Goal: Task Accomplishment & Management: Complete application form

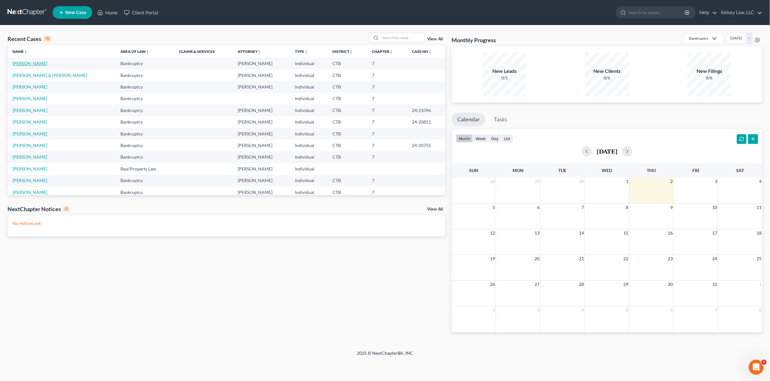
drag, startPoint x: 31, startPoint y: 60, endPoint x: 43, endPoint y: 68, distance: 13.5
click at [31, 61] on link "[PERSON_NAME]" at bounding box center [30, 63] width 35 height 5
select select "4"
select select "6"
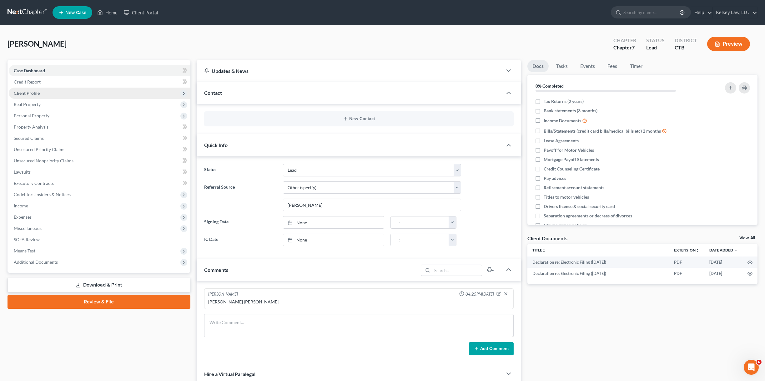
click at [42, 92] on span "Client Profile" at bounding box center [100, 93] width 182 height 11
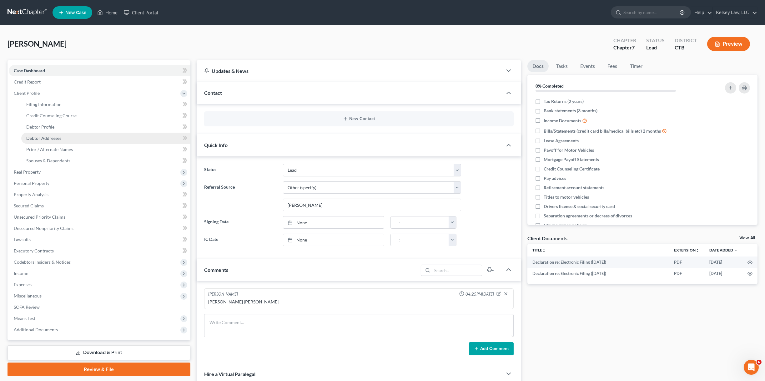
click at [74, 137] on link "Debtor Addresses" at bounding box center [105, 138] width 169 height 11
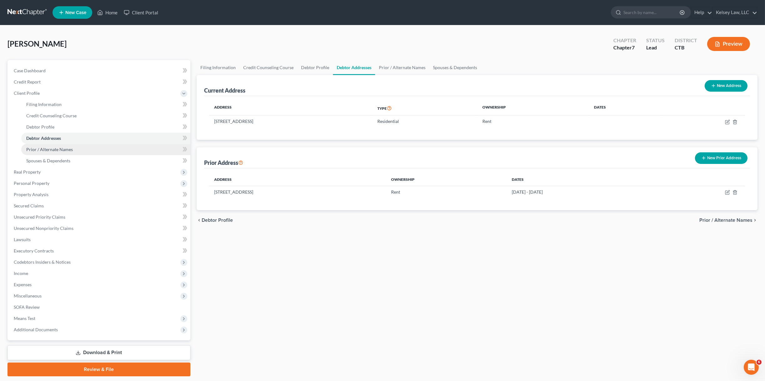
click at [80, 146] on link "Prior / Alternate Names" at bounding box center [105, 149] width 169 height 11
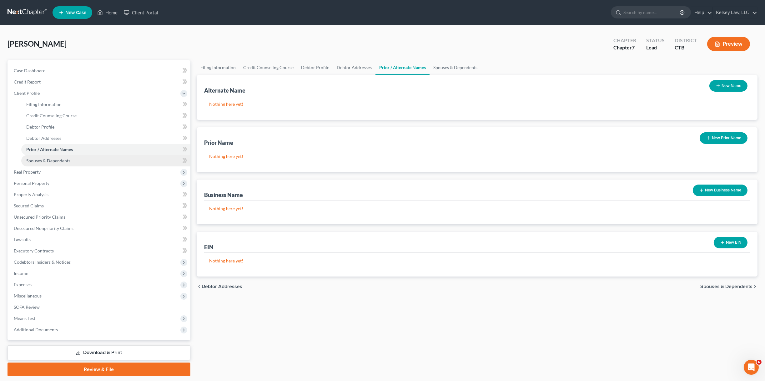
click at [81, 160] on link "Spouses & Dependents" at bounding box center [105, 160] width 169 height 11
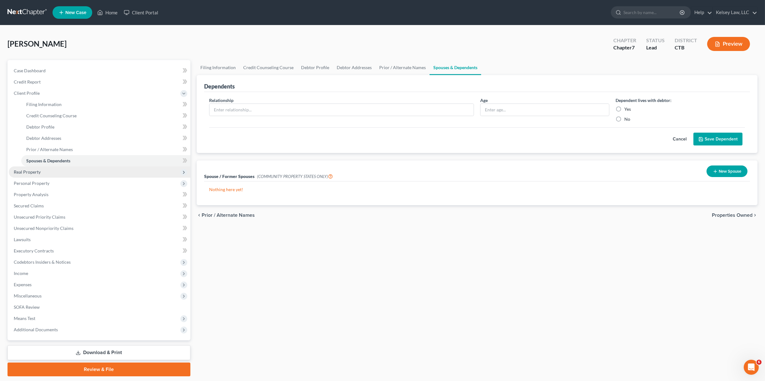
click at [33, 171] on span "Real Property" at bounding box center [27, 171] width 27 height 5
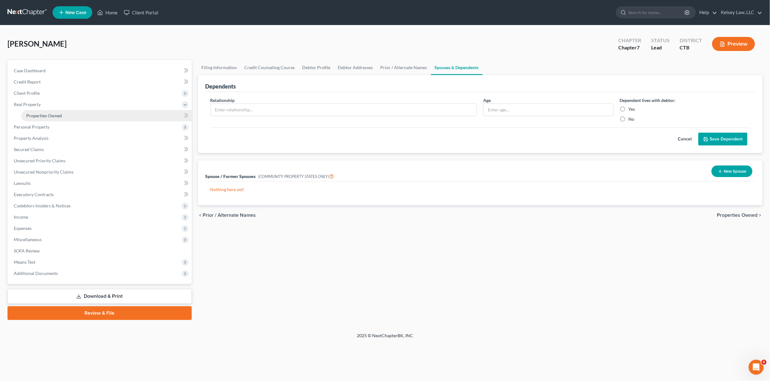
click at [59, 114] on span "Properties Owned" at bounding box center [44, 115] width 36 height 5
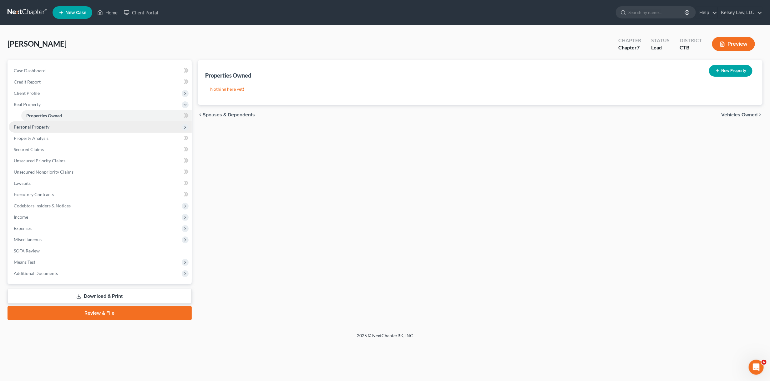
click at [48, 124] on span "Personal Property" at bounding box center [32, 126] width 36 height 5
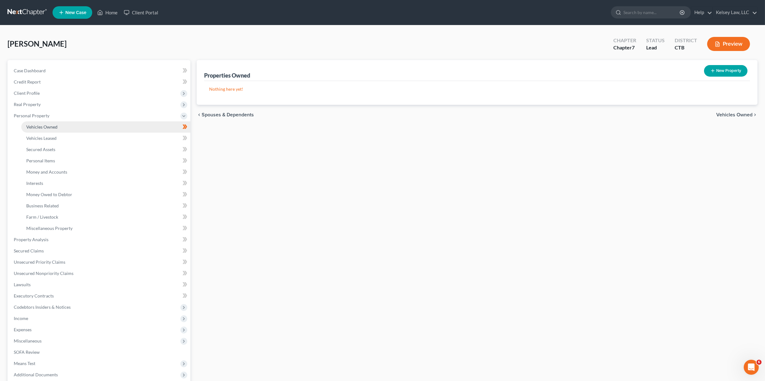
click at [47, 127] on span "Vehicles Owned" at bounding box center [41, 126] width 31 height 5
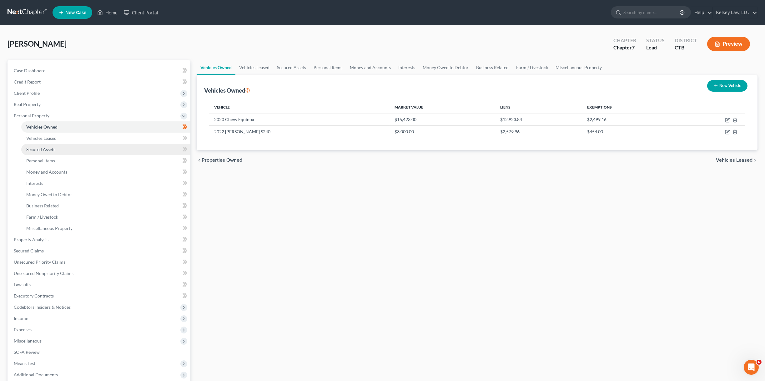
click at [69, 148] on link "Secured Assets" at bounding box center [105, 149] width 169 height 11
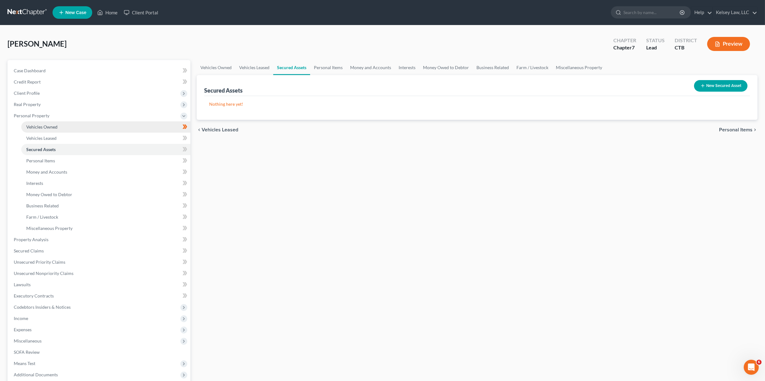
click at [58, 129] on link "Vehicles Owned" at bounding box center [105, 126] width 169 height 11
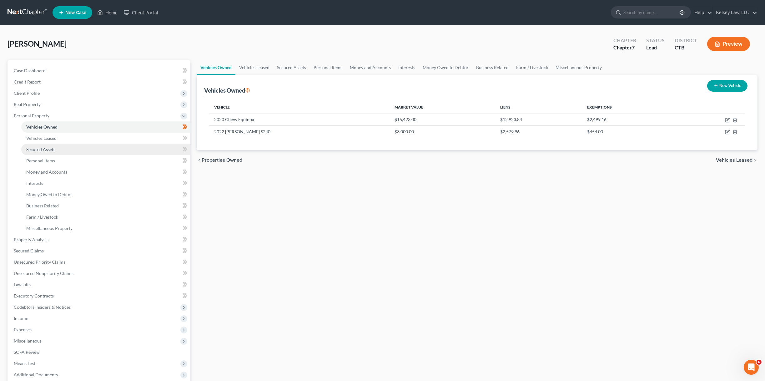
click at [61, 148] on link "Secured Assets" at bounding box center [105, 149] width 169 height 11
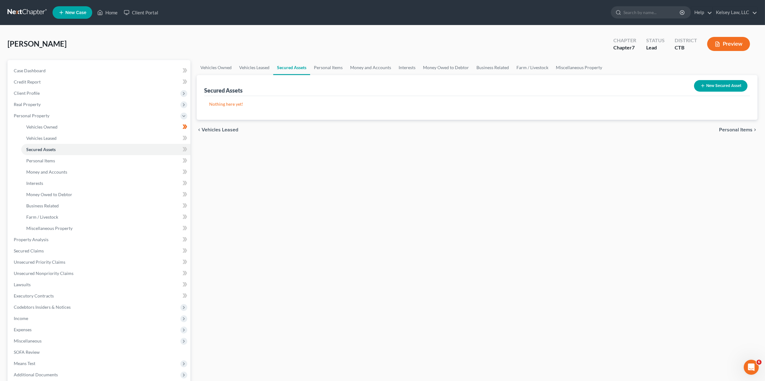
click at [709, 88] on button "New Secured Asset" at bounding box center [720, 86] width 53 height 12
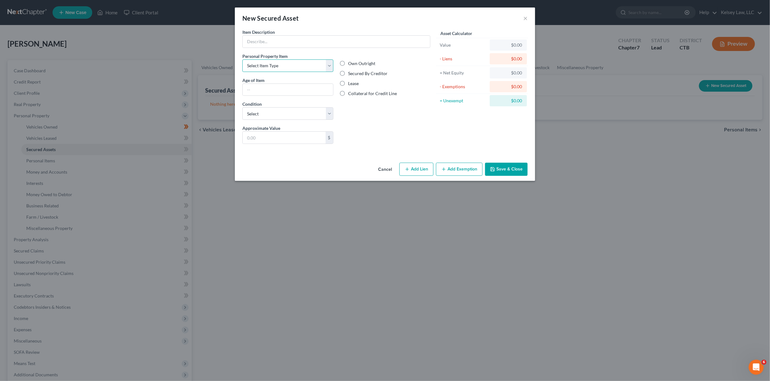
click at [287, 61] on select "Select Item Type Clothing Collectibles Of Value Electronics Firearms Household …" at bounding box center [287, 65] width 91 height 13
select select "other"
click at [242, 59] on select "Select Item Type Clothing Collectibles Of Value Electronics Firearms Household …" at bounding box center [287, 65] width 91 height 13
click at [278, 88] on input "text" at bounding box center [288, 90] width 90 height 12
click at [291, 111] on select "Select Excellent Very Good Good Fair Poor" at bounding box center [287, 113] width 91 height 13
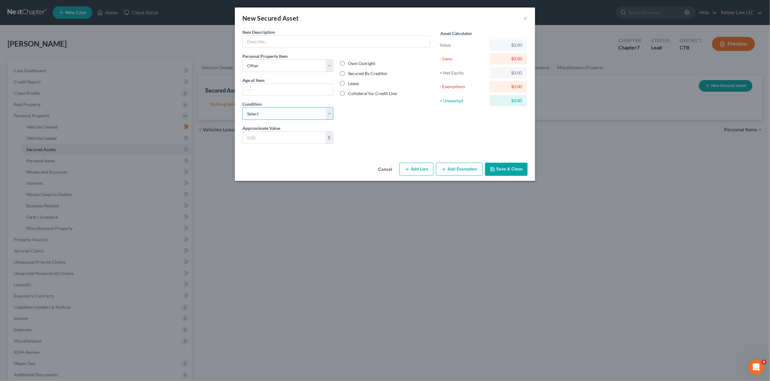
select select "1"
click at [242, 107] on select "Select Excellent Very Good Good Fair Poor" at bounding box center [287, 113] width 91 height 13
click at [300, 132] on input "text" at bounding box center [284, 138] width 83 height 12
click at [348, 73] on label "Secured By Creditor" at bounding box center [367, 73] width 39 height 6
click at [351, 73] on input "Secured By Creditor" at bounding box center [353, 72] width 4 height 4
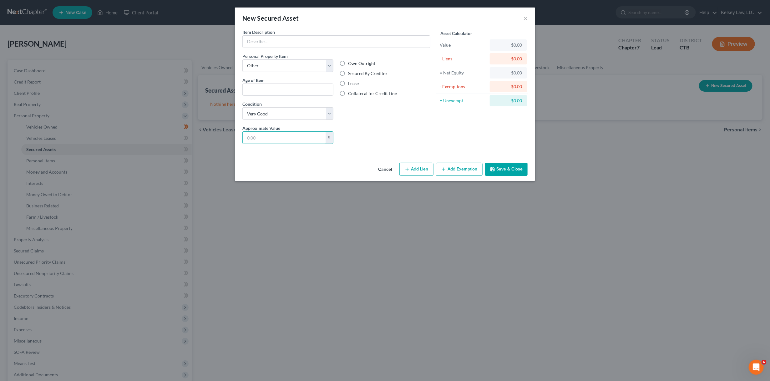
radio input "true"
drag, startPoint x: 276, startPoint y: 134, endPoint x: 154, endPoint y: 149, distance: 122.6
click at [148, 153] on div "New Secured Asset × Item Description * Personal Property Item Select Item Type …" at bounding box center [385, 190] width 770 height 381
type input "3,000.00"
click at [375, 133] on div "Liens Select" at bounding box center [384, 134] width 97 height 19
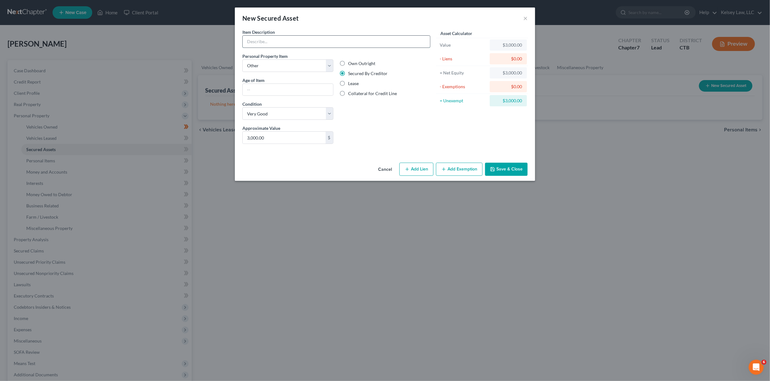
click at [338, 41] on input "text" at bounding box center [336, 42] width 187 height 12
type input "2022 [PERSON_NAME] S240"
click at [312, 88] on input "text" at bounding box center [288, 90] width 90 height 12
type input "3"
click at [415, 169] on button "Add Lien" at bounding box center [416, 169] width 34 height 13
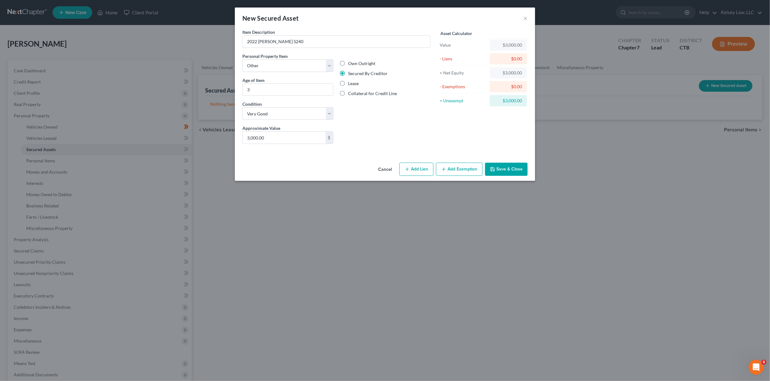
select select "0"
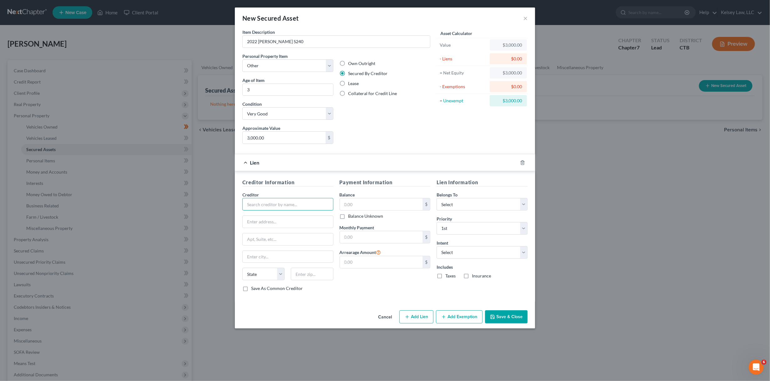
click at [304, 202] on input "text" at bounding box center [287, 204] width 91 height 13
type input "j"
click at [279, 203] on input "[PERSON_NAME]" at bounding box center [287, 204] width 91 height 13
type input "[PERSON_NAME]"
drag, startPoint x: 277, startPoint y: 38, endPoint x: 280, endPoint y: 41, distance: 4.2
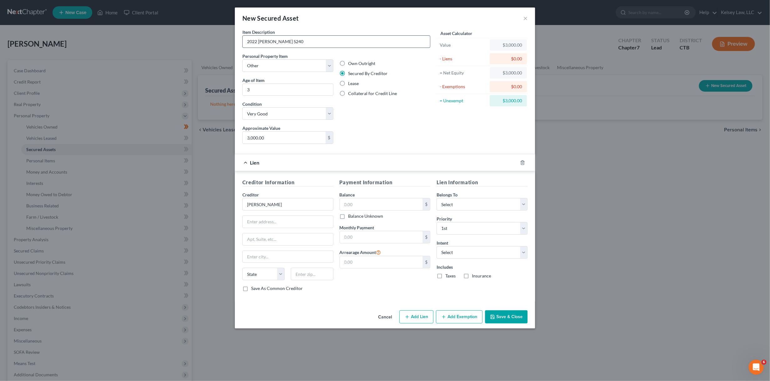
click at [277, 39] on input "2022 [PERSON_NAME] S240" at bounding box center [336, 42] width 187 height 12
type input "2022 [PERSON_NAME] S240"
click at [280, 206] on input "[PERSON_NAME]" at bounding box center [287, 204] width 91 height 13
type input "[PERSON_NAME] Financial"
type input "Attn: President/CEO"
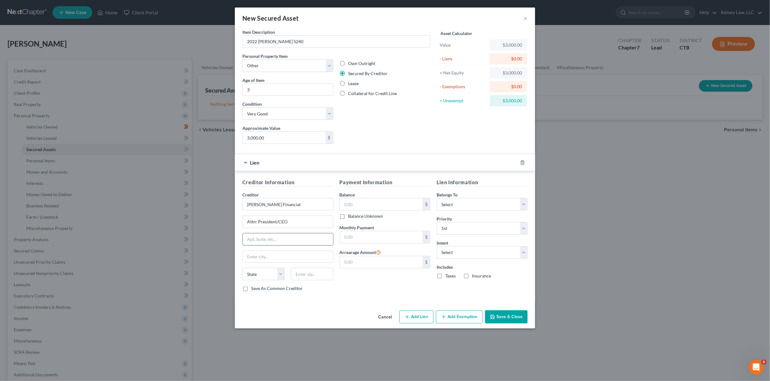
click at [259, 242] on input "text" at bounding box center [288, 239] width 90 height 12
type input "[STREET_ADDRESS]"
type input "[PERSON_NAME]"
select select "16"
type input "50131"
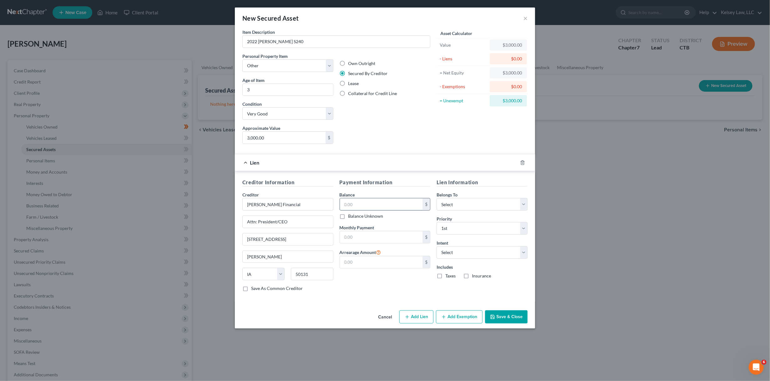
click at [357, 201] on input "text" at bounding box center [381, 204] width 83 height 12
type input "2"
type input "2,579.96"
click at [467, 203] on select "Select Debtor 1 Only Debtor 2 Only Debtor 1 And Debtor 2 Only At Least One Of T…" at bounding box center [481, 204] width 91 height 13
select select "0"
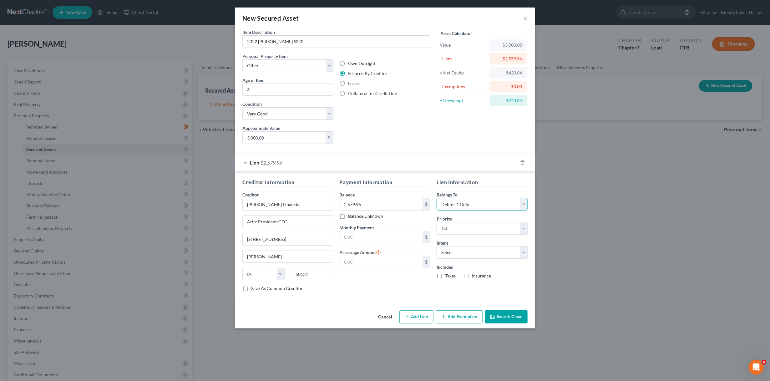
click at [436, 198] on select "Select Debtor 1 Only Debtor 2 Only Debtor 1 And Debtor 2 Only At Least One Of T…" at bounding box center [481, 204] width 91 height 13
click at [390, 236] on input "text" at bounding box center [381, 237] width 83 height 12
click at [362, 277] on div "Payment Information Balance 2,579.96 $ Balance Unknown Balance Undetermined 2,5…" at bounding box center [384, 237] width 97 height 118
click at [466, 254] on select "Select Surrender Redeem Reaffirm Avoid Other" at bounding box center [481, 252] width 91 height 13
select select "4"
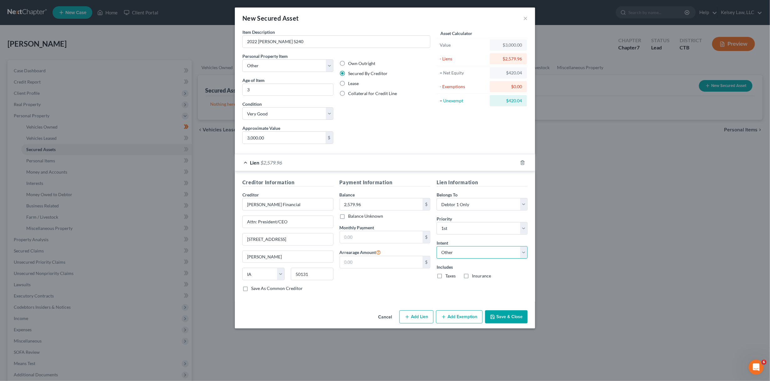
click at [436, 246] on select "Select Surrender Redeem Reaffirm Avoid Other" at bounding box center [481, 252] width 91 height 13
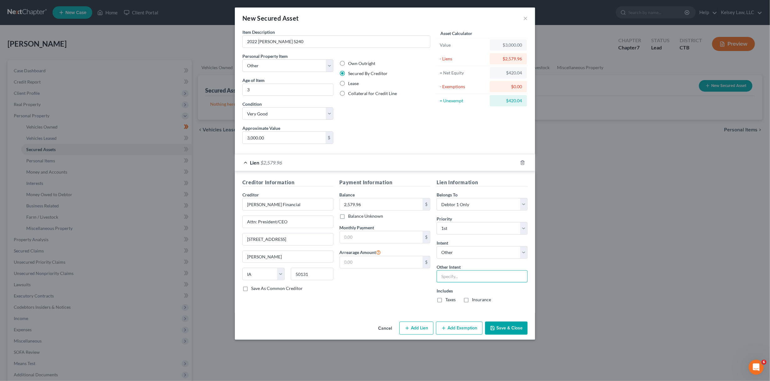
click at [478, 274] on input "text" at bounding box center [481, 276] width 91 height 13
type input "Regular Monthly Payments"
click at [370, 237] on input "text" at bounding box center [381, 237] width 83 height 12
click at [455, 324] on button "Add Exemption" at bounding box center [459, 327] width 47 height 13
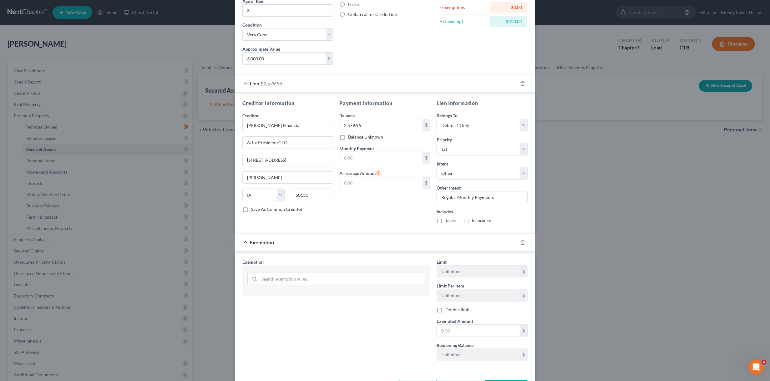
scroll to position [83, 0]
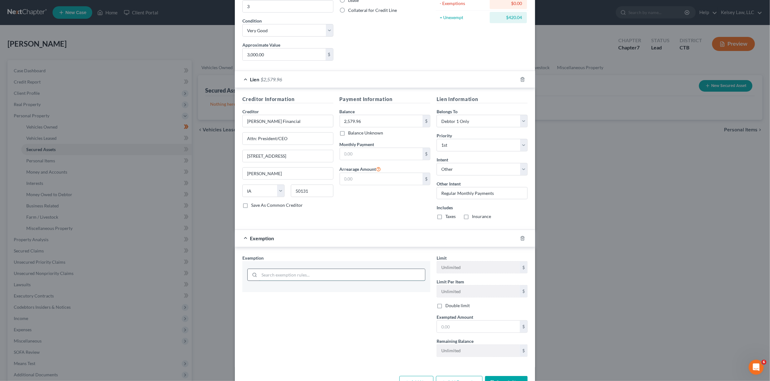
click at [386, 272] on input "search" at bounding box center [342, 275] width 166 height 12
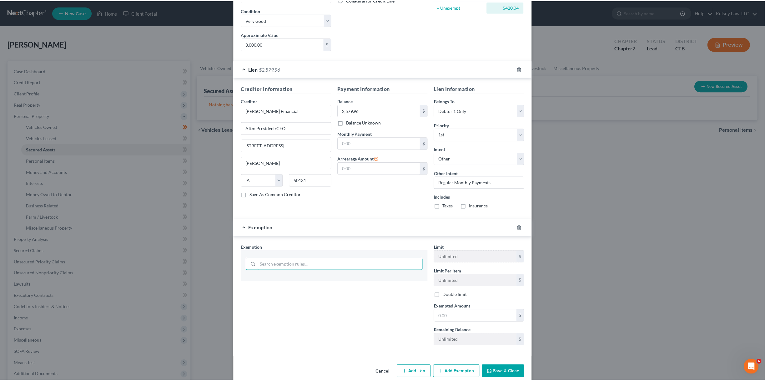
scroll to position [103, 0]
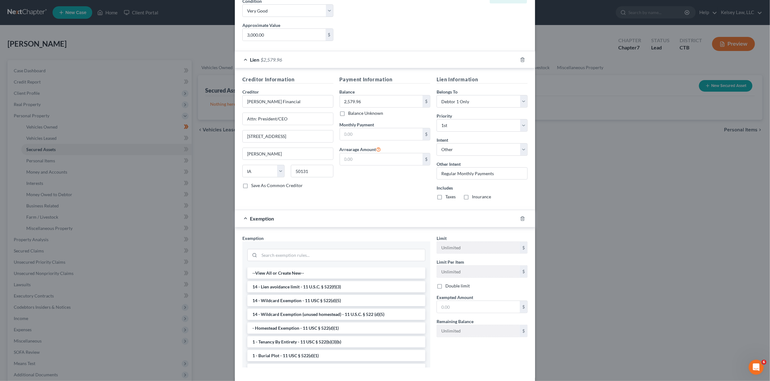
click at [348, 311] on li "14 - Wildcard Exemption (unused homestead) - 11 U.S.C. § 522 (d)(5)" at bounding box center [336, 314] width 178 height 11
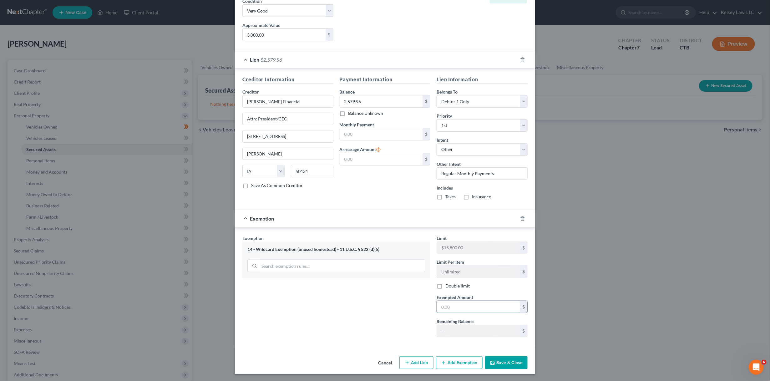
click at [456, 302] on input "text" at bounding box center [478, 307] width 83 height 12
click at [380, 304] on div "Exemption Set must be selected for CA. Exemption * 14 - Wildcard Exemption (unu…" at bounding box center [336, 288] width 194 height 107
click at [503, 310] on input "text" at bounding box center [478, 307] width 83 height 12
type input "420.04"
click at [397, 137] on input "text" at bounding box center [381, 134] width 83 height 12
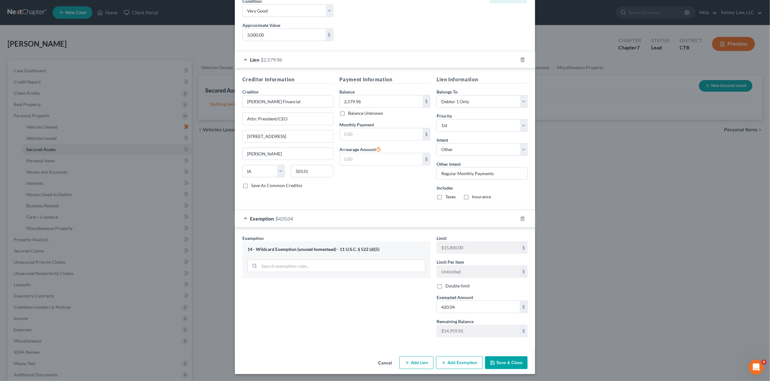
click at [363, 323] on div "Exemption Set must be selected for CA. Exemption * 14 - Wildcard Exemption (unu…" at bounding box center [336, 288] width 194 height 107
click at [397, 136] on input "text" at bounding box center [381, 134] width 83 height 12
click at [397, 137] on input "text" at bounding box center [381, 134] width 83 height 12
drag, startPoint x: 513, startPoint y: 364, endPoint x: 521, endPoint y: 360, distance: 8.8
click at [513, 364] on button "Save & Close" at bounding box center [506, 362] width 43 height 13
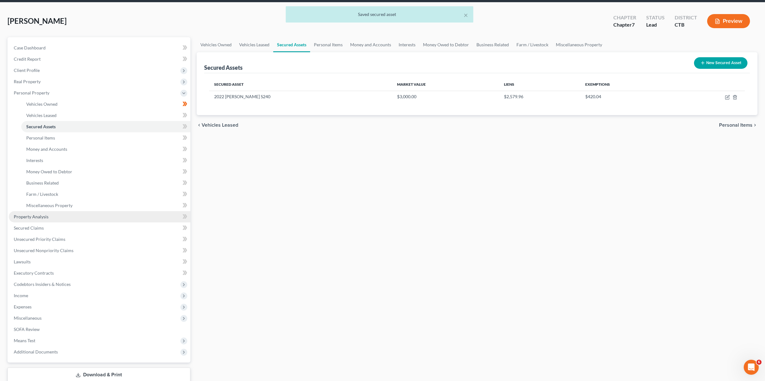
scroll to position [42, 0]
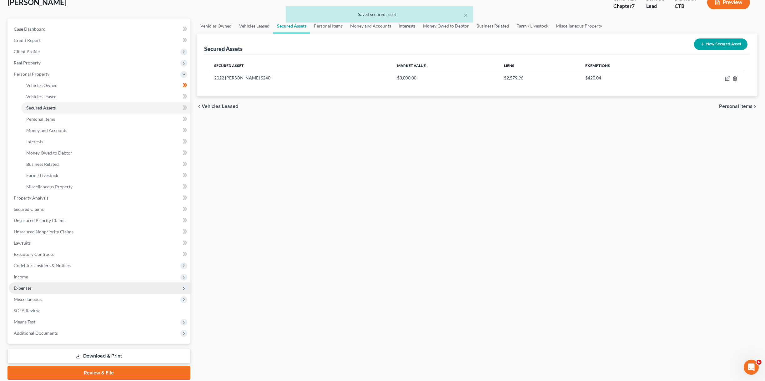
click at [33, 285] on span "Expenses" at bounding box center [100, 287] width 182 height 11
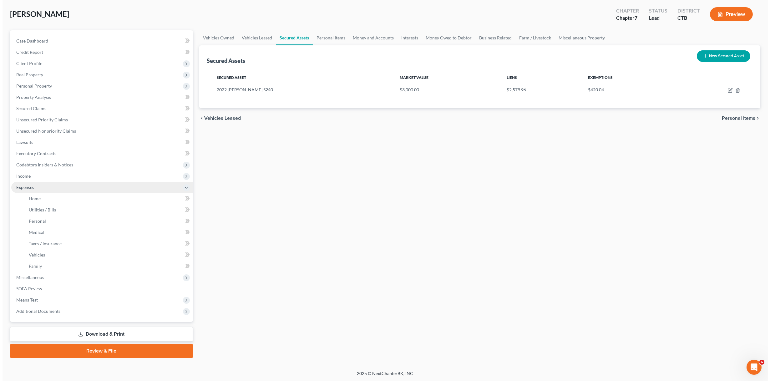
scroll to position [0, 0]
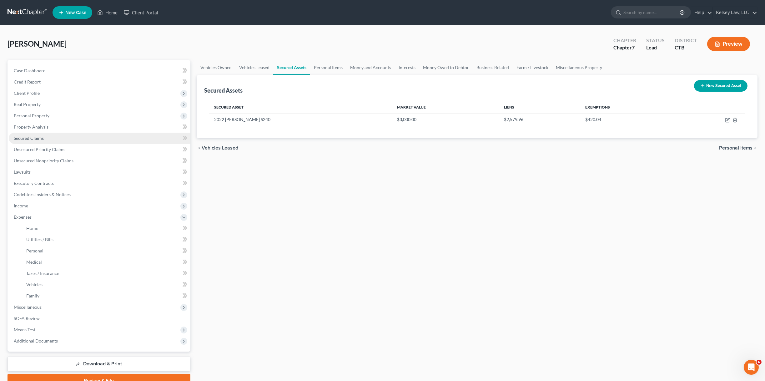
click at [56, 138] on link "Secured Claims" at bounding box center [100, 138] width 182 height 11
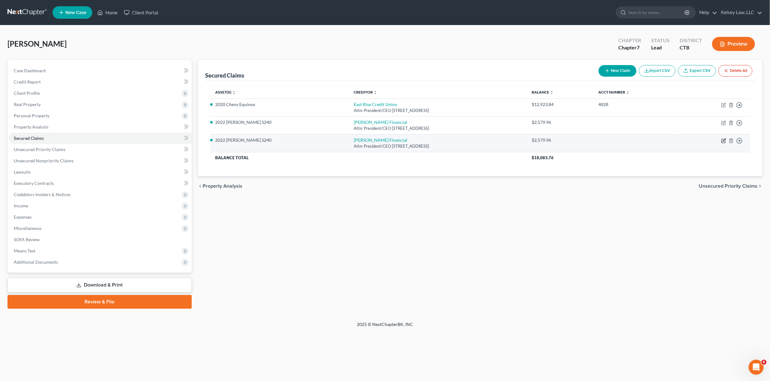
click at [721, 141] on icon "button" at bounding box center [723, 140] width 5 height 5
select select "16"
select select "4"
select select "0"
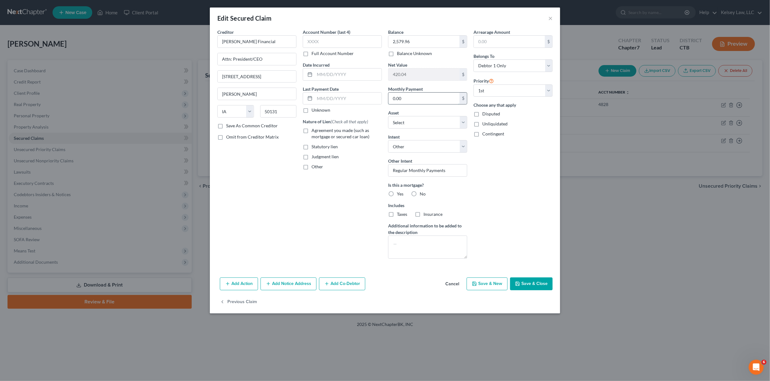
click at [419, 101] on input "0.00" at bounding box center [423, 99] width 71 height 12
type input "90.00"
click at [548, 226] on div "Arrearage Amount $ Belongs To * Select Debtor 1 Only Debtor 2 Only Debtor 1 And…" at bounding box center [512, 146] width 85 height 235
click at [420, 193] on label "No" at bounding box center [423, 194] width 6 height 6
click at [422, 193] on input "No" at bounding box center [424, 193] width 4 height 4
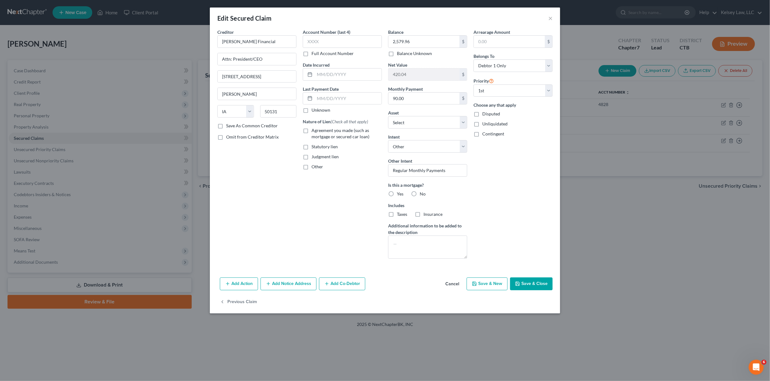
radio input "true"
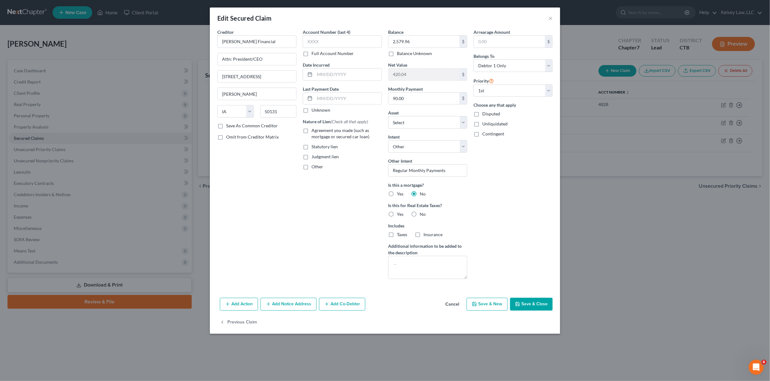
click at [541, 307] on button "Save & Close" at bounding box center [531, 304] width 43 height 13
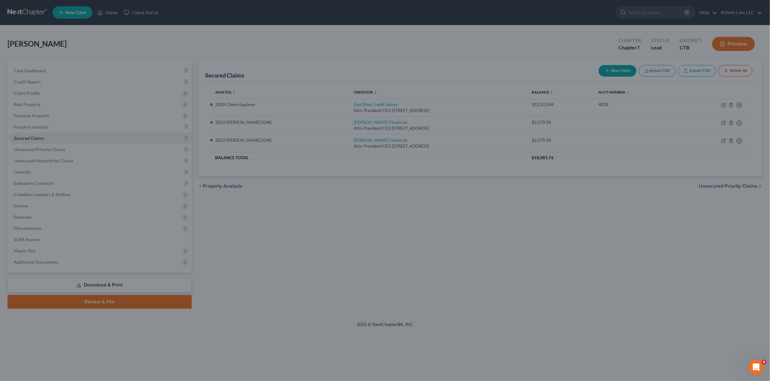
select select "10"
type input "0"
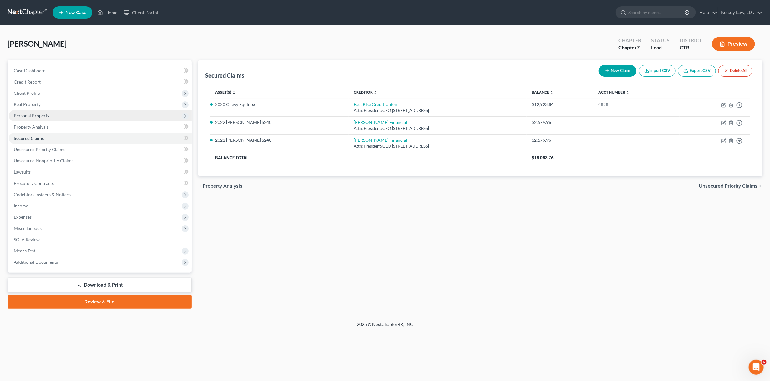
click at [52, 119] on span "Personal Property" at bounding box center [100, 115] width 183 height 11
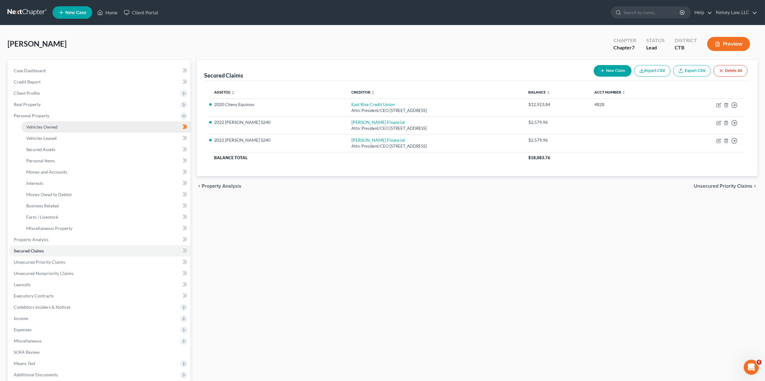
click at [63, 126] on link "Vehicles Owned" at bounding box center [105, 126] width 169 height 11
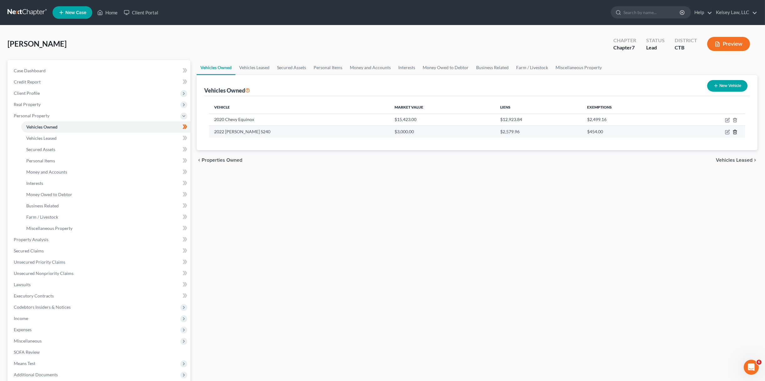
click at [736, 131] on icon "button" at bounding box center [734, 131] width 5 height 5
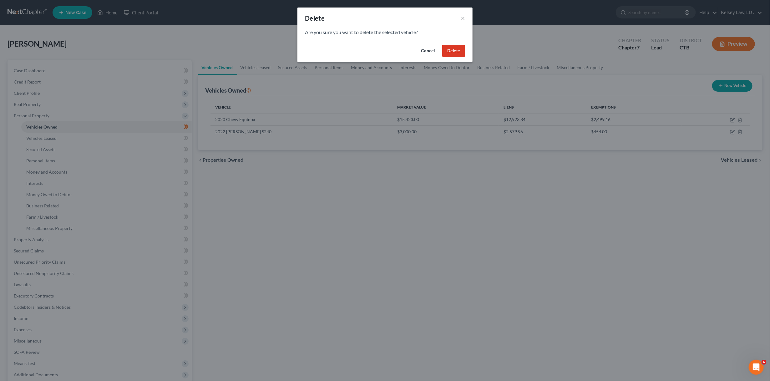
click at [447, 53] on button "Delete" at bounding box center [453, 51] width 23 height 13
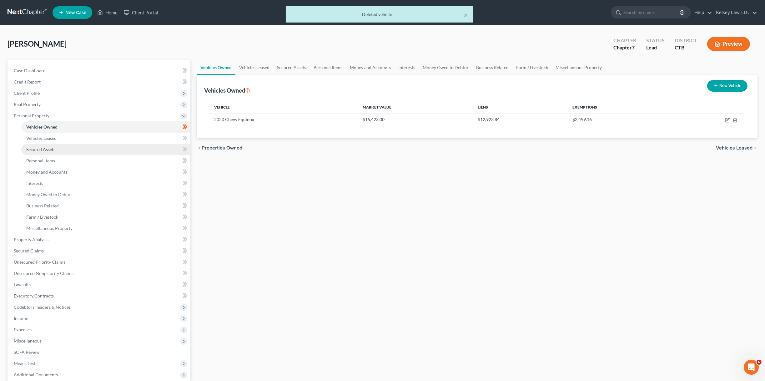
drag, startPoint x: 51, startPoint y: 148, endPoint x: 54, endPoint y: 147, distance: 3.5
click at [52, 147] on span "Secured Assets" at bounding box center [40, 149] width 29 height 5
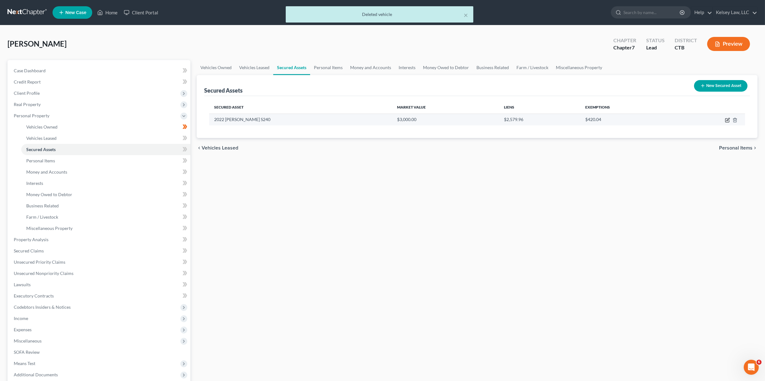
click at [728, 121] on icon "button" at bounding box center [727, 120] width 5 height 5
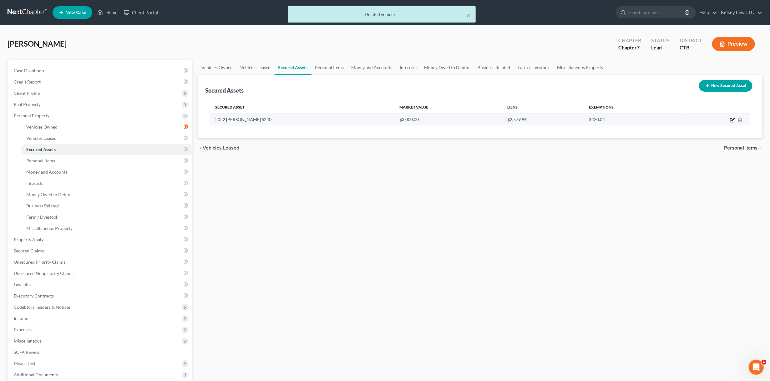
select select "other"
select select "1"
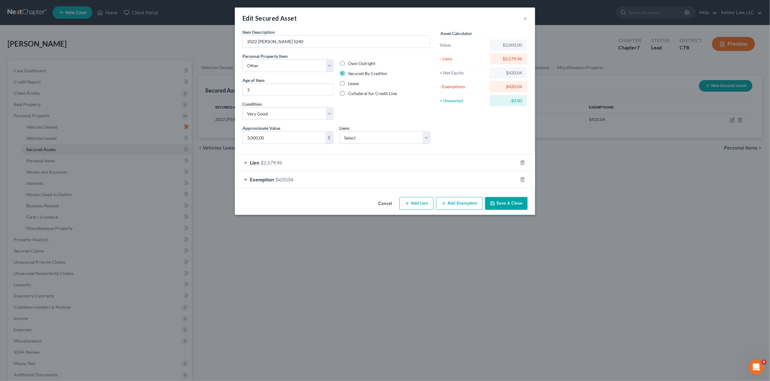
click at [244, 160] on div "Lien $2,579.96" at bounding box center [376, 162] width 283 height 17
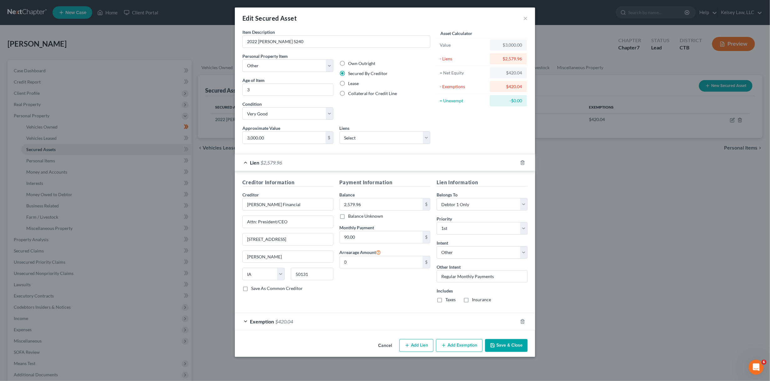
click at [250, 324] on div "Exemption $420.04" at bounding box center [376, 321] width 283 height 17
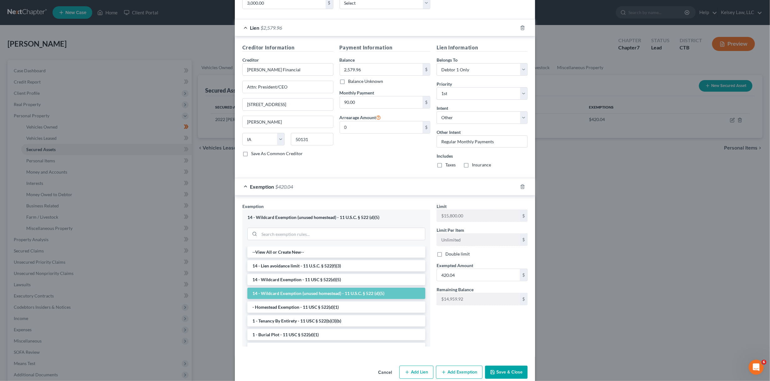
scroll to position [144, 0]
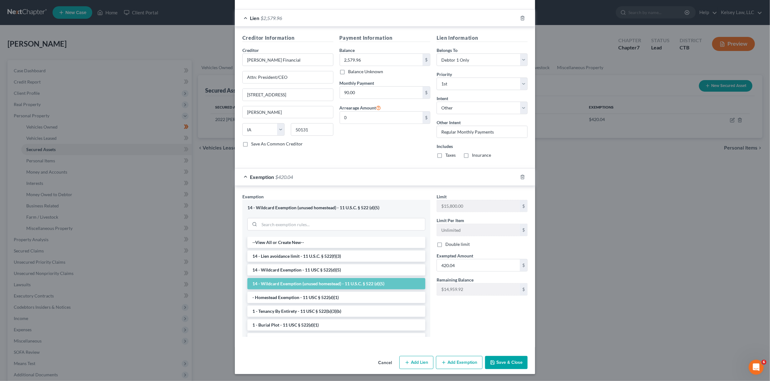
click at [504, 359] on button "Save & Close" at bounding box center [506, 362] width 43 height 13
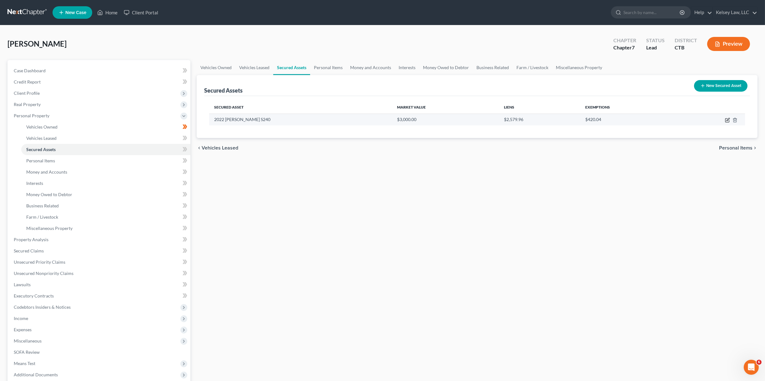
click at [727, 120] on icon "button" at bounding box center [727, 119] width 3 height 3
select select "other"
select select "1"
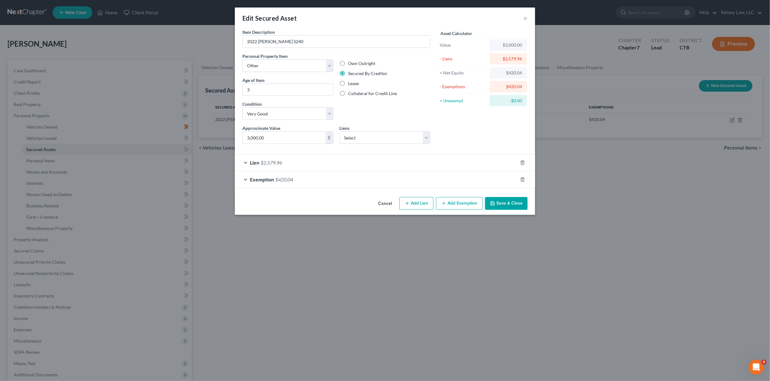
click at [252, 176] on span "Exemption" at bounding box center [262, 179] width 24 height 6
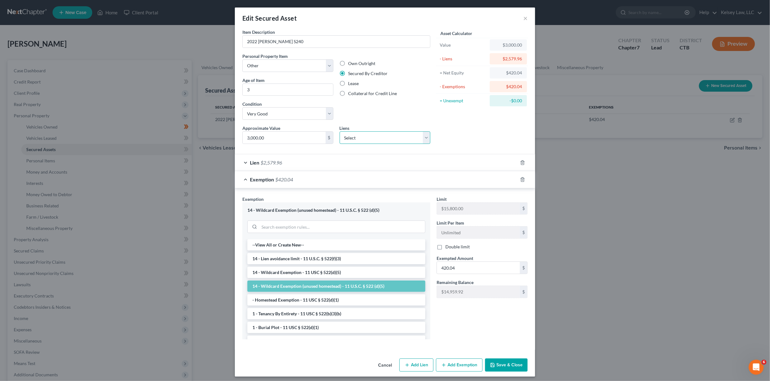
click at [368, 137] on select "Select [PERSON_NAME] Deere Financial - $2,579.96" at bounding box center [384, 137] width 91 height 13
select select "16"
select select "0"
select select "1"
select select "4"
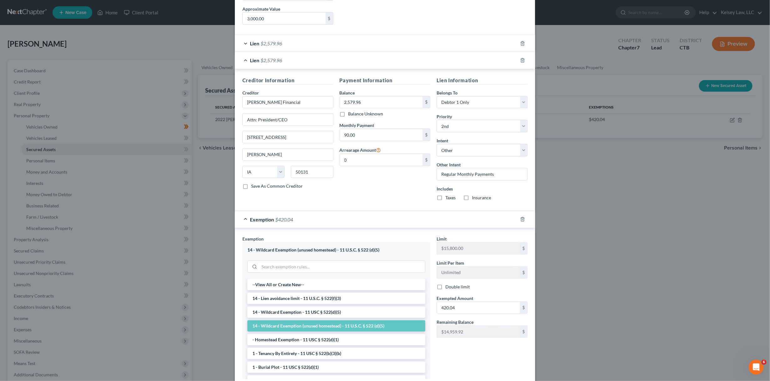
scroll to position [125, 0]
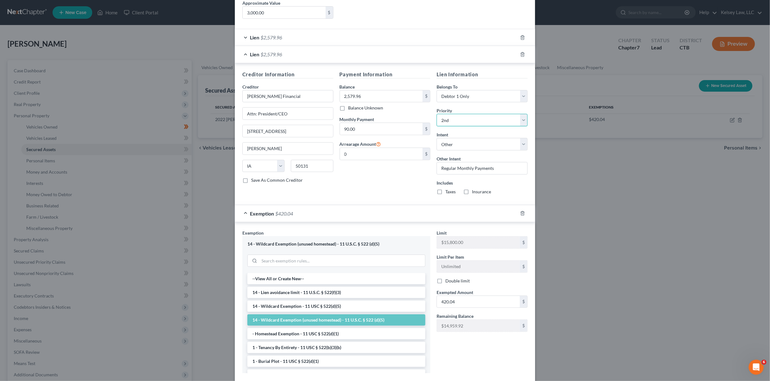
click at [456, 118] on select "Select 1st 2nd 3rd 4th 5th 6th 7th 8th 9th 10th 11th 12th 13th 14th 15th 16th 1…" at bounding box center [481, 120] width 91 height 13
select select "0"
click at [436, 114] on select "Select 1st 2nd 3rd 4th 5th 6th 7th 8th 9th 10th 11th 12th 13th 14th 15th 16th 1…" at bounding box center [481, 120] width 91 height 13
click at [462, 139] on select "Select Surrender Redeem Reaffirm Avoid Other" at bounding box center [481, 144] width 91 height 13
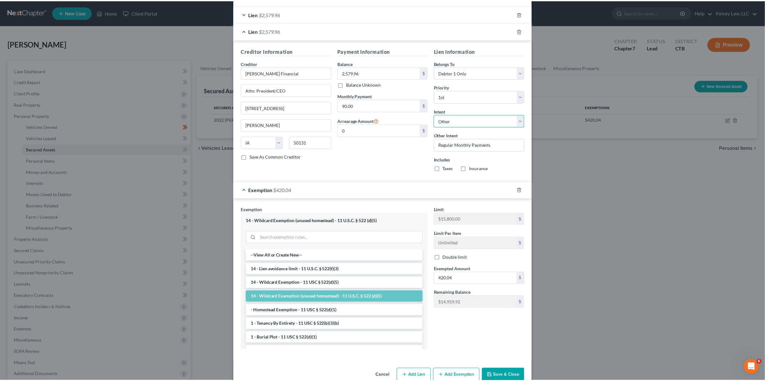
scroll to position [161, 0]
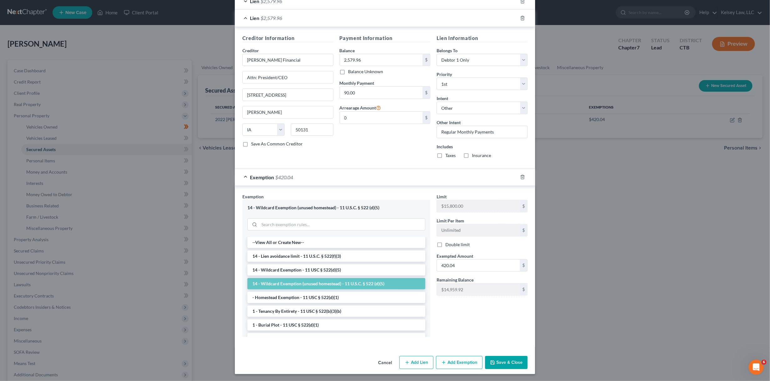
click at [499, 357] on button "Save & Close" at bounding box center [506, 362] width 43 height 13
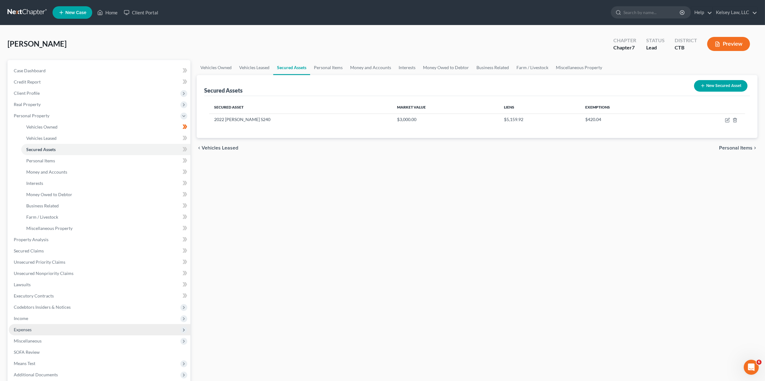
click at [31, 332] on span "Expenses" at bounding box center [100, 329] width 182 height 11
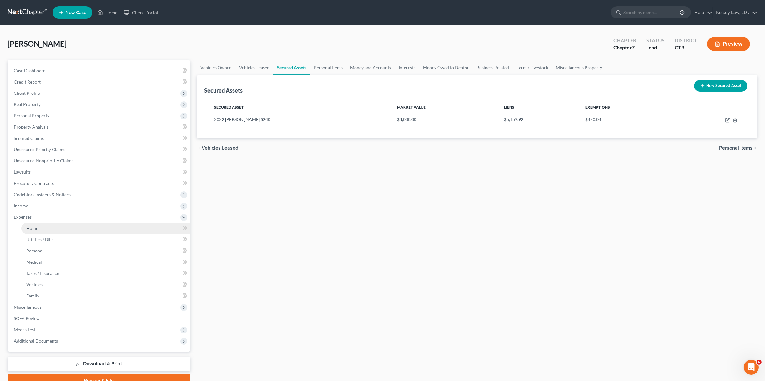
click at [67, 231] on link "Home" at bounding box center [105, 228] width 169 height 11
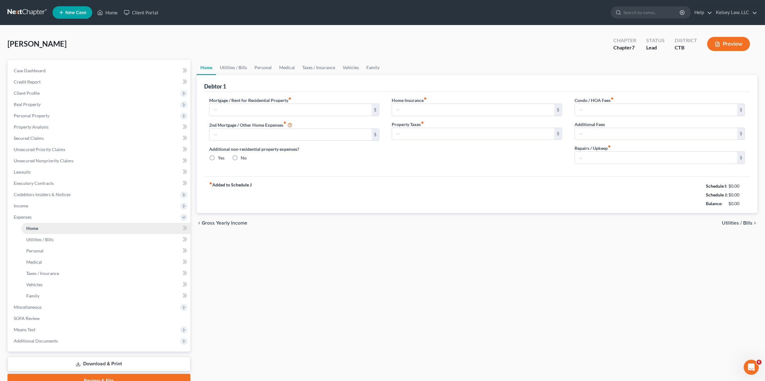
type input "800.00"
type input "0.00"
radio input "true"
type input "0.00"
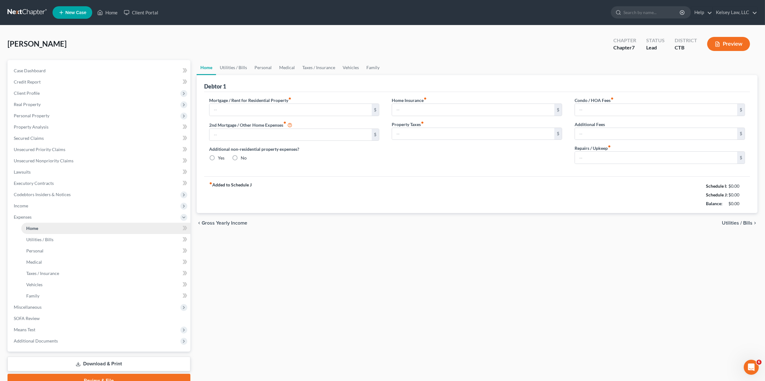
type input "0.00"
click at [555, 157] on div "Home Insurance fiber_manual_record 0.00 $ Property Taxes fiber_manual_record 0.…" at bounding box center [476, 133] width 183 height 72
type input "100.0"
drag, startPoint x: 618, startPoint y: 248, endPoint x: 623, endPoint y: 245, distance: 5.9
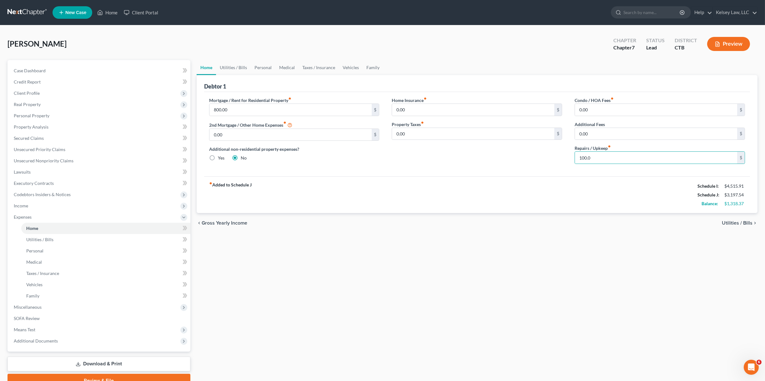
click at [618, 248] on div "Home Utilities / Bills Personal Medical Taxes / Insurance Vehicles Family Debto…" at bounding box center [476, 223] width 567 height 327
click at [86, 240] on link "Utilities / Bills" at bounding box center [105, 239] width 169 height 11
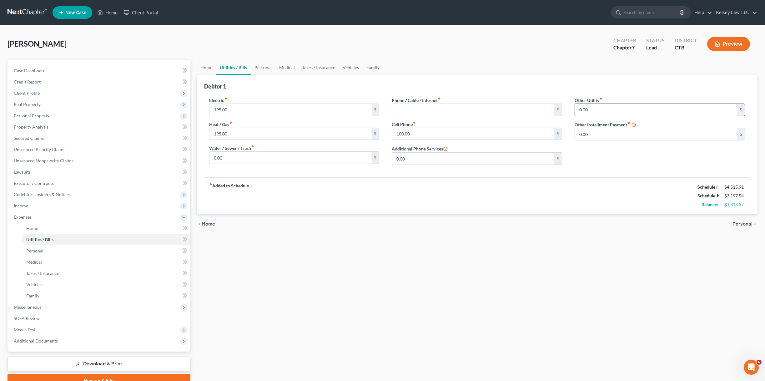
click at [611, 107] on input "0.00" at bounding box center [656, 110] width 162 height 12
type input "150.00"
drag, startPoint x: 530, startPoint y: 311, endPoint x: 501, endPoint y: 239, distance: 77.6
click at [526, 307] on div "Home Utilities / Bills Personal Medical Taxes / Insurance Vehicles Family Debto…" at bounding box center [476, 223] width 567 height 327
click at [448, 105] on input "text" at bounding box center [473, 110] width 162 height 12
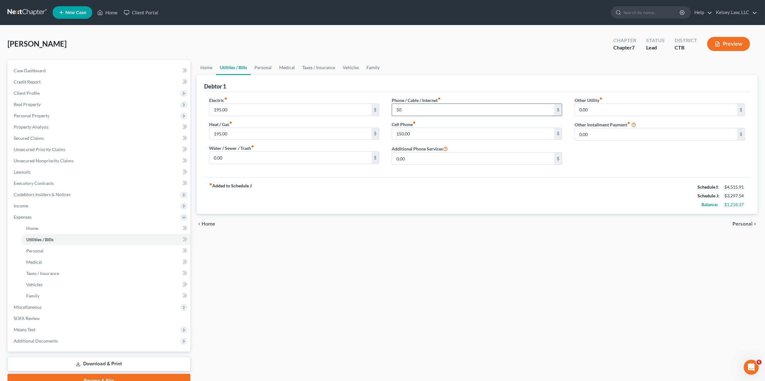
type input "5"
drag, startPoint x: 444, startPoint y: 106, endPoint x: 360, endPoint y: 122, distance: 85.9
click at [360, 122] on div "Electric fiber_manual_record 195.00 $ Heat / Gas fiber_manual_record 195.00 $ W…" at bounding box center [477, 133] width 548 height 73
type input "50.0"
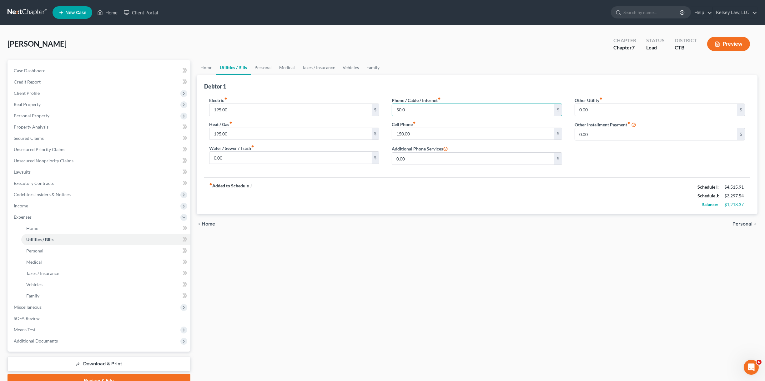
click at [397, 337] on div "Home Utilities / Bills Personal Medical Taxes / Insurance Vehicles Family Debto…" at bounding box center [476, 223] width 567 height 327
click at [365, 201] on div "fiber_manual_record Added to Schedule J Schedule I: $4,515.91 Schedule J: $3,29…" at bounding box center [477, 195] width 546 height 37
click at [69, 248] on link "Personal" at bounding box center [105, 250] width 169 height 11
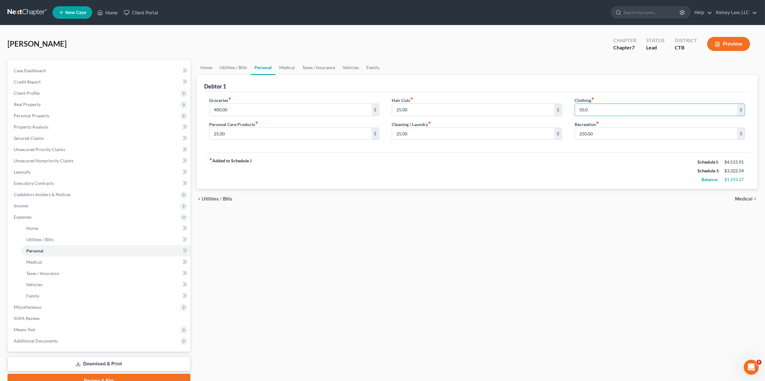
type input "50.0"
click at [70, 229] on link "Home" at bounding box center [105, 228] width 169 height 11
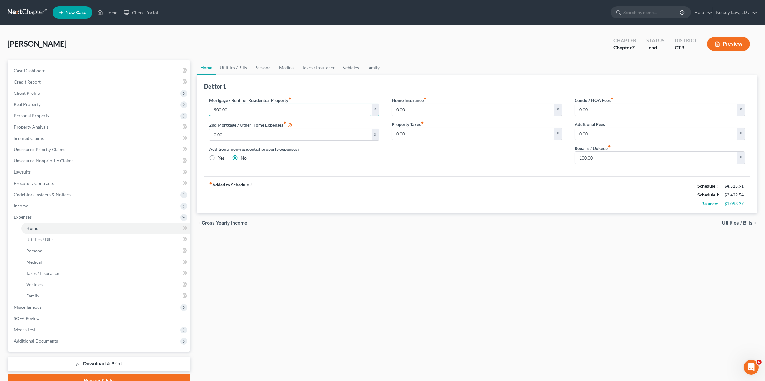
type input "900.00"
click at [416, 234] on div "Home Utilities / Bills Personal Medical Taxes / Insurance Vehicles Family Debto…" at bounding box center [476, 223] width 567 height 327
click at [77, 242] on link "Utilities / Bills" at bounding box center [105, 239] width 169 height 11
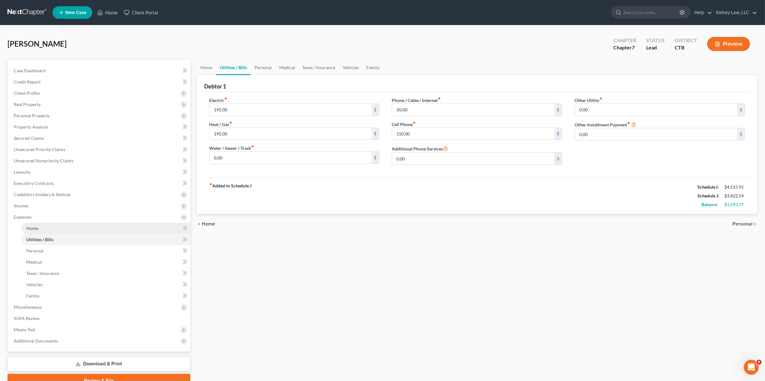
click at [75, 232] on link "Home" at bounding box center [105, 228] width 169 height 11
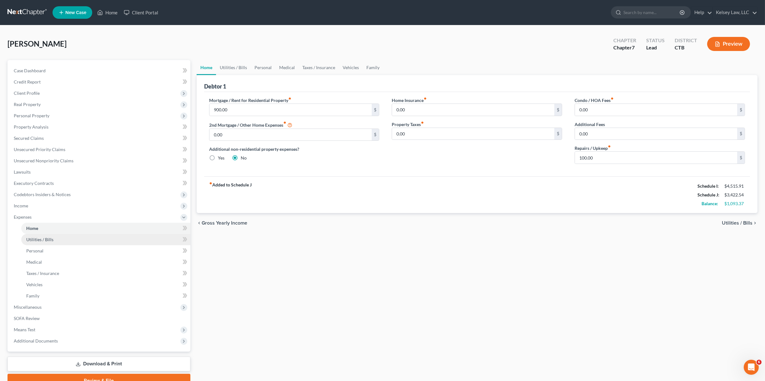
click at [66, 237] on link "Utilities / Bills" at bounding box center [105, 239] width 169 height 11
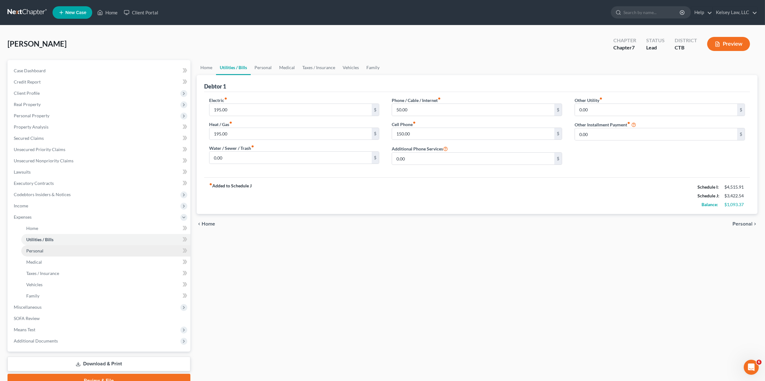
click at [62, 248] on link "Personal" at bounding box center [105, 250] width 169 height 11
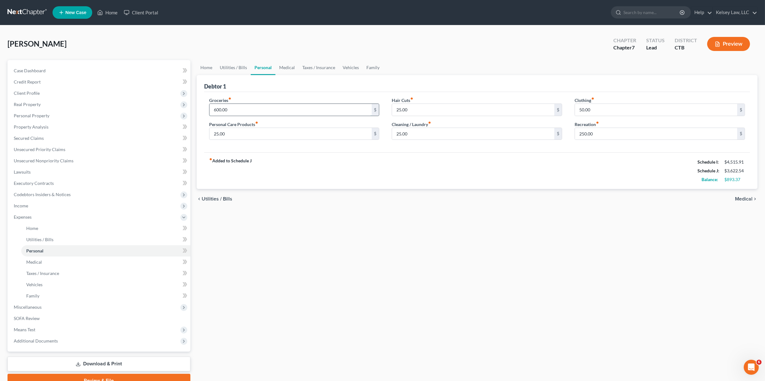
type input "600.00"
click at [70, 238] on link "Utilities / Bills" at bounding box center [105, 239] width 169 height 11
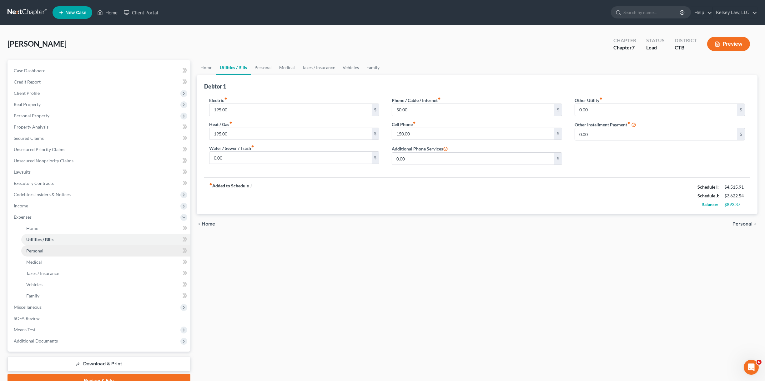
click at [62, 249] on link "Personal" at bounding box center [105, 250] width 169 height 11
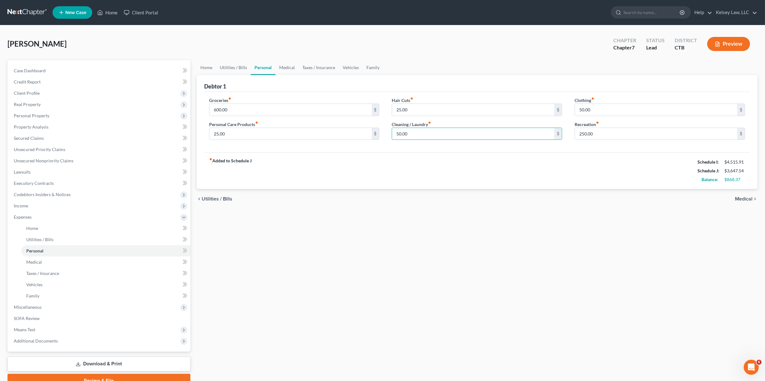
drag, startPoint x: 424, startPoint y: 134, endPoint x: 380, endPoint y: 137, distance: 44.5
click at [380, 137] on div "Groceries fiber_manual_record 600.00 $ Personal Care Products fiber_manual_reco…" at bounding box center [477, 121] width 548 height 48
type input "60.00"
click at [419, 326] on div "Home Utilities / Bills Personal Medical Taxes / Insurance Vehicles Family Debto…" at bounding box center [476, 223] width 567 height 327
click at [292, 133] on input "25.00" at bounding box center [290, 134] width 162 height 12
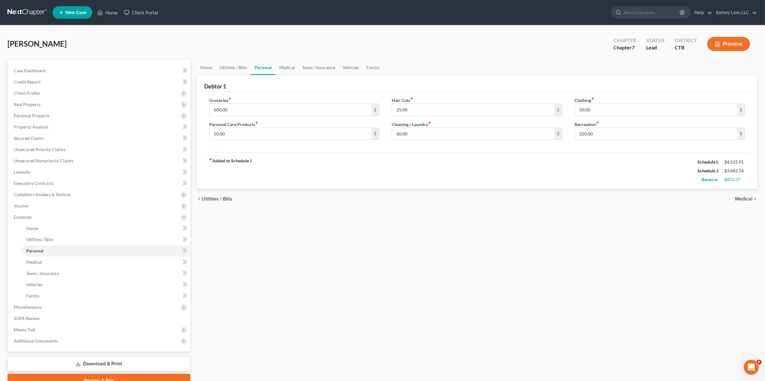
click at [352, 206] on div "chevron_left Utilities / Bills Medical chevron_right" at bounding box center [477, 199] width 561 height 20
type input "225.00"
click at [231, 240] on div "Home Utilities / Bills Personal Medical Taxes / Insurance Vehicles Family Debto…" at bounding box center [476, 223] width 567 height 327
click at [277, 164] on div "fiber_manual_record Added to Schedule J Schedule I: $4,515.91 Schedule J: $3,85…" at bounding box center [477, 170] width 546 height 37
click at [263, 132] on input "225.00" at bounding box center [290, 134] width 162 height 12
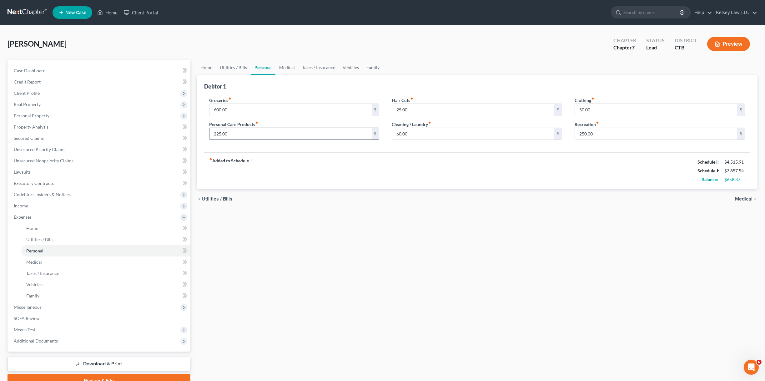
click at [263, 132] on input "225.00" at bounding box center [290, 134] width 162 height 12
click at [41, 264] on link "Medical" at bounding box center [105, 261] width 169 height 11
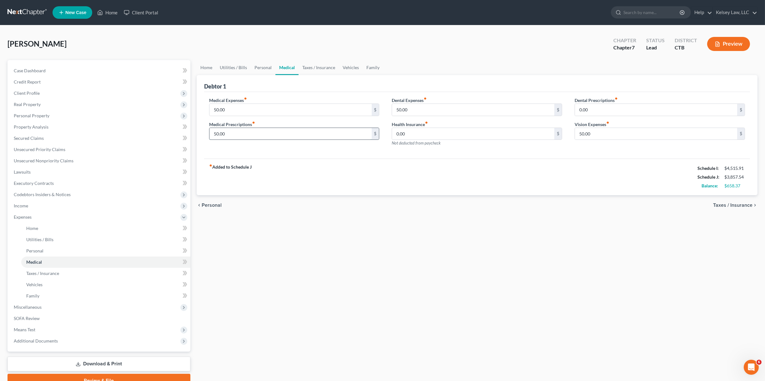
click at [237, 135] on input "50.00" at bounding box center [290, 134] width 162 height 12
drag, startPoint x: 263, startPoint y: 136, endPoint x: 180, endPoint y: 155, distance: 85.7
click at [180, 155] on div "Petition Navigation Case Dashboard Payments Invoices Payments Payments Credit R…" at bounding box center [382, 223] width 756 height 327
type input "50.00"
click at [485, 236] on div "Home Utilities / Bills Personal Medical Taxes / Insurance Vehicles Family Debto…" at bounding box center [476, 223] width 567 height 327
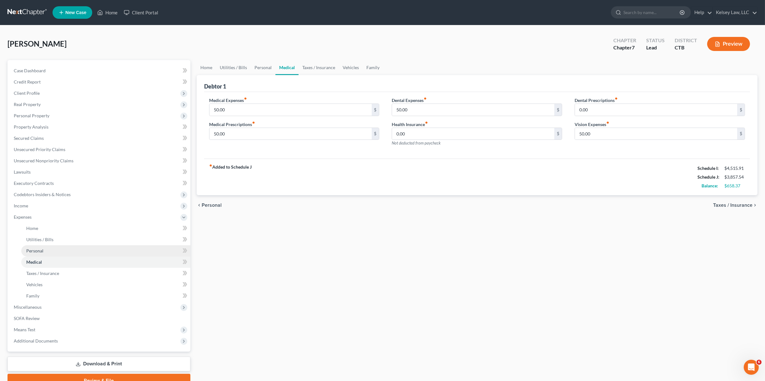
click at [25, 250] on link "Personal" at bounding box center [105, 250] width 169 height 11
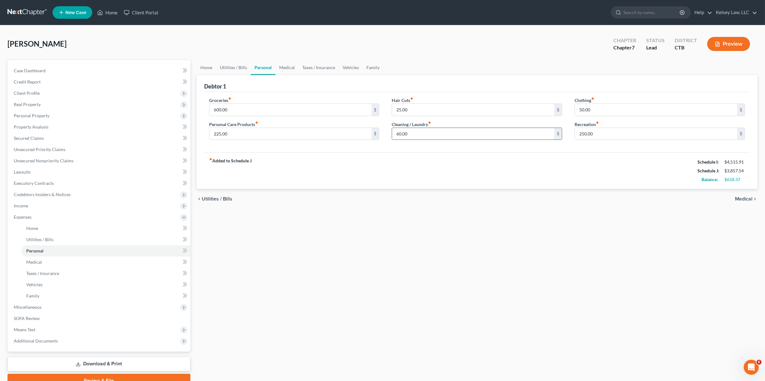
click at [465, 132] on input "60.00" at bounding box center [473, 134] width 162 height 12
type input "30.00"
type input "75.0"
click at [544, 260] on div "Home Utilities / Bills Personal Medical Taxes / Insurance Vehicles Family Debto…" at bounding box center [476, 223] width 567 height 327
click at [308, 134] on input "225.00" at bounding box center [290, 134] width 162 height 12
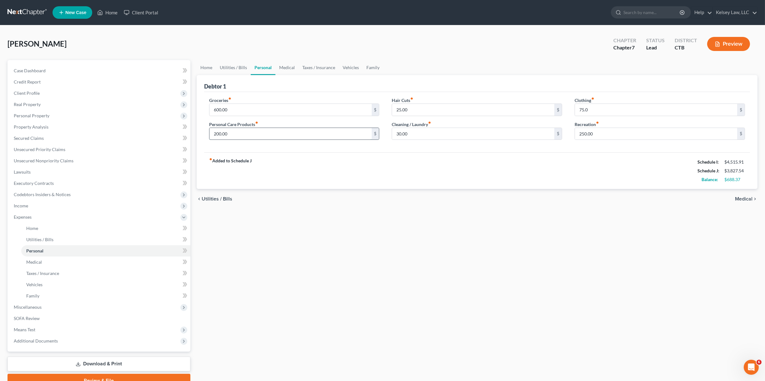
type input "200.00"
click at [379, 181] on div "fiber_manual_record Added to Schedule J Schedule I: $4,515.91 Schedule J: $3,82…" at bounding box center [477, 170] width 546 height 37
click at [62, 263] on link "Medical" at bounding box center [105, 261] width 169 height 11
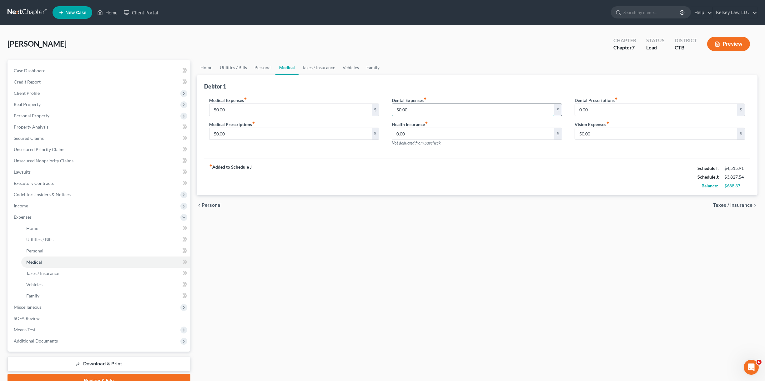
click at [434, 112] on input "50.00" at bounding box center [473, 110] width 162 height 12
click at [76, 269] on link "Taxes / Insurance" at bounding box center [105, 273] width 169 height 11
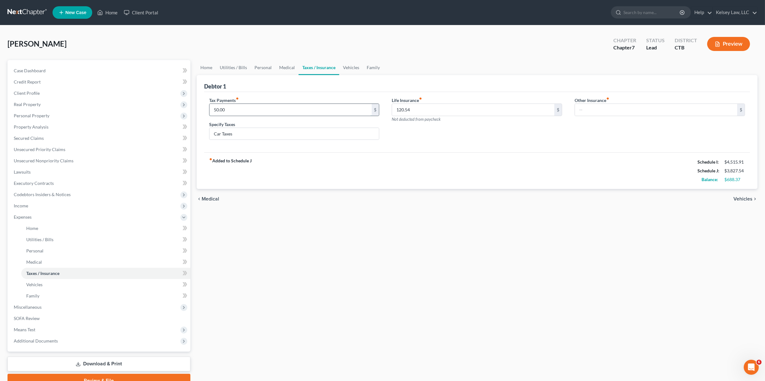
click at [249, 108] on input "50.00" at bounding box center [290, 110] width 162 height 12
click at [243, 105] on input "50.00" at bounding box center [290, 110] width 162 height 12
drag, startPoint x: 347, startPoint y: 69, endPoint x: 337, endPoint y: 69, distance: 10.3
click at [346, 69] on link "Vehicles" at bounding box center [351, 67] width 24 height 15
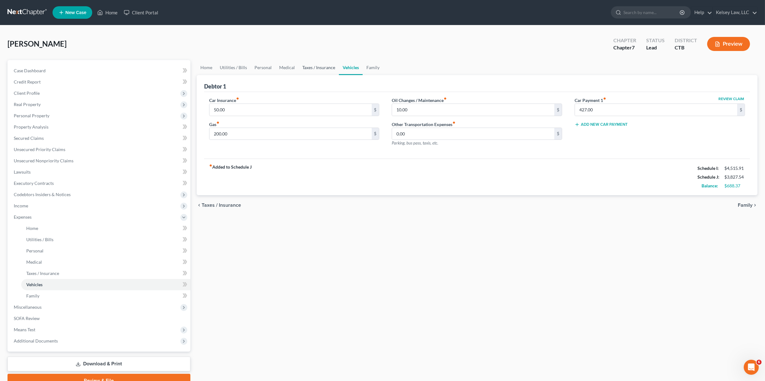
click at [321, 68] on link "Taxes / Insurance" at bounding box center [319, 67] width 40 height 15
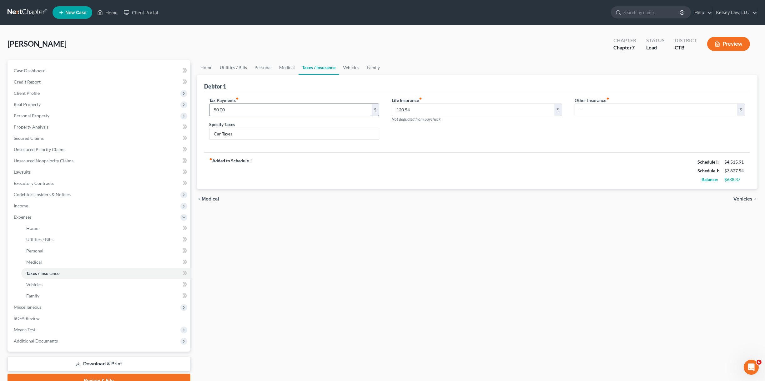
click at [292, 110] on input "50.00" at bounding box center [290, 110] width 162 height 12
click at [400, 206] on div "chevron_left Medical Vehicles chevron_right" at bounding box center [477, 199] width 561 height 20
click at [435, 113] on input "120.54" at bounding box center [473, 110] width 162 height 12
click at [486, 168] on div "fiber_manual_record Added to Schedule J Schedule I: $4,515.91 Schedule J: $3,82…" at bounding box center [477, 170] width 546 height 37
click at [82, 281] on link "Vehicles" at bounding box center [105, 284] width 169 height 11
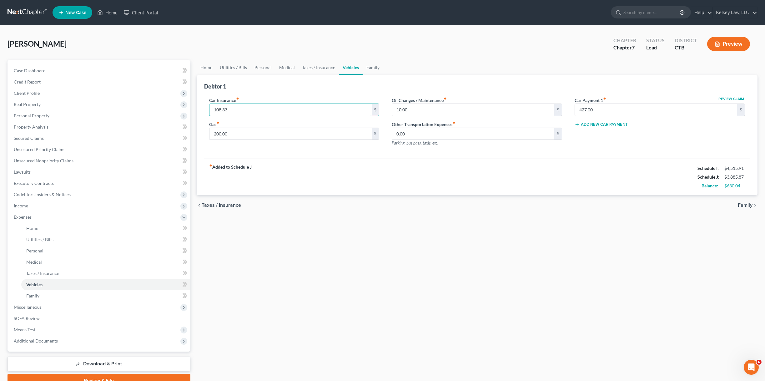
type input "108.33"
click at [328, 195] on div "chevron_left Taxes / Insurance Family chevron_right" at bounding box center [477, 205] width 561 height 20
drag, startPoint x: 404, startPoint y: 186, endPoint x: 383, endPoint y: 165, distance: 29.2
click at [401, 186] on div "fiber_manual_record Added to Schedule J Schedule I: $4,515.91 Schedule J: $3,93…" at bounding box center [477, 176] width 546 height 37
type input "300.00"
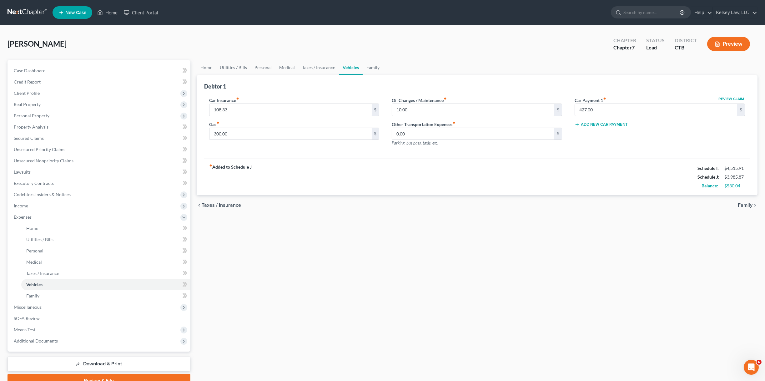
drag, startPoint x: 338, startPoint y: 186, endPoint x: 412, endPoint y: 140, distance: 86.9
click at [339, 185] on div "fiber_manual_record Added to Schedule J Schedule I: $4,515.91 Schedule J: $3,98…" at bounding box center [477, 176] width 546 height 37
click at [440, 107] on input "10.00" at bounding box center [473, 110] width 162 height 12
type input "100.00"
click at [532, 182] on div "fiber_manual_record Added to Schedule J Schedule I: $4,515.91 Schedule J: $4,07…" at bounding box center [477, 176] width 546 height 37
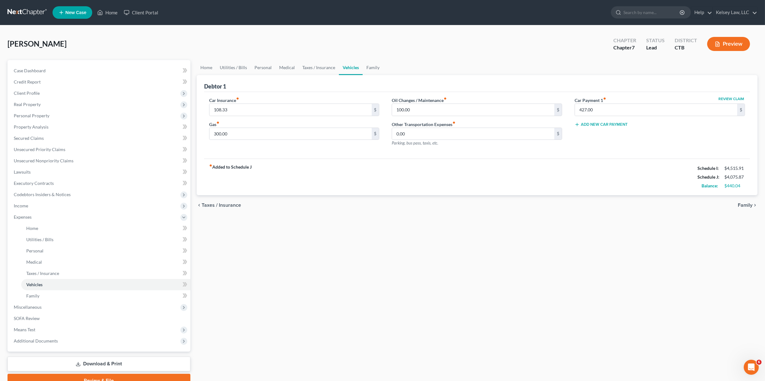
drag, startPoint x: 485, startPoint y: 171, endPoint x: 480, endPoint y: 168, distance: 5.3
click at [483, 171] on div "fiber_manual_record Added to Schedule J Schedule I: $4,515.91 Schedule J: $4,07…" at bounding box center [477, 176] width 546 height 37
click at [438, 112] on input "100.00" at bounding box center [473, 110] width 162 height 12
click at [305, 133] on input "300.00" at bounding box center [290, 134] width 162 height 12
click at [322, 160] on div "fiber_manual_record Added to Schedule J Schedule I: $4,515.91 Schedule J: $4,07…" at bounding box center [477, 176] width 546 height 37
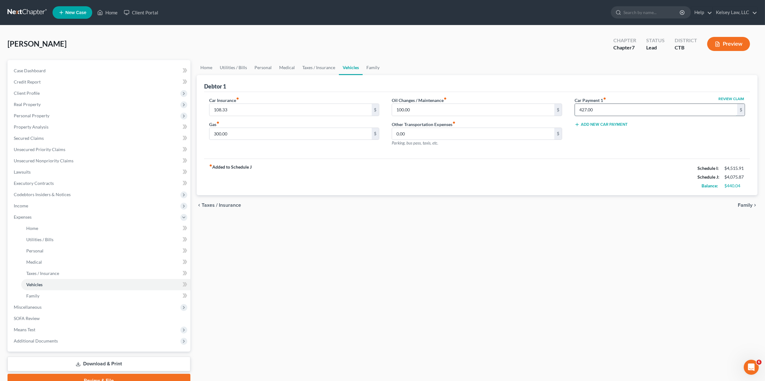
click at [611, 112] on input "427.00" at bounding box center [656, 110] width 162 height 12
click at [609, 184] on div "fiber_manual_record Added to Schedule J Schedule I: $4,515.91 Schedule J: $4,07…" at bounding box center [477, 176] width 546 height 37
click at [43, 296] on link "Family" at bounding box center [105, 295] width 169 height 11
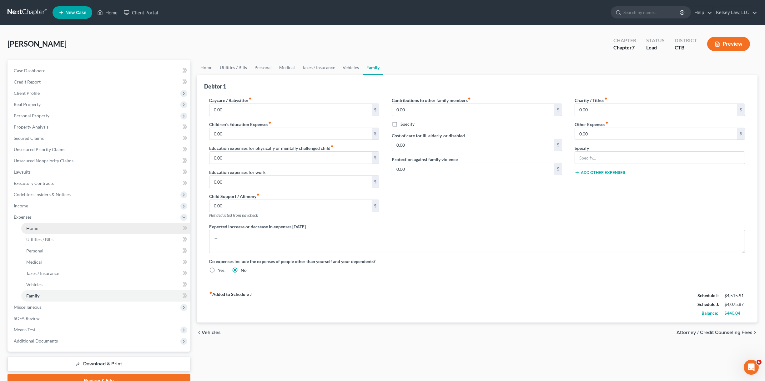
click at [69, 233] on link "Home" at bounding box center [105, 228] width 169 height 11
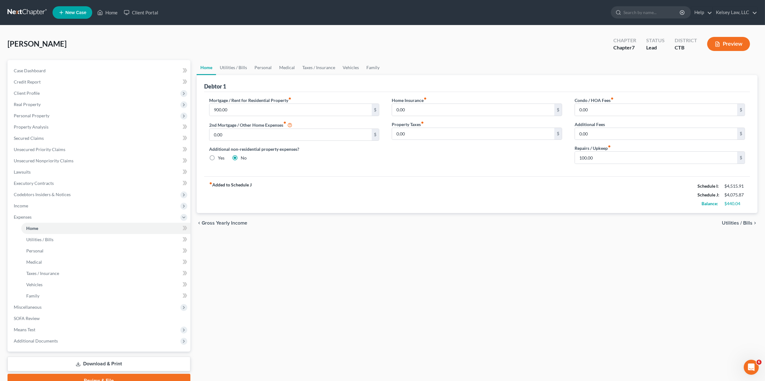
drag, startPoint x: 412, startPoint y: 183, endPoint x: 408, endPoint y: 185, distance: 4.2
click at [409, 184] on div "fiber_manual_record Added to Schedule J Schedule I: $4,515.91 Schedule J: $4,07…" at bounding box center [477, 194] width 546 height 37
click at [74, 236] on link "Utilities / Bills" at bounding box center [105, 239] width 169 height 11
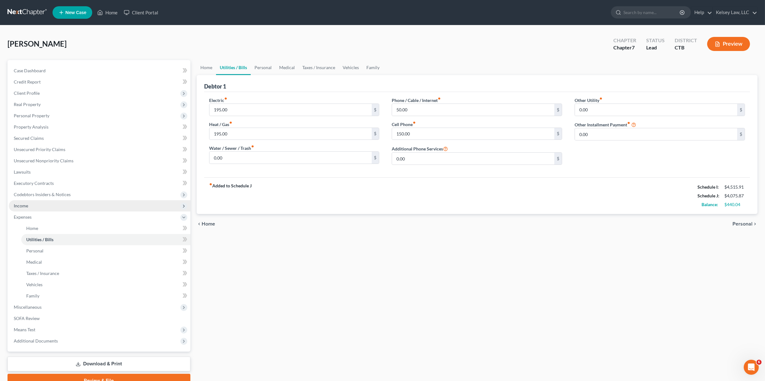
click at [39, 208] on span "Income" at bounding box center [100, 205] width 182 height 11
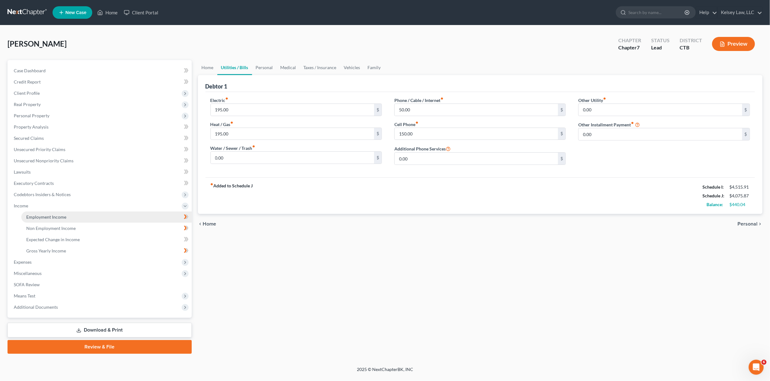
click at [54, 217] on span "Employment Income" at bounding box center [46, 216] width 40 height 5
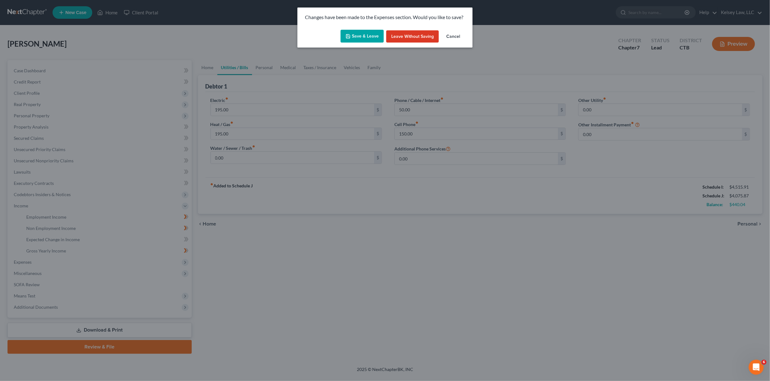
click at [362, 274] on div "Changes have been made to the Expenses section. Would you like to save? Save & …" at bounding box center [385, 190] width 770 height 381
drag, startPoint x: 359, startPoint y: 38, endPoint x: 357, endPoint y: 51, distance: 13.9
click at [359, 38] on button "Save & Leave" at bounding box center [361, 36] width 43 height 13
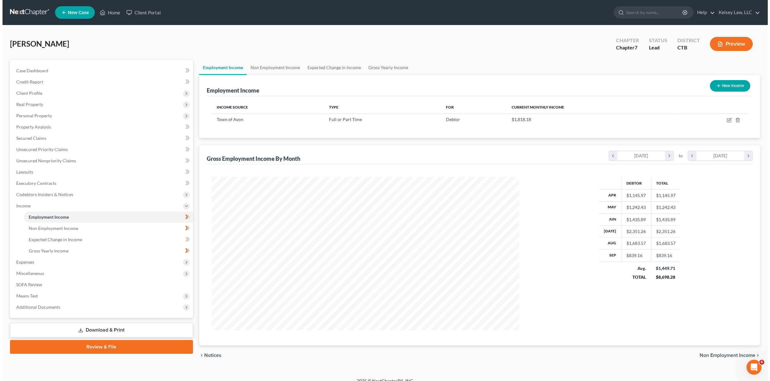
scroll to position [153, 320]
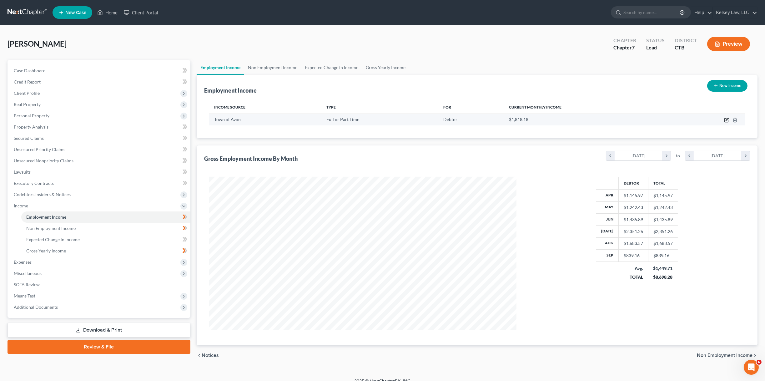
click at [726, 120] on icon "button" at bounding box center [726, 120] width 5 height 5
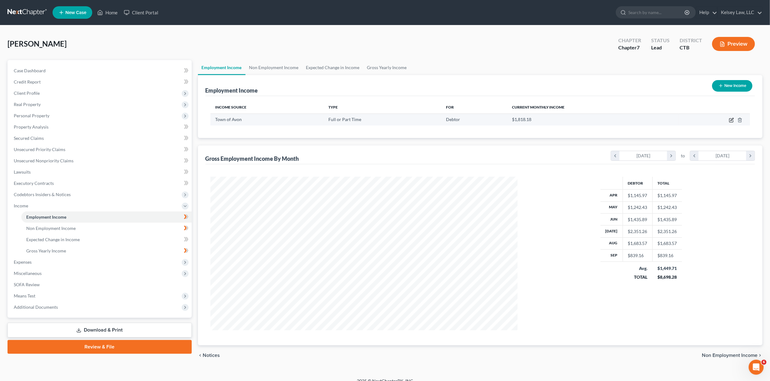
select select "0"
select select "6"
select select "2"
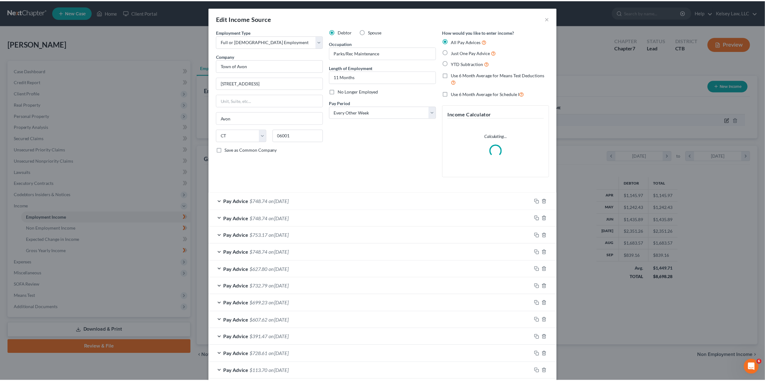
scroll to position [155, 322]
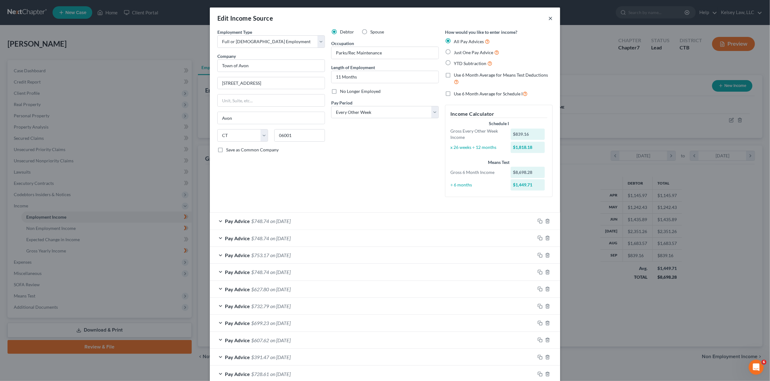
drag, startPoint x: 549, startPoint y: 20, endPoint x: 566, endPoint y: 58, distance: 41.3
click at [549, 20] on button "×" at bounding box center [550, 18] width 4 height 8
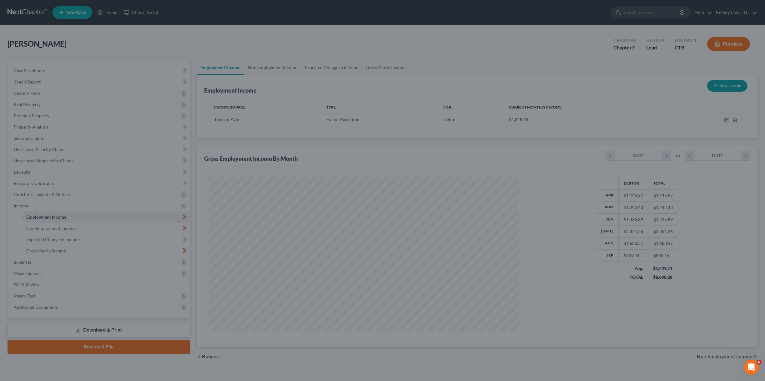
scroll to position [312441, 312274]
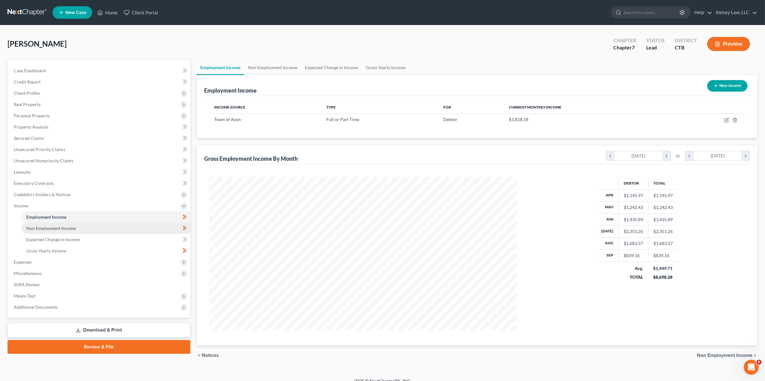
click at [73, 225] on span "Non Employment Income" at bounding box center [50, 227] width 49 height 5
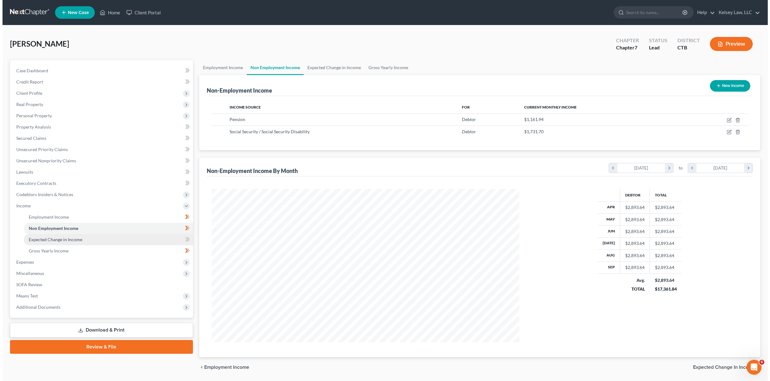
scroll to position [153, 320]
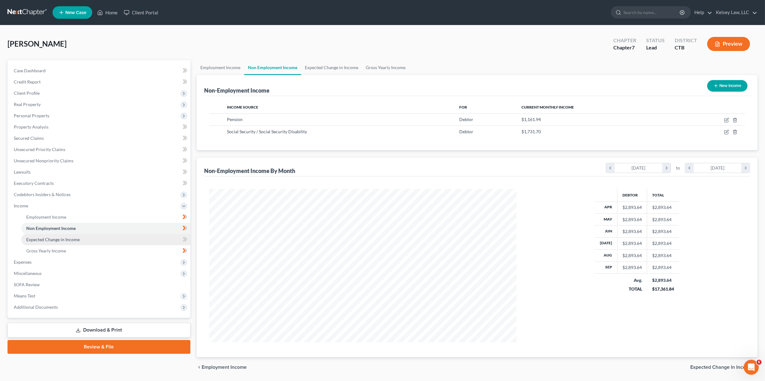
click at [71, 235] on link "Expected Change in Income" at bounding box center [105, 239] width 169 height 11
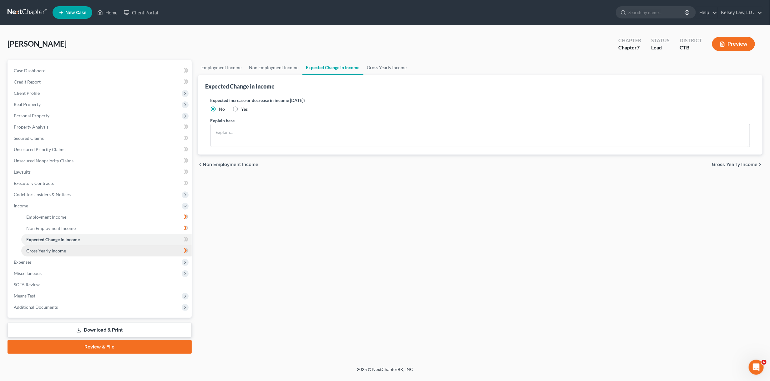
click at [66, 247] on link "Gross Yearly Income" at bounding box center [106, 250] width 170 height 11
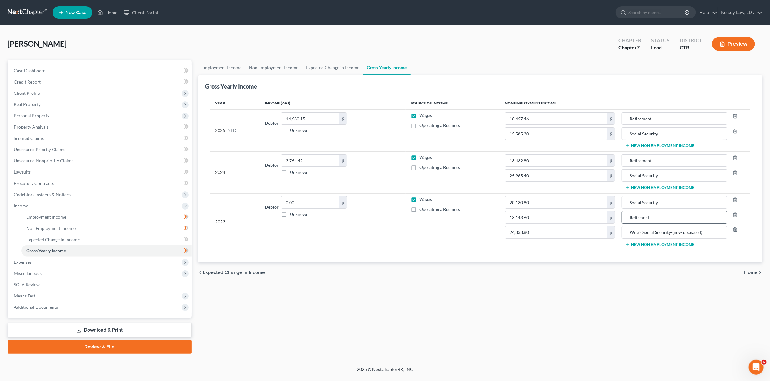
click at [639, 217] on input "Retirment" at bounding box center [674, 217] width 98 height 12
type input "Retirement"
click at [682, 371] on footer "2025 © NextChapterBK, INC" at bounding box center [385, 371] width 770 height 11
click at [471, 236] on td "Wages Operating a Business" at bounding box center [452, 221] width 94 height 57
click at [326, 224] on td "Debtor 0.00 $ Unknown Balance Undetermined 0.00 $ Unknown" at bounding box center [333, 221] width 146 height 57
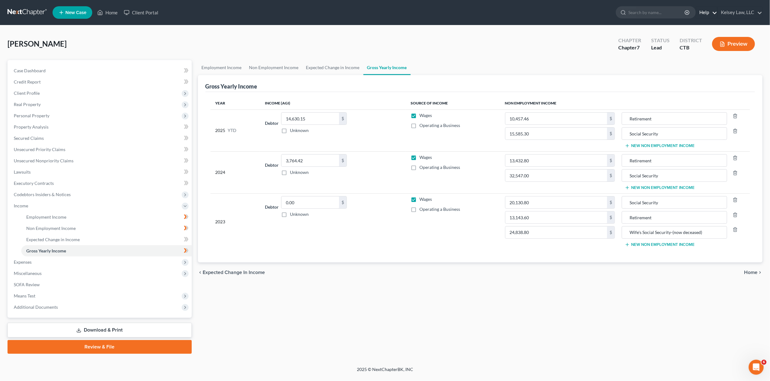
click at [702, 14] on link "Help" at bounding box center [706, 12] width 21 height 11
click at [313, 46] on div "[PERSON_NAME] Upgraded Chapter Chapter 7 Status Lead District CTB Preview" at bounding box center [385, 46] width 755 height 27
drag, startPoint x: 539, startPoint y: 174, endPoint x: 475, endPoint y: 178, distance: 63.9
click at [476, 178] on tr "2024 Debtor 3,764.42 $ Unknown Balance Undetermined 3,764.42 $ Unknown Wages Op…" at bounding box center [480, 172] width 540 height 42
type input "25,965.40"
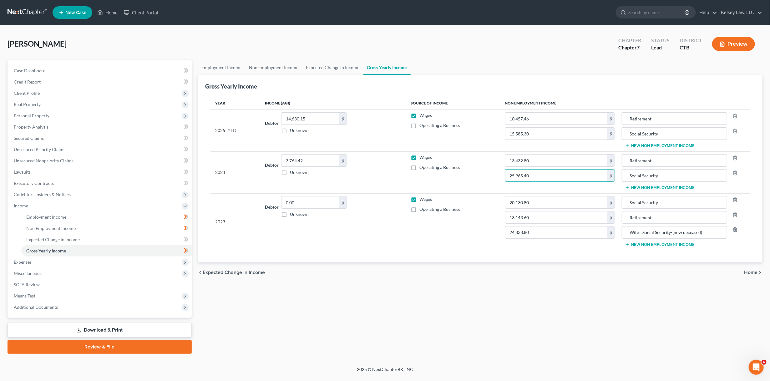
click at [379, 240] on td "Debtor 0.00 $ Unknown Balance Undetermined 0.00 $ Unknown" at bounding box center [333, 221] width 146 height 57
drag, startPoint x: 558, startPoint y: 229, endPoint x: 550, endPoint y: 230, distance: 7.6
click at [556, 229] on input "0" at bounding box center [556, 232] width 102 height 12
drag, startPoint x: 540, startPoint y: 229, endPoint x: 549, endPoint y: 233, distance: 10.1
click at [509, 225] on td "20,130.80 $ 13,143.60 $ 0 $" at bounding box center [560, 221] width 120 height 57
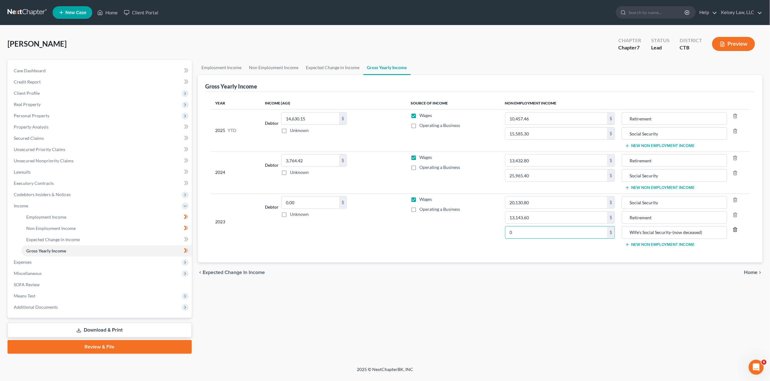
type input "0"
click at [736, 227] on icon "button" at bounding box center [734, 229] width 5 height 5
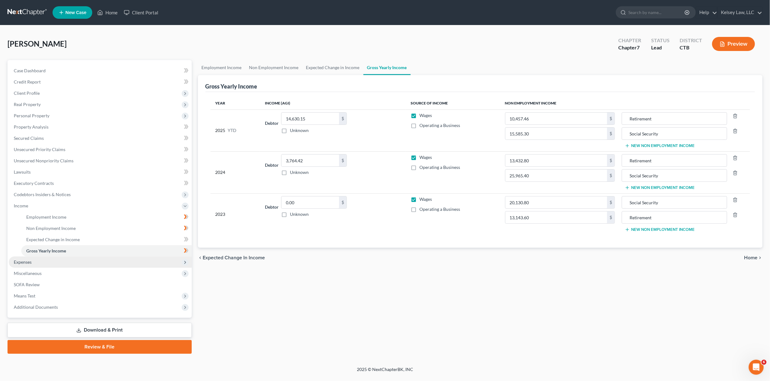
click at [34, 265] on span "Expenses" at bounding box center [100, 261] width 183 height 11
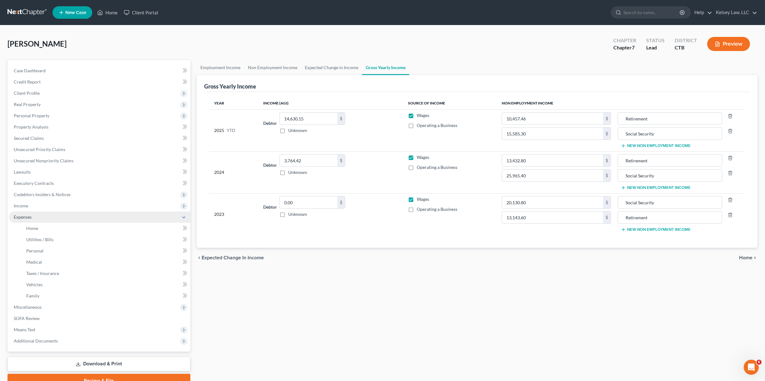
click at [55, 215] on span "Expenses" at bounding box center [100, 216] width 182 height 11
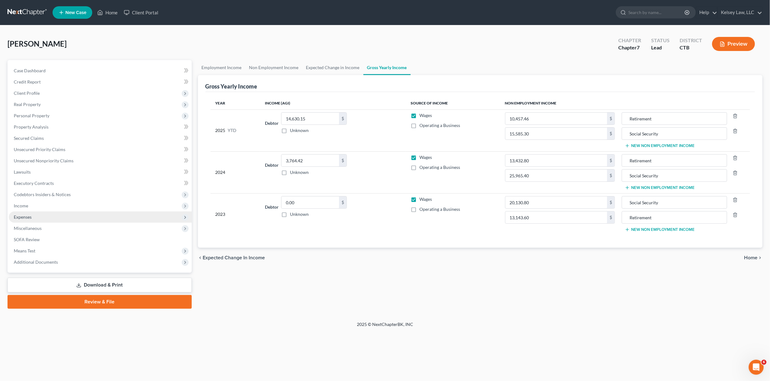
click at [54, 220] on span "Expenses" at bounding box center [100, 216] width 183 height 11
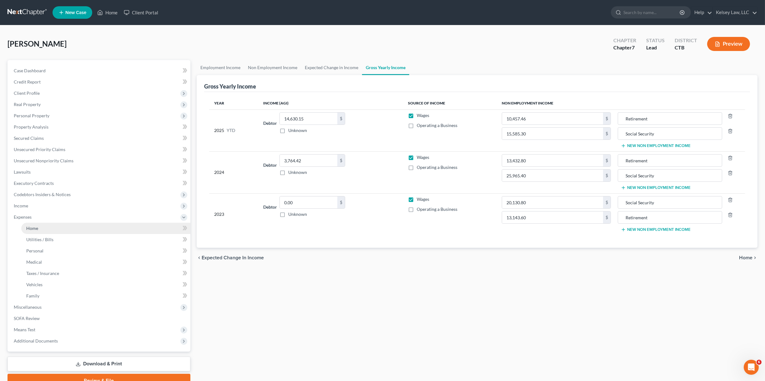
click at [53, 228] on link "Home" at bounding box center [105, 228] width 169 height 11
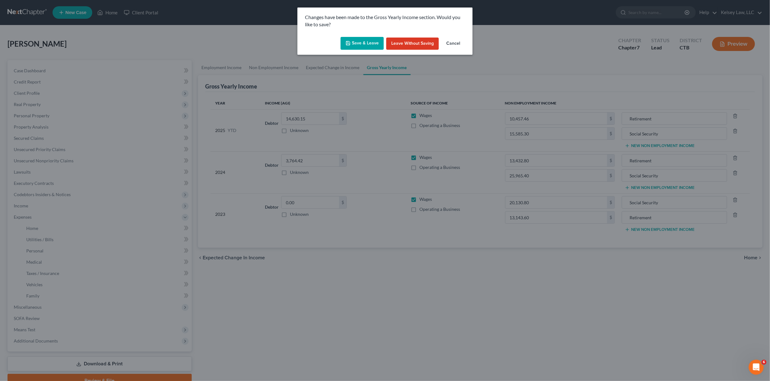
click at [365, 39] on button "Save & Leave" at bounding box center [361, 43] width 43 height 13
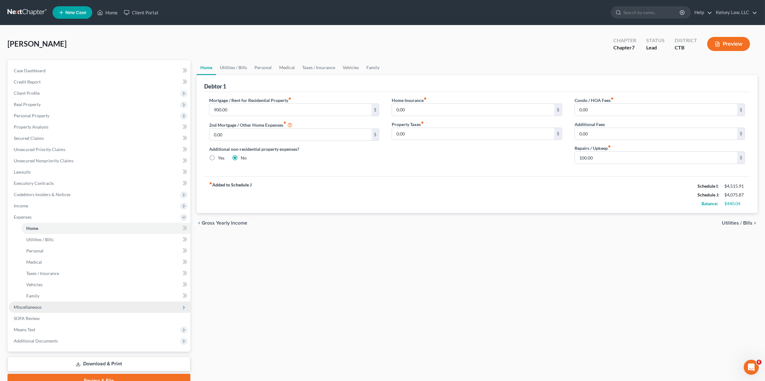
click at [56, 312] on span "Miscellaneous" at bounding box center [100, 306] width 182 height 11
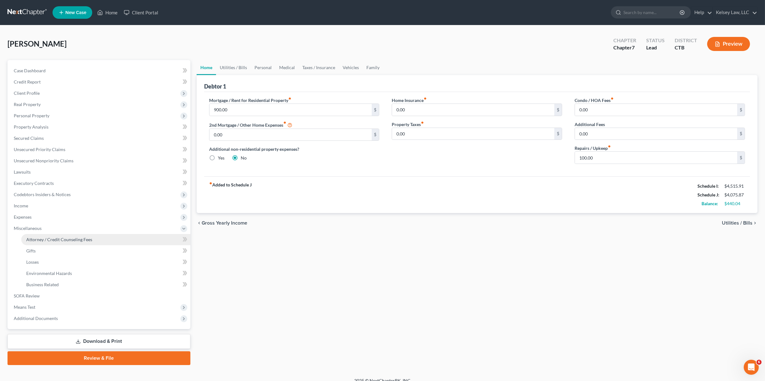
click at [77, 240] on span "Attorney / Credit Counseling Fees" at bounding box center [59, 239] width 66 height 5
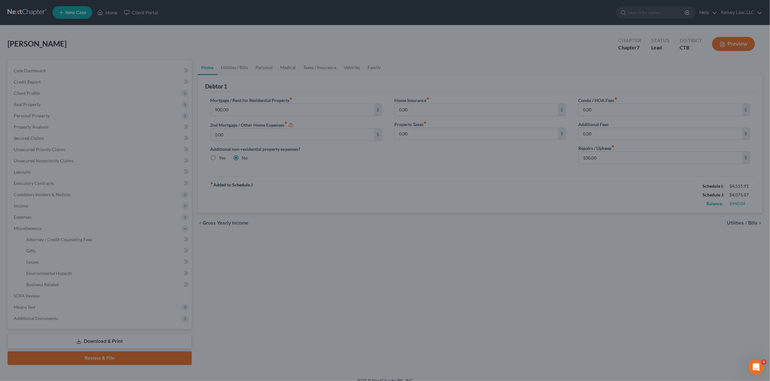
click at [78, 239] on div at bounding box center [385, 190] width 770 height 381
drag, startPoint x: 288, startPoint y: 331, endPoint x: 256, endPoint y: 294, distance: 48.4
click at [286, 330] on div at bounding box center [385, 190] width 770 height 381
drag, startPoint x: 429, startPoint y: 320, endPoint x: 377, endPoint y: 284, distance: 63.1
click at [427, 320] on div at bounding box center [385, 190] width 770 height 381
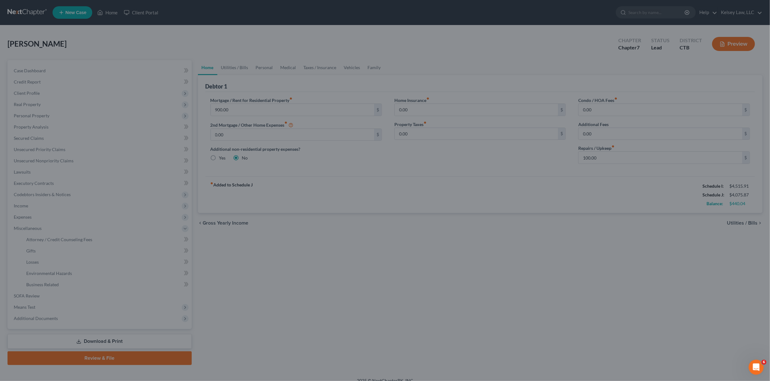
drag, startPoint x: 28, startPoint y: 217, endPoint x: 46, endPoint y: 221, distance: 18.3
click at [28, 219] on div at bounding box center [385, 190] width 770 height 381
click at [391, 290] on div at bounding box center [385, 190] width 770 height 381
drag, startPoint x: 168, startPoint y: 126, endPoint x: 156, endPoint y: 130, distance: 12.4
click at [165, 132] on div at bounding box center [385, 190] width 770 height 381
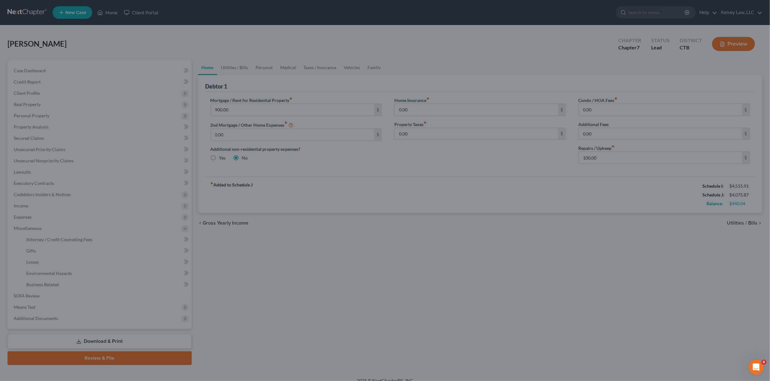
drag, startPoint x: 147, startPoint y: 123, endPoint x: 121, endPoint y: 103, distance: 32.8
click at [142, 121] on div at bounding box center [385, 190] width 770 height 381
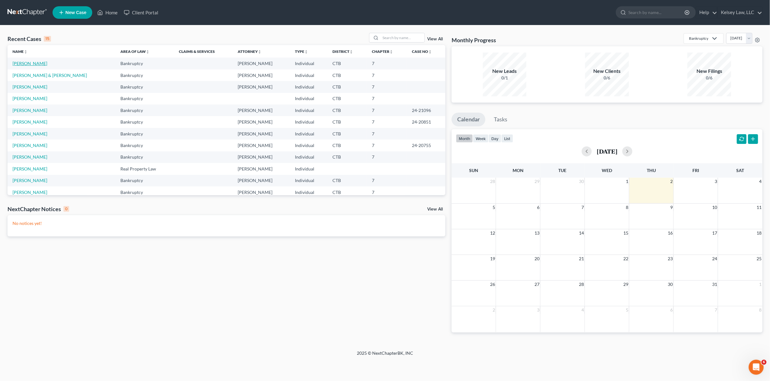
click at [29, 63] on link "[PERSON_NAME]" at bounding box center [30, 63] width 35 height 5
select select "4"
select select "6"
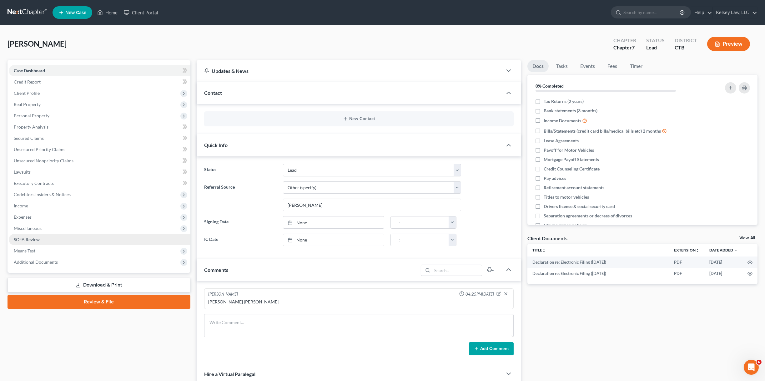
click at [33, 237] on span "SOFA Review" at bounding box center [27, 239] width 26 height 5
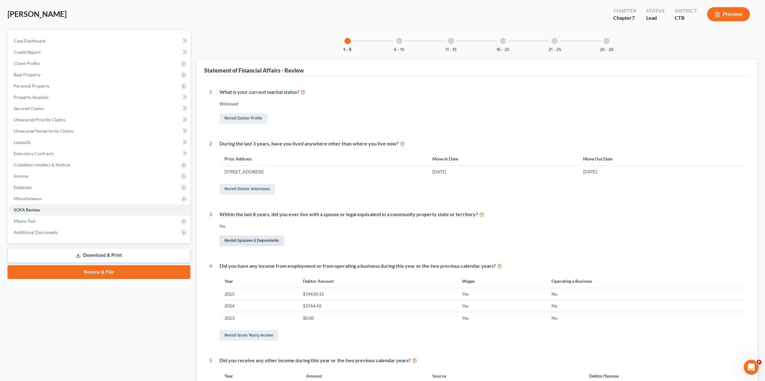
scroll to position [125, 0]
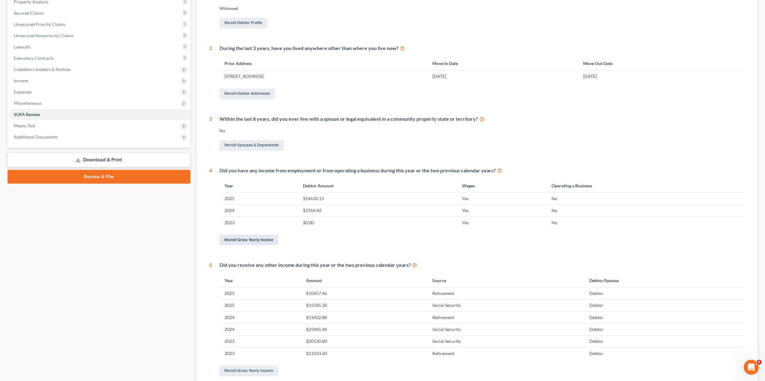
click at [257, 243] on link "Revisit Gross Yearly Income" at bounding box center [248, 239] width 59 height 11
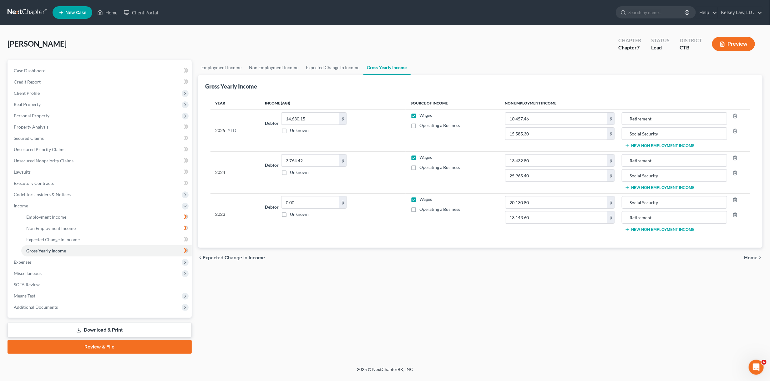
click at [419, 200] on label "Wages" at bounding box center [425, 199] width 13 height 6
click at [422, 200] on input "Wages" at bounding box center [424, 198] width 4 height 4
checkbox input "false"
click at [62, 211] on link "Employment Income" at bounding box center [106, 216] width 170 height 11
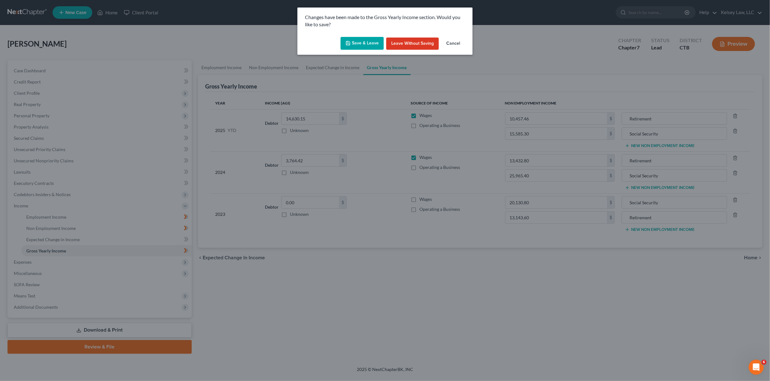
click at [367, 41] on button "Save & Leave" at bounding box center [361, 43] width 43 height 13
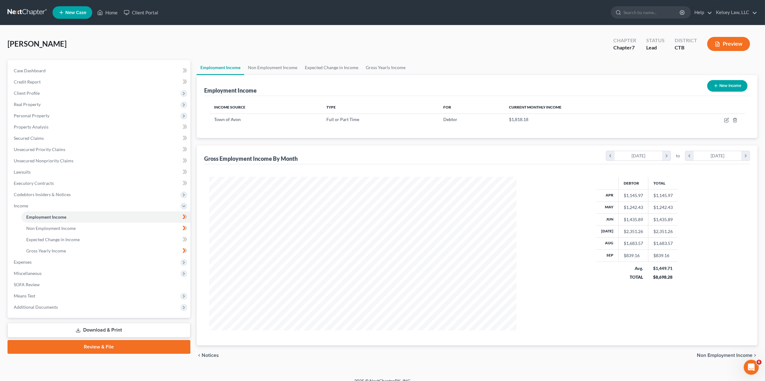
scroll to position [153, 320]
click at [29, 282] on span "SOFA Review" at bounding box center [27, 284] width 26 height 5
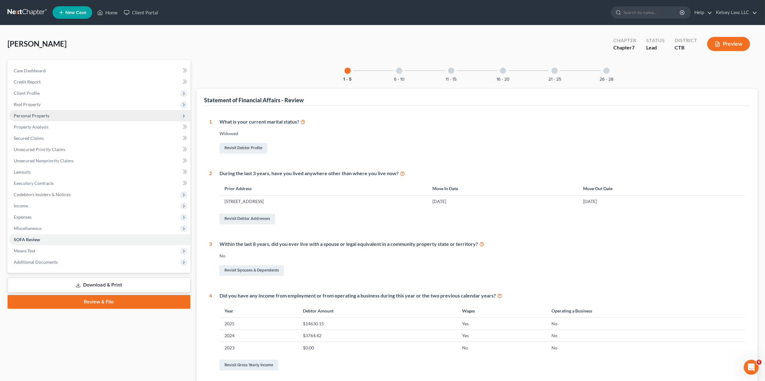
click at [51, 114] on span "Personal Property" at bounding box center [100, 115] width 182 height 11
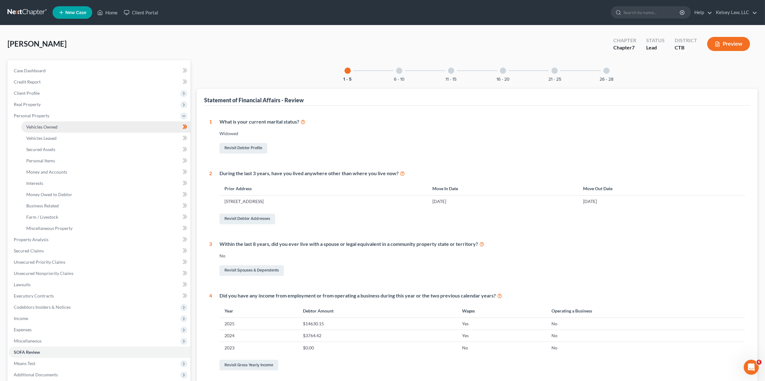
click at [42, 130] on link "Vehicles Owned" at bounding box center [105, 126] width 169 height 11
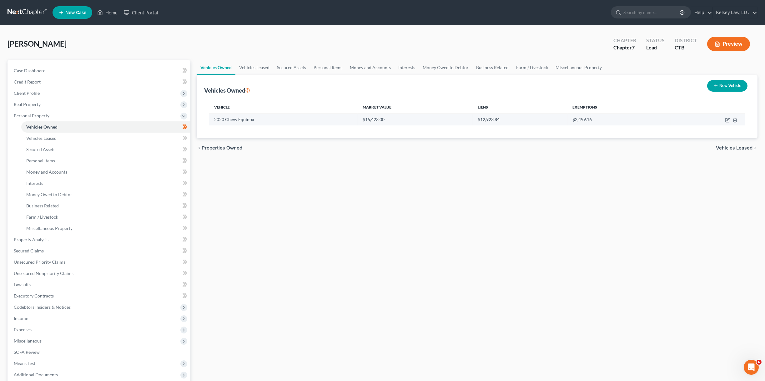
click at [293, 120] on td "2020 Chevy Equinox" at bounding box center [283, 119] width 148 height 12
click at [725, 120] on icon "button" at bounding box center [727, 120] width 4 height 4
select select "0"
select select "6"
select select "2"
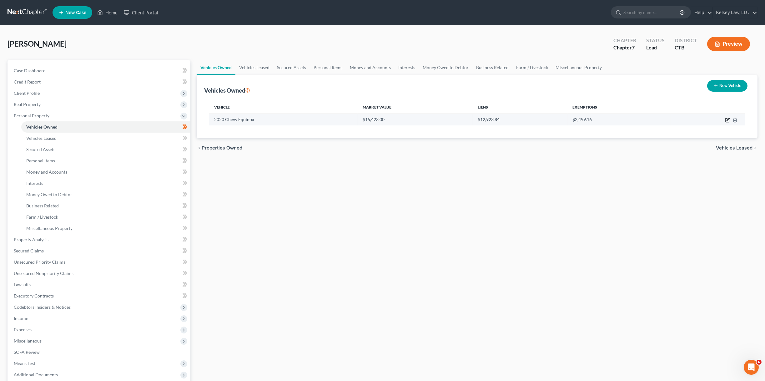
select select "0"
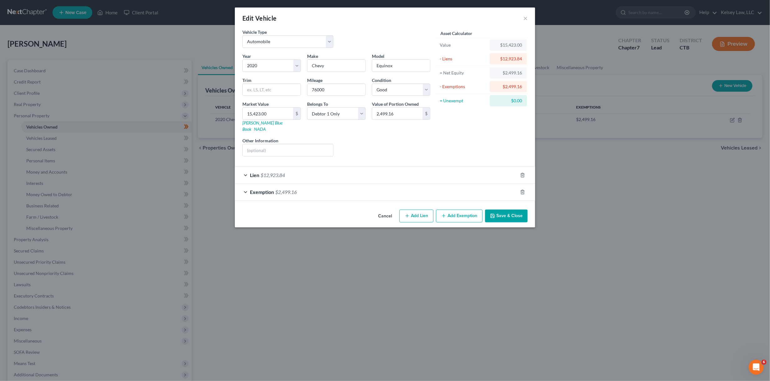
click at [244, 184] on div "Exemption $2,499.16" at bounding box center [376, 191] width 283 height 17
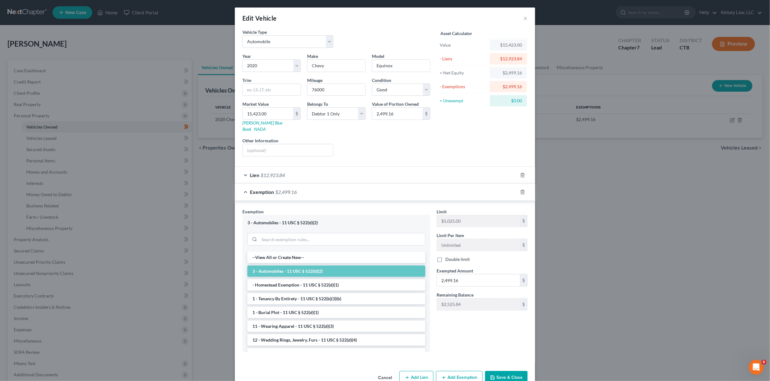
click at [242, 169] on div "Lien $12,923.84" at bounding box center [376, 175] width 283 height 17
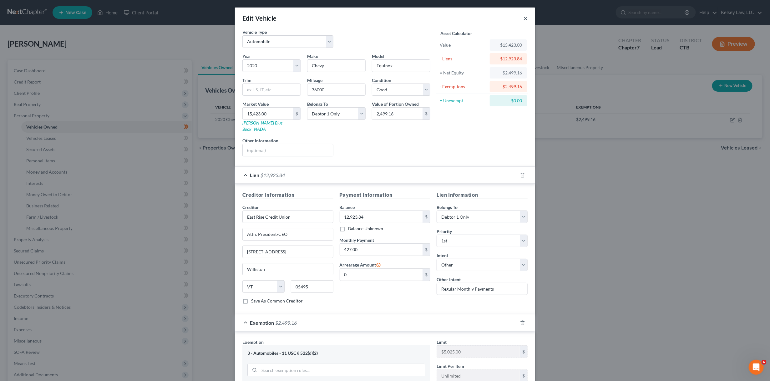
click at [523, 17] on button "×" at bounding box center [525, 18] width 4 height 8
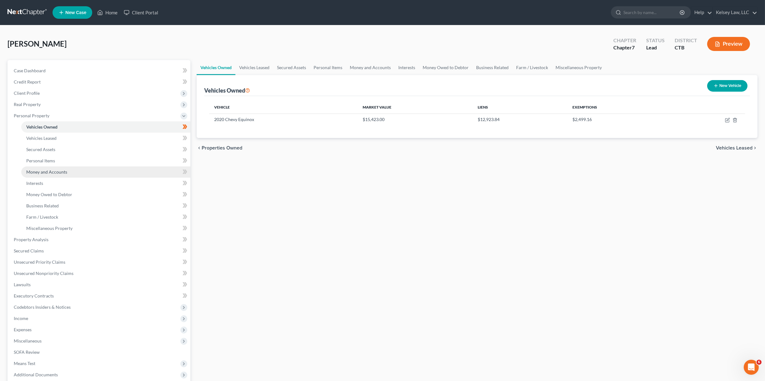
click at [70, 169] on link "Money and Accounts" at bounding box center [105, 171] width 169 height 11
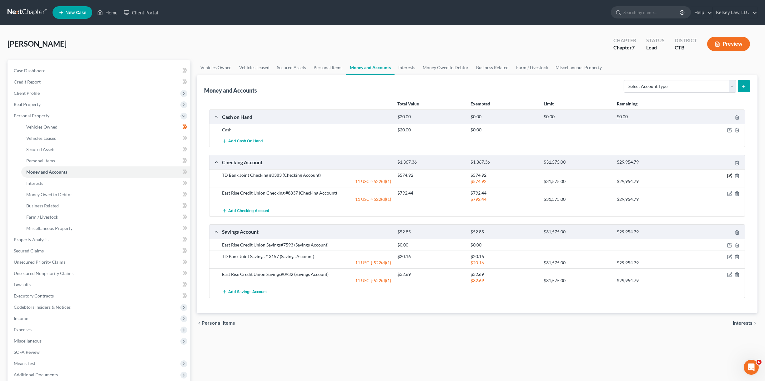
click at [730, 173] on icon "button" at bounding box center [729, 175] width 5 height 5
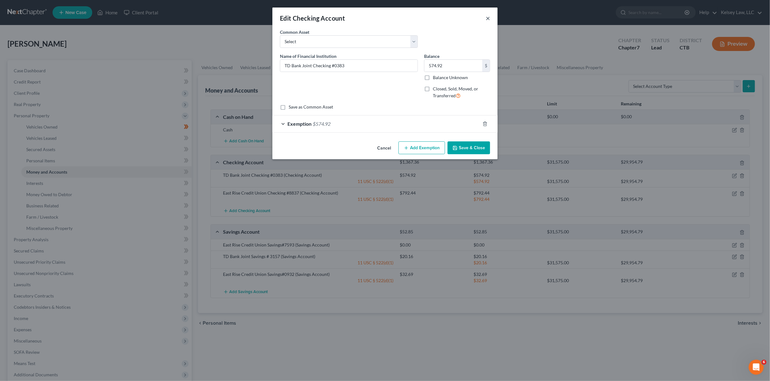
click at [488, 19] on button "×" at bounding box center [487, 18] width 4 height 8
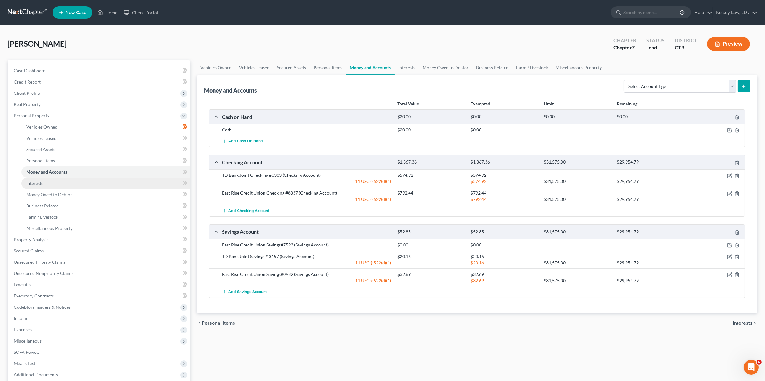
click at [46, 178] on link "Interests" at bounding box center [105, 183] width 169 height 11
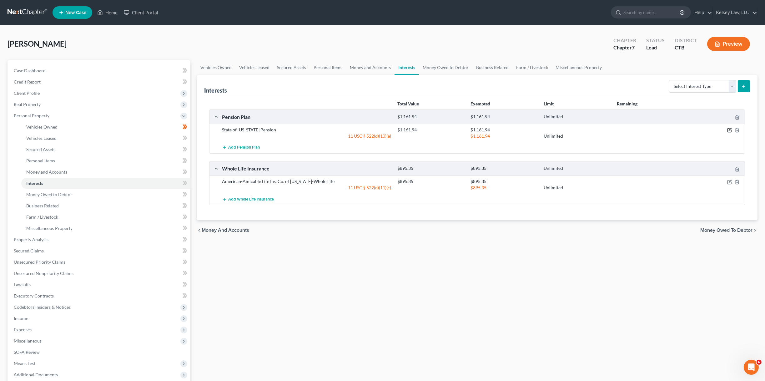
click at [728, 129] on icon "button" at bounding box center [729, 130] width 5 height 5
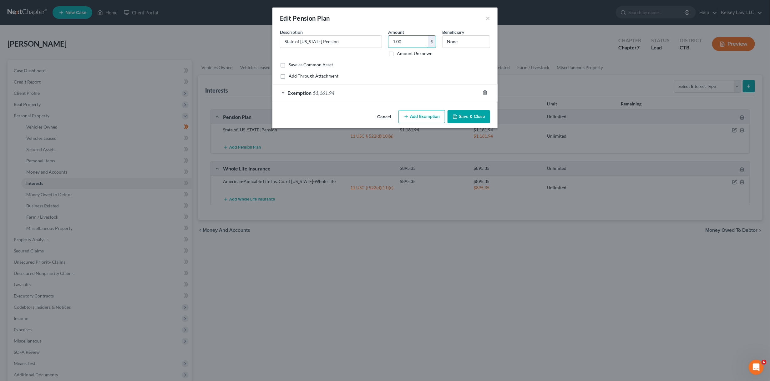
type input "1.00"
click at [354, 72] on div "Common Asset Select Description * State of Vermont Pension Amount 1.00 $ Amount…" at bounding box center [385, 54] width 210 height 50
click at [295, 92] on span "Exemption" at bounding box center [299, 93] width 24 height 6
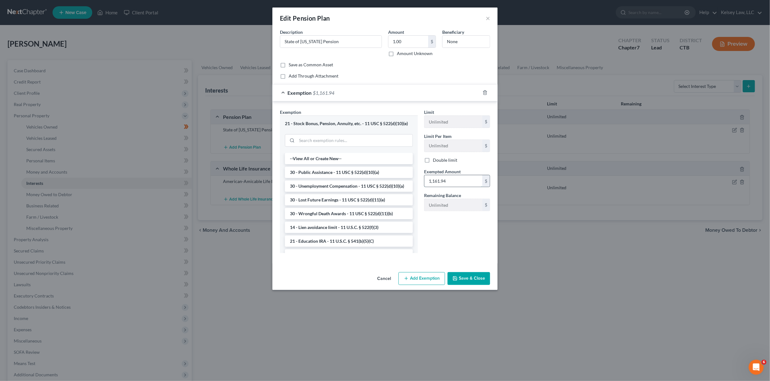
click at [453, 179] on input "1,161.94" at bounding box center [453, 181] width 58 height 12
type input "1.00"
click at [431, 230] on div "Limit Unlimited $ Limit Per Item Unlimited $ Double limit Exempted Amount * 1.0…" at bounding box center [457, 183] width 72 height 149
click at [457, 276] on icon "button" at bounding box center [455, 278] width 4 height 4
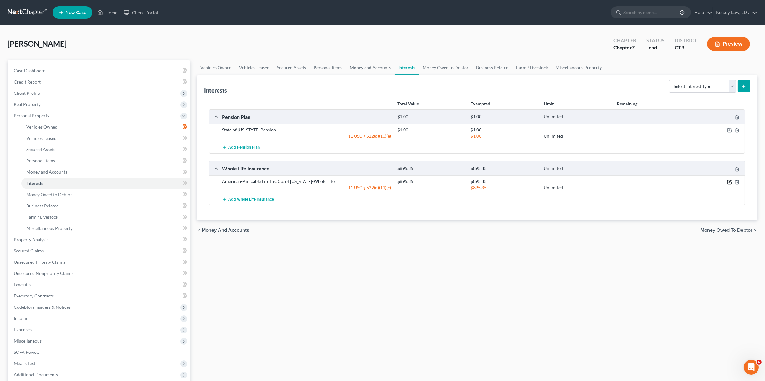
click at [729, 182] on icon "button" at bounding box center [730, 181] width 3 height 3
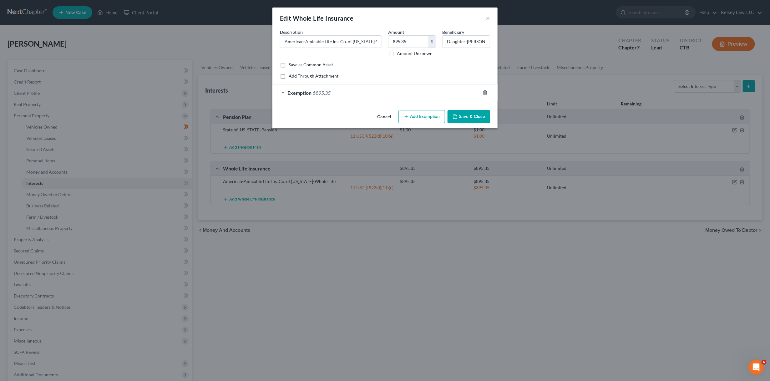
click at [353, 91] on div "Exemption $895.35" at bounding box center [376, 92] width 208 height 17
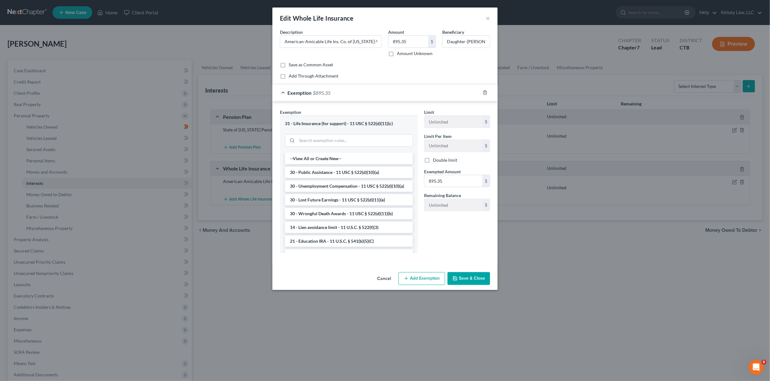
click at [400, 73] on div "Add Through Attachment" at bounding box center [385, 76] width 210 height 6
click at [487, 21] on button "×" at bounding box center [487, 18] width 4 height 8
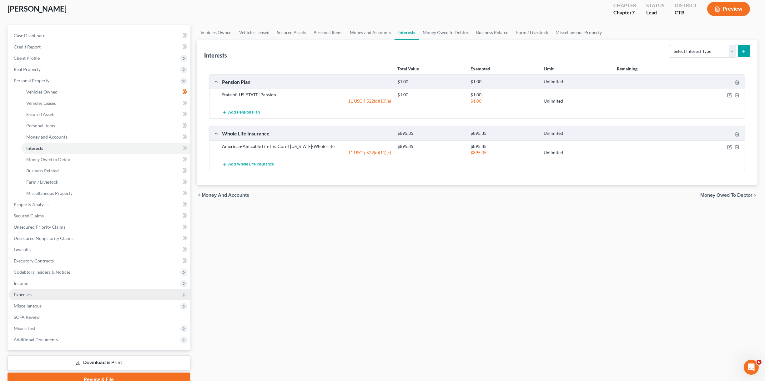
scroll to position [22, 0]
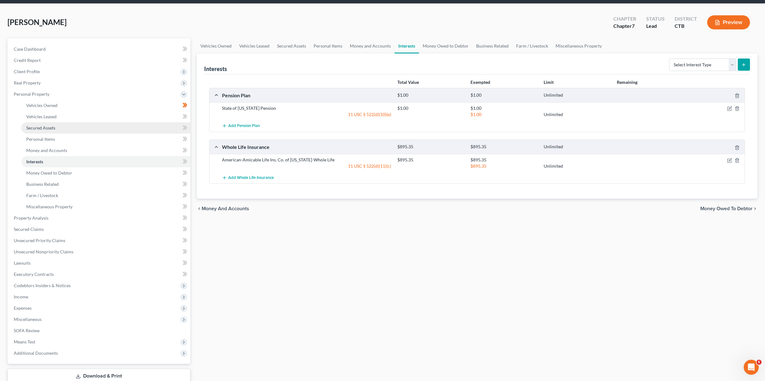
click at [59, 131] on link "Secured Assets" at bounding box center [105, 127] width 169 height 11
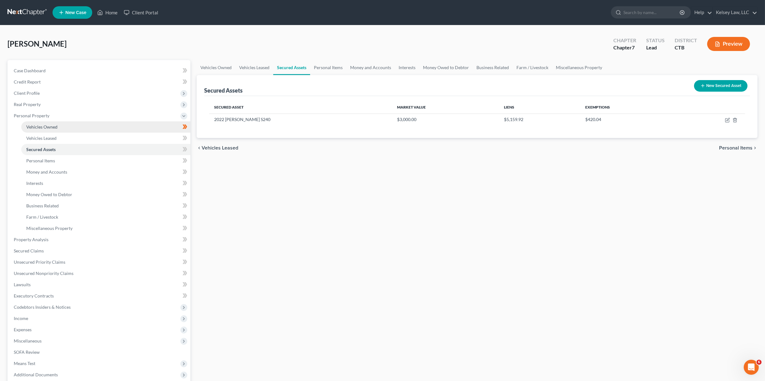
click at [47, 124] on span "Vehicles Owned" at bounding box center [41, 126] width 31 height 5
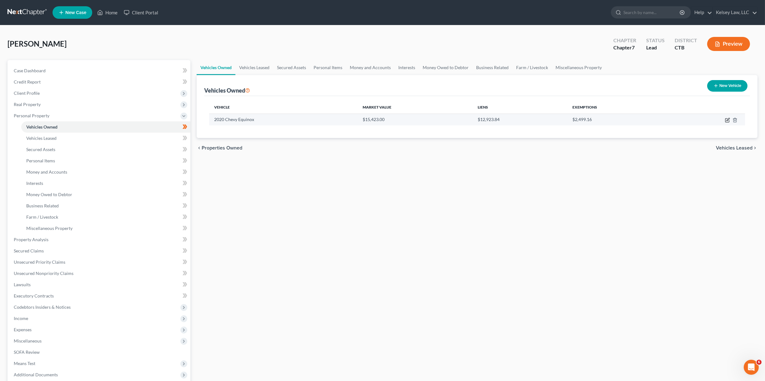
click at [727, 119] on icon "button" at bounding box center [727, 120] width 5 height 5
select select "0"
select select "6"
select select "2"
select select "0"
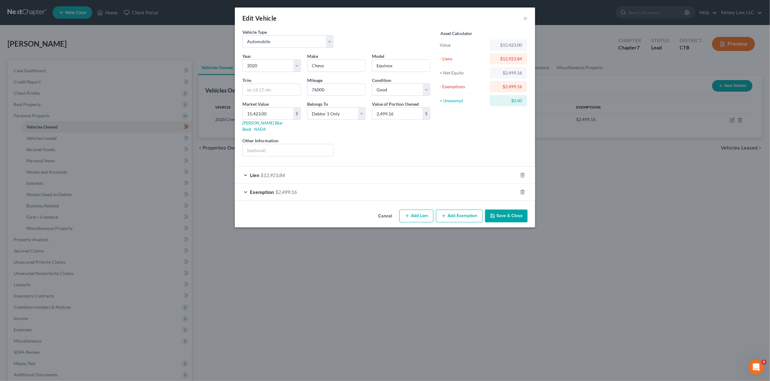
click at [245, 167] on div "Lien $12,923.84" at bounding box center [376, 175] width 283 height 17
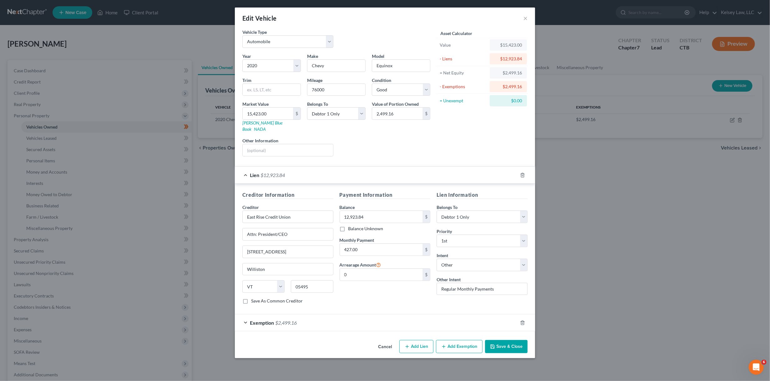
click at [243, 316] on div "Exemption $2,499.16" at bounding box center [376, 322] width 283 height 17
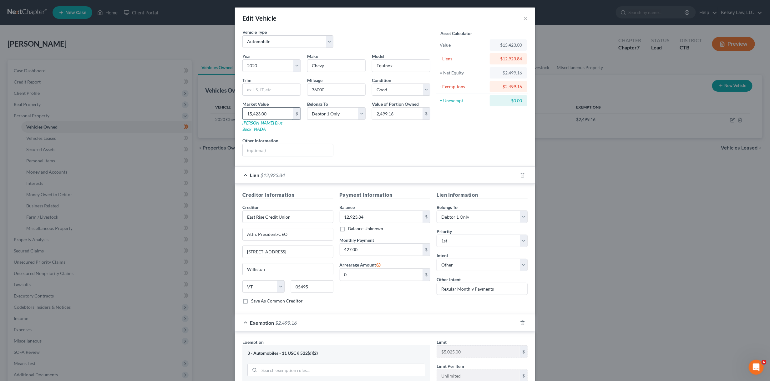
click at [271, 111] on input "15,423.00" at bounding box center [268, 114] width 50 height 12
type input "1"
type input "1.00"
type input "12"
type input "12.00"
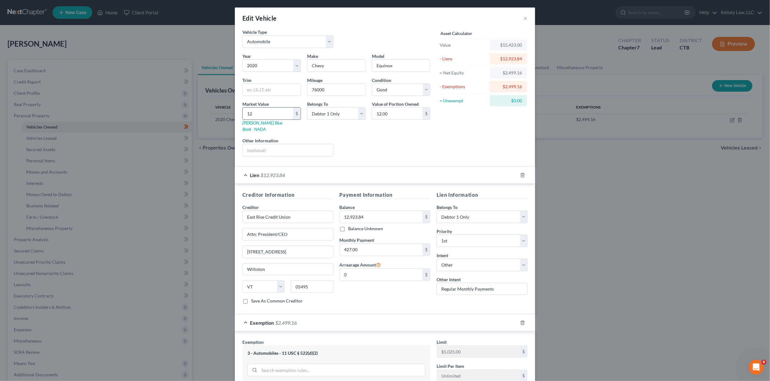
type input "126"
type input "126.00"
type input "1265"
type input "1,265.00"
type input "1,2656"
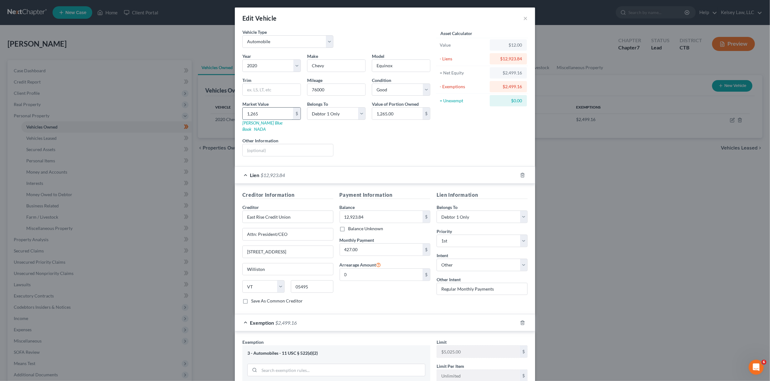
type input "12,656.00"
click at [362, 137] on div "Liens Select" at bounding box center [384, 146] width 97 height 19
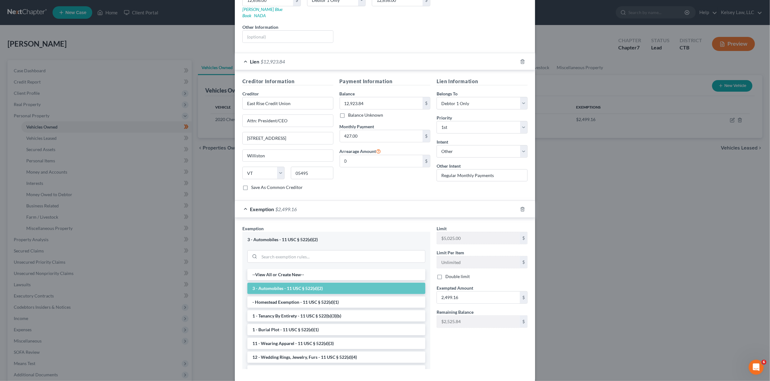
scroll to position [139, 0]
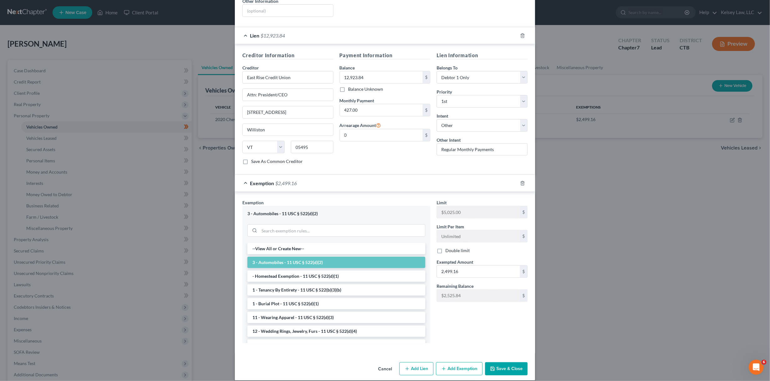
click at [375, 214] on div "3 - Automobiles - 11 USC § 522(d)(2)" at bounding box center [336, 224] width 188 height 37
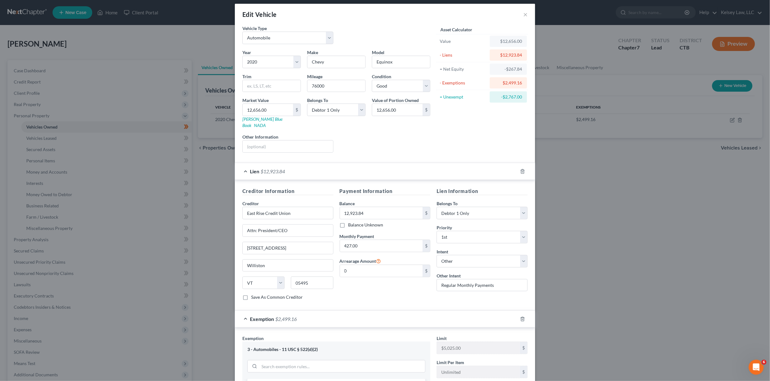
scroll to position [0, 0]
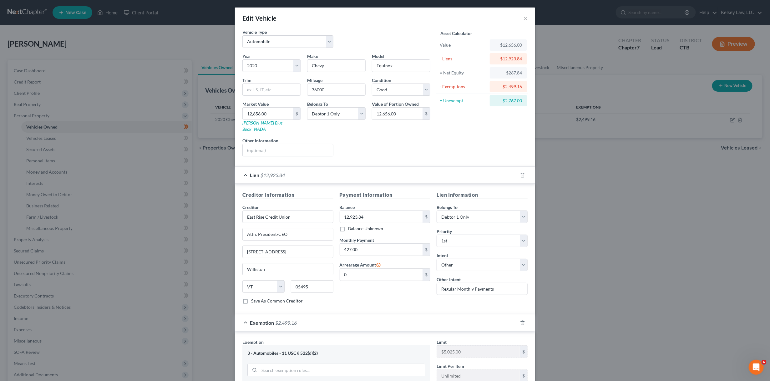
click at [371, 137] on div "Liens Select" at bounding box center [384, 146] width 97 height 19
click at [409, 116] on input "12,656.00" at bounding box center [397, 114] width 50 height 12
click at [459, 142] on div "Asset Calculator Value $12,656.00 - Liens $12,923.84 = Net Equity -$267.84 - Ex…" at bounding box center [481, 95] width 97 height 133
click at [398, 111] on input "12,656.00" at bounding box center [397, 114] width 50 height 12
type input "0"
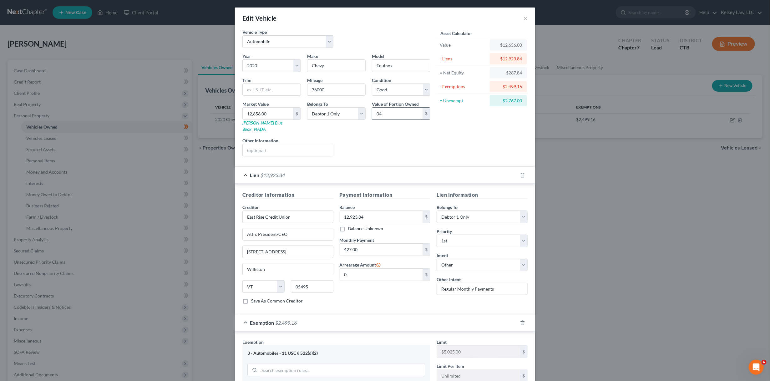
type input "4"
type input "0"
click at [448, 132] on div "Asset Calculator Value $12,656.00 - Liens $12,923.84 = Net Equity -$267.84 - Ex…" at bounding box center [481, 95] width 97 height 133
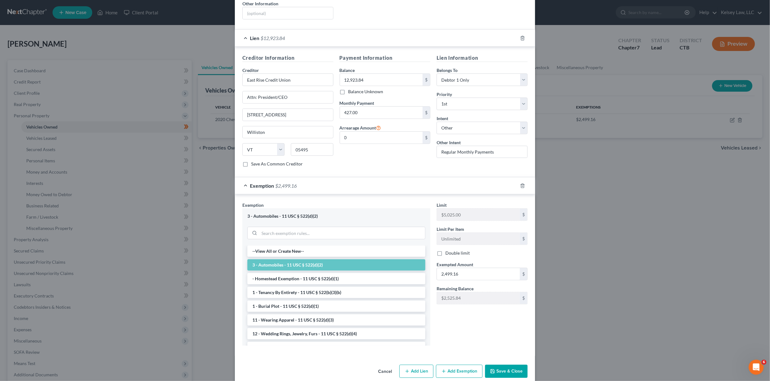
scroll to position [139, 0]
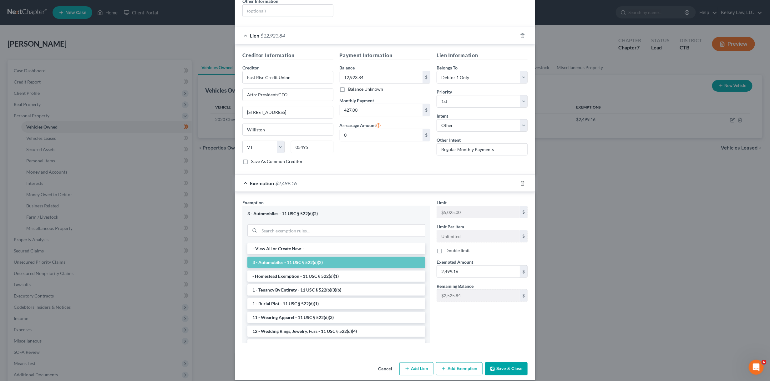
click at [520, 181] on icon "button" at bounding box center [522, 183] width 5 height 5
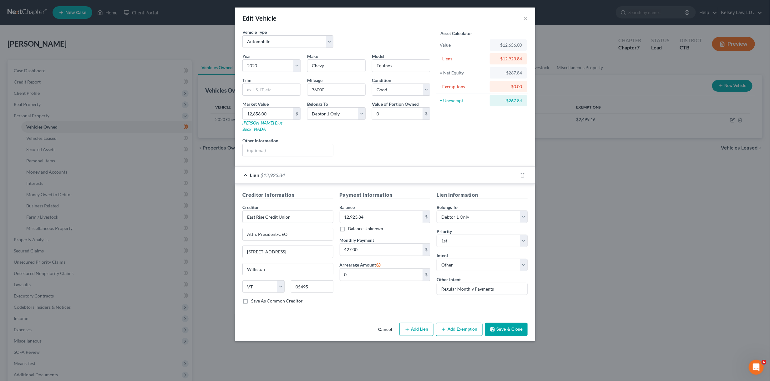
click at [424, 151] on div "Year Select 2026 2025 2024 2023 2022 2021 2020 2019 2018 2017 2016 2015 2014 20…" at bounding box center [336, 107] width 194 height 108
click at [371, 137] on div "Liens Select" at bounding box center [384, 146] width 97 height 19
type input "1"
type input "12,512.22"
drag, startPoint x: 344, startPoint y: 291, endPoint x: 339, endPoint y: 294, distance: 5.6
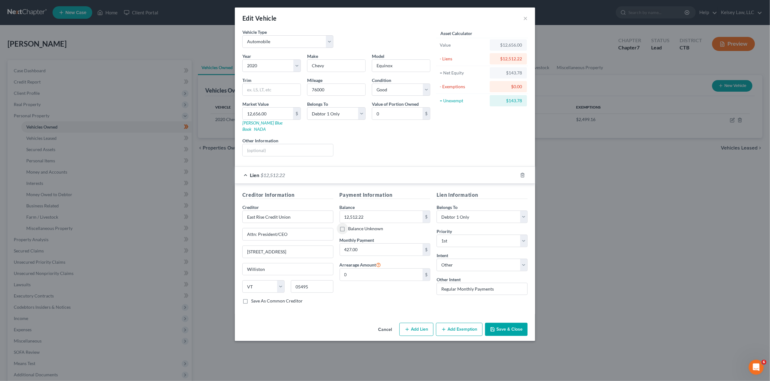
click at [343, 293] on div "Payment Information Balance 12,512.22 $ Balance Unknown Balance Undetermined 12…" at bounding box center [384, 250] width 97 height 118
click at [479, 130] on div "Asset Calculator Value $12,656.00 - Liens $12,512.22 = Net Equity $143.78 - Exe…" at bounding box center [481, 95] width 97 height 133
click at [498, 73] on div "$143.78" at bounding box center [508, 73] width 27 height 6
click at [459, 323] on button "Add Exemption" at bounding box center [459, 329] width 47 height 13
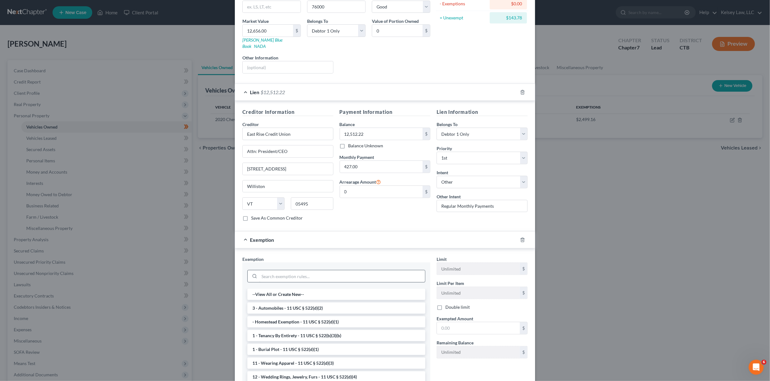
scroll to position [83, 0]
click at [315, 302] on li "3 - Automobiles - 11 USC § 522(d)(2)" at bounding box center [336, 307] width 178 height 11
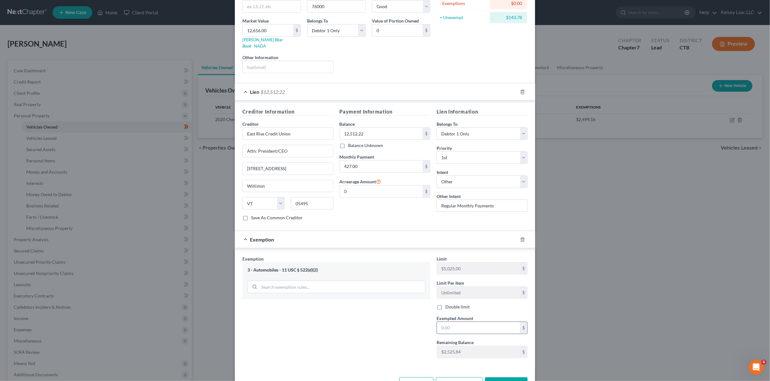
click at [471, 322] on input "text" at bounding box center [478, 328] width 83 height 12
type input "143.78"
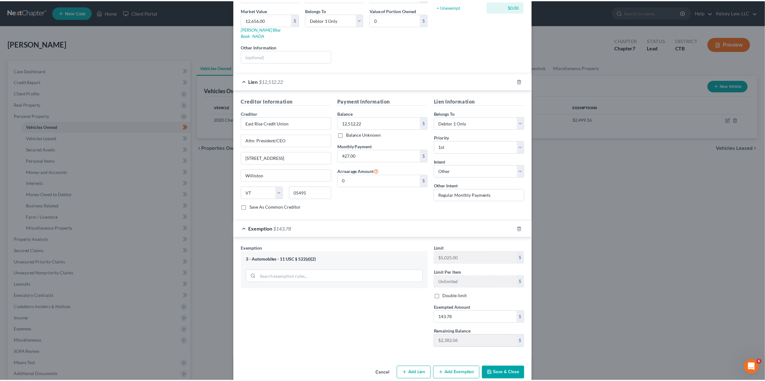
scroll to position [98, 0]
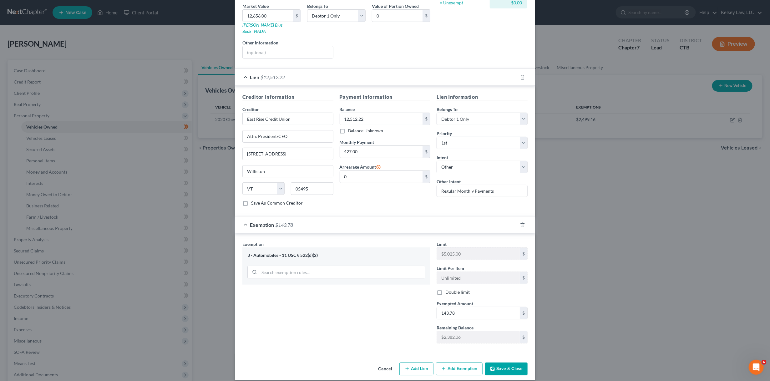
click at [505, 365] on button "Save & Close" at bounding box center [506, 368] width 43 height 13
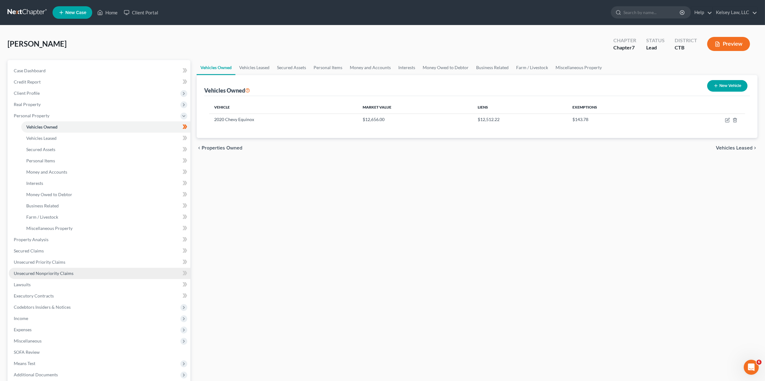
click at [48, 273] on span "Unsecured Nonpriority Claims" at bounding box center [44, 272] width 60 height 5
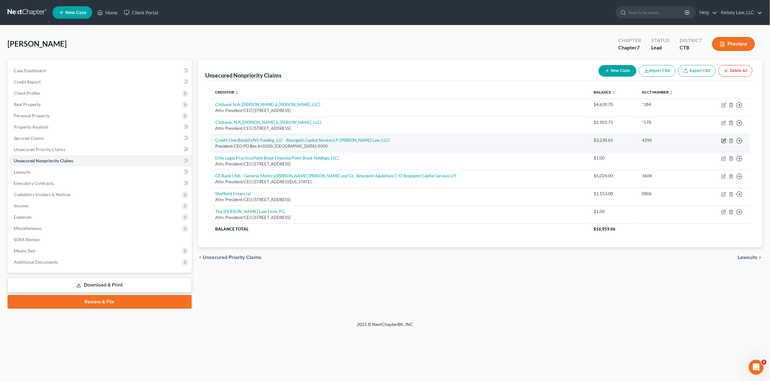
click at [724, 138] on icon "button" at bounding box center [723, 140] width 5 height 5
select select "4"
select select "2"
select select "0"
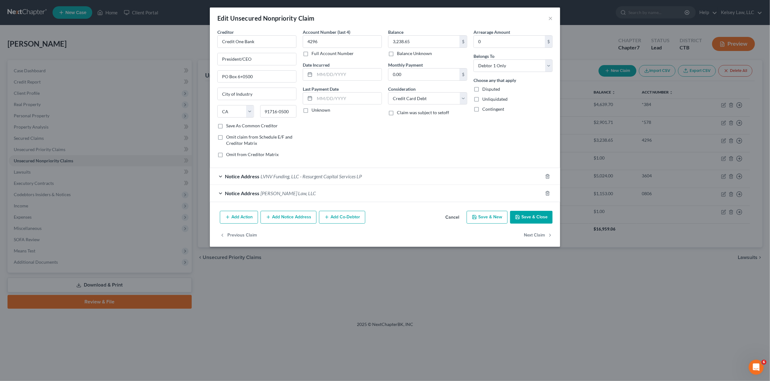
click at [559, 312] on div "Edit Unsecured Nonpriority Claim × Creditor * Credit One Bank President/CEO PO …" at bounding box center [385, 190] width 770 height 381
click at [551, 18] on button "×" at bounding box center [550, 18] width 4 height 8
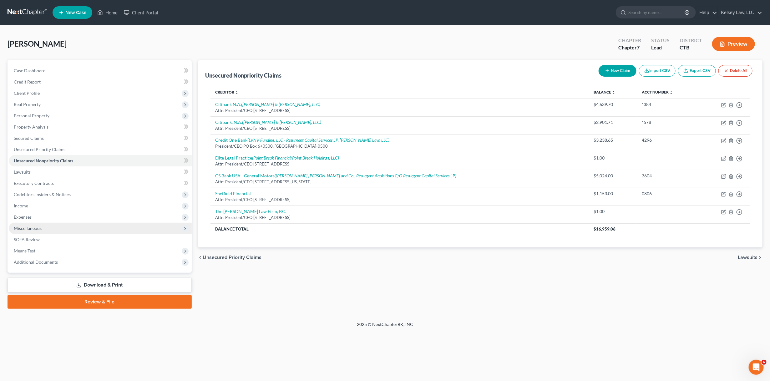
click at [28, 230] on span "Miscellaneous" at bounding box center [28, 227] width 28 height 5
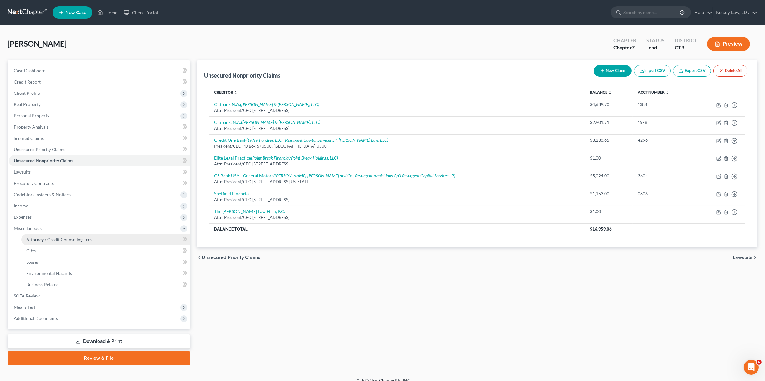
click at [33, 242] on link "Attorney / Credit Counseling Fees" at bounding box center [105, 239] width 169 height 11
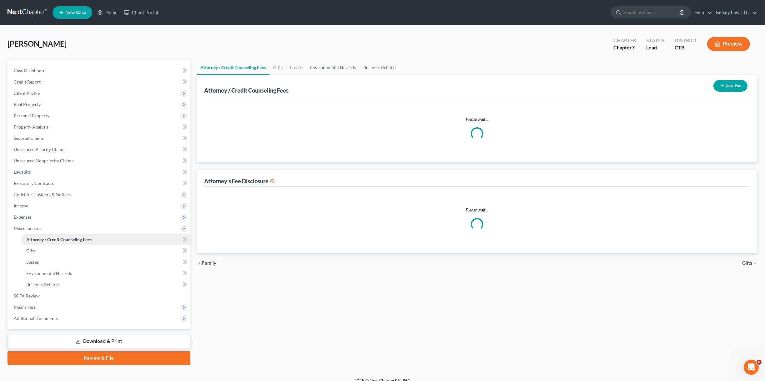
select select "0"
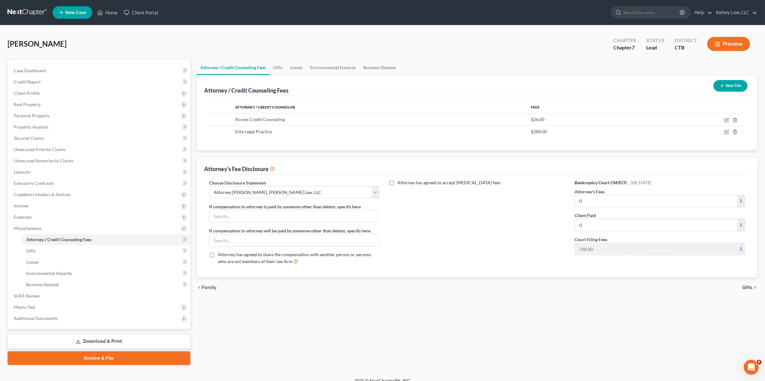
click at [387, 137] on div "Attorney / Credit Counselor Fees Access Credit Counseling $26.00 Elite Legal Pr…" at bounding box center [477, 123] width 546 height 54
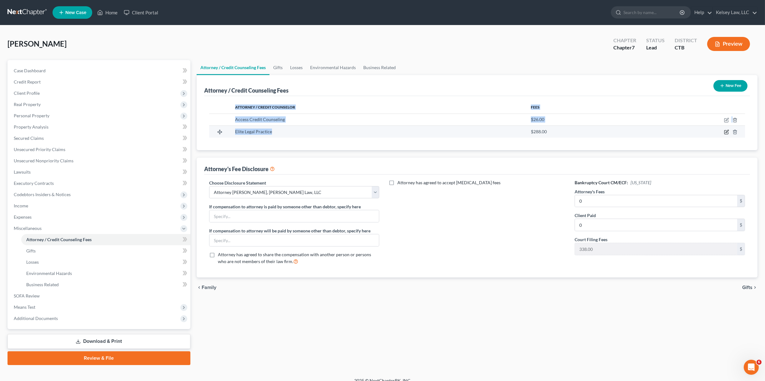
click at [725, 131] on icon "button" at bounding box center [726, 131] width 5 height 5
select select "4"
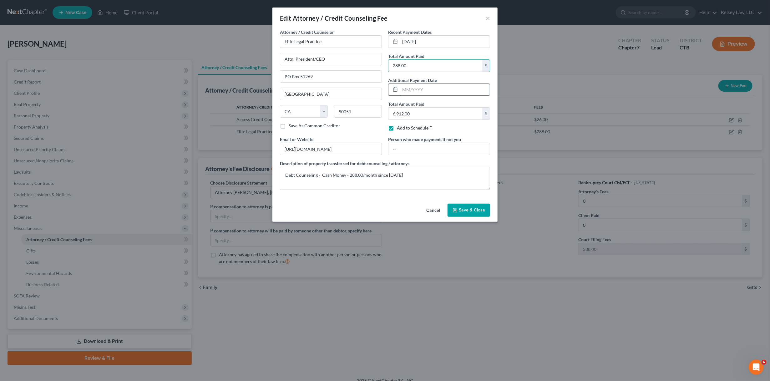
click at [401, 86] on input "text" at bounding box center [445, 90] width 90 height 12
click at [377, 201] on div "Cancel Save & Close" at bounding box center [384, 211] width 225 height 21
drag, startPoint x: 331, startPoint y: 173, endPoint x: 341, endPoint y: 169, distance: 11.4
click at [333, 173] on textarea "Debt Counseling - Cash Money - 288.00/month since May 2023" at bounding box center [385, 178] width 210 height 23
click at [383, 176] on textarea "Debt Counseling - $288.00/month since May 2023" at bounding box center [385, 178] width 210 height 23
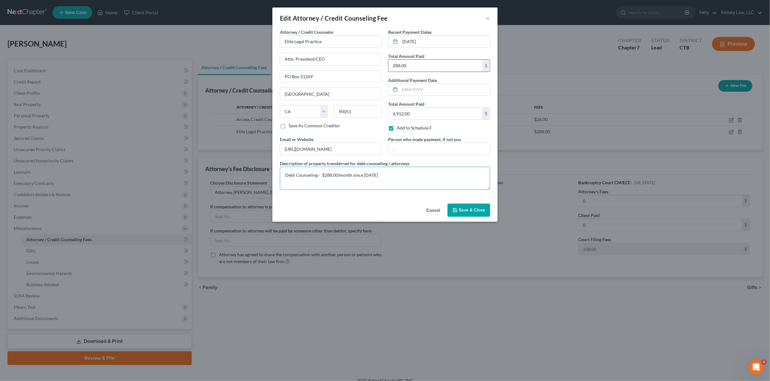
type textarea "Debt Counseling - $288.00/month since May 2023"
click at [412, 62] on input "288.00" at bounding box center [435, 66] width 94 height 12
click at [414, 197] on div "Attorney / Credit Counselor * Elite Legal Practice Attn: President/CEO PO Box 5…" at bounding box center [384, 115] width 225 height 172
click at [430, 43] on input "04/01/2025" at bounding box center [445, 42] width 90 height 12
click at [402, 67] on input "text" at bounding box center [435, 66] width 94 height 12
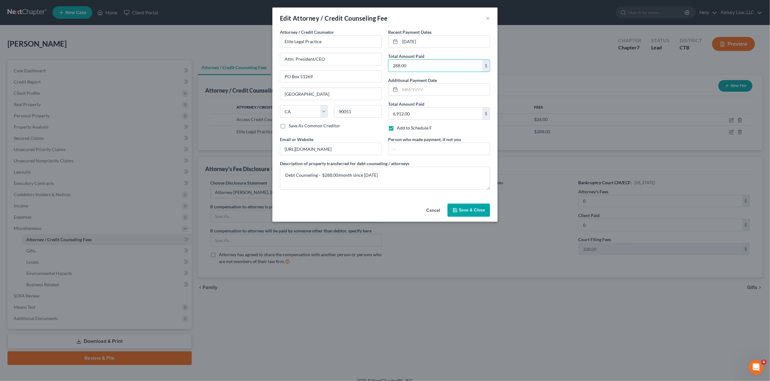
type input "288.00"
drag, startPoint x: 467, startPoint y: 129, endPoint x: 460, endPoint y: 119, distance: 12.7
click at [467, 130] on div "Add to Schedule F" at bounding box center [439, 128] width 102 height 6
click at [428, 88] on input "text" at bounding box center [445, 90] width 90 height 12
click at [472, 130] on div "Add to Schedule F" at bounding box center [439, 128] width 102 height 6
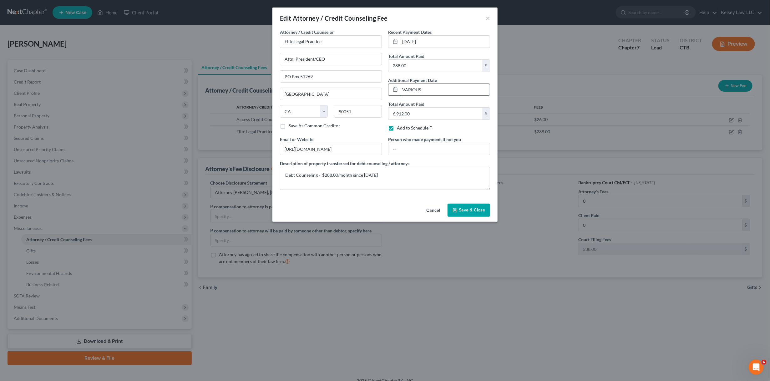
click at [426, 91] on input "VARIOUS" at bounding box center [445, 90] width 90 height 12
type input "VARIOUS - Monthly"
click at [406, 196] on div "Attorney / Credit Counselor * Elite Legal Practice Attn: President/CEO PO Box 5…" at bounding box center [384, 115] width 225 height 172
drag, startPoint x: 282, startPoint y: 126, endPoint x: 290, endPoint y: 131, distance: 9.0
click at [289, 126] on label "Save As Common Creditor" at bounding box center [315, 126] width 52 height 6
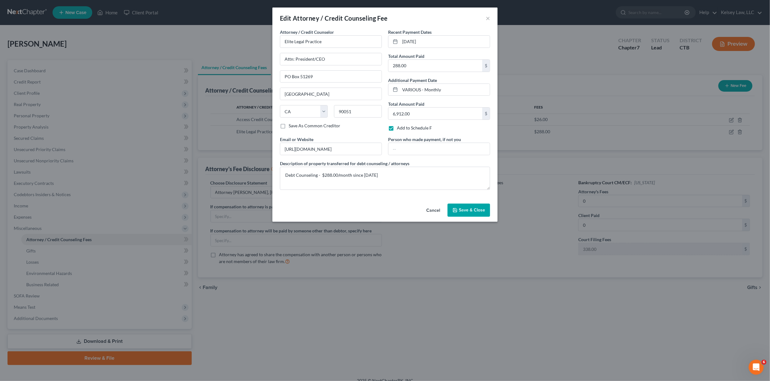
click at [291, 126] on input "Save As Common Creditor" at bounding box center [293, 125] width 4 height 4
checkbox input "true"
drag, startPoint x: 469, startPoint y: 210, endPoint x: 472, endPoint y: 216, distance: 6.6
click at [469, 211] on span "Save & Close" at bounding box center [472, 209] width 26 height 5
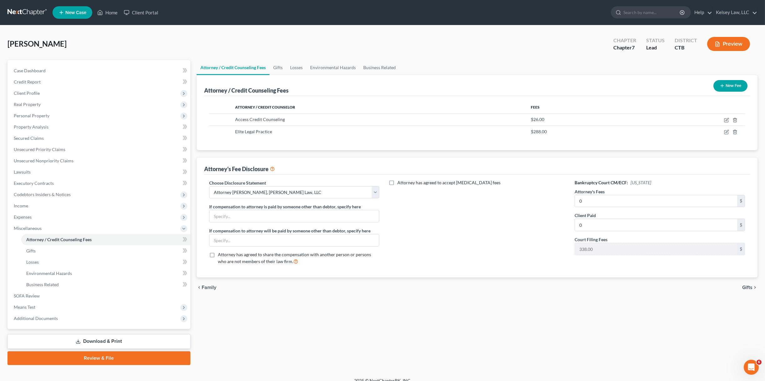
scroll to position [7, 0]
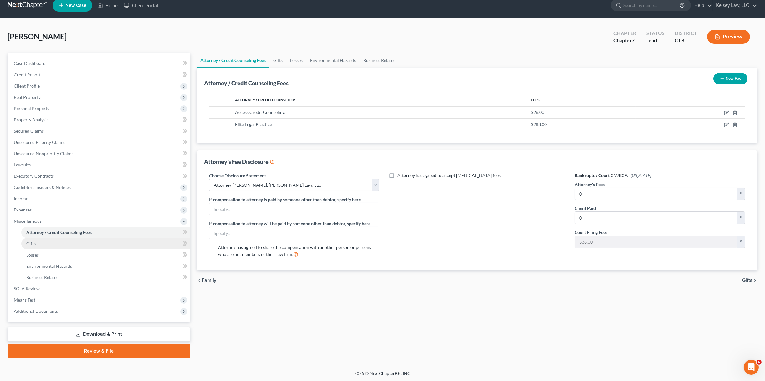
click at [89, 239] on link "Gifts" at bounding box center [105, 243] width 169 height 11
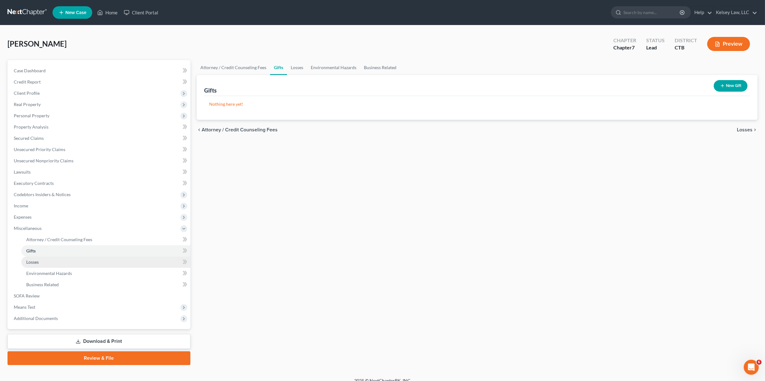
click at [87, 259] on link "Losses" at bounding box center [105, 261] width 169 height 11
drag, startPoint x: 89, startPoint y: 269, endPoint x: 88, endPoint y: 272, distance: 3.5
click at [89, 269] on link "Environmental Hazards" at bounding box center [105, 273] width 169 height 11
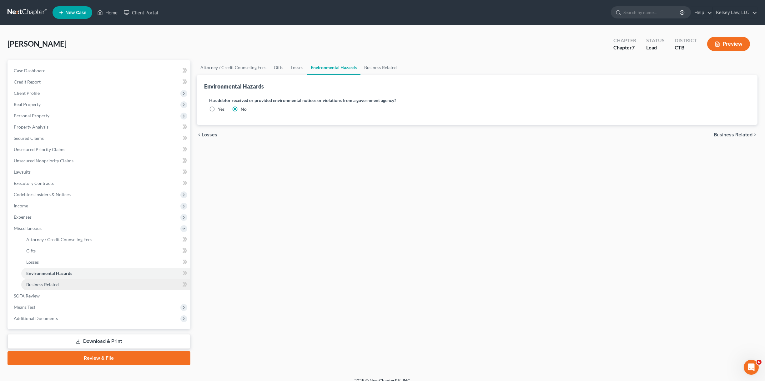
click at [87, 280] on link "Business Related" at bounding box center [105, 284] width 169 height 11
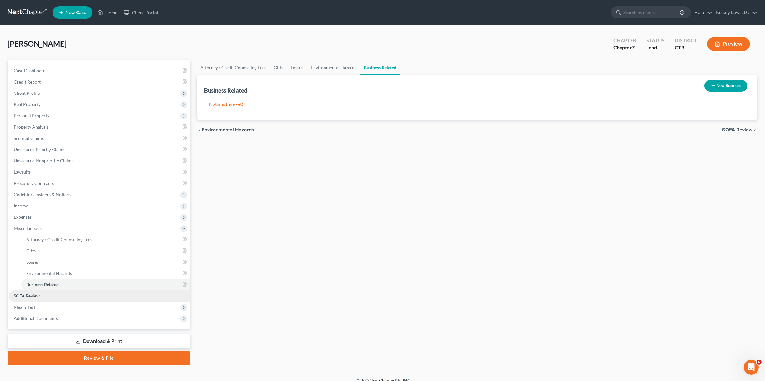
click at [79, 295] on link "SOFA Review" at bounding box center [100, 295] width 182 height 11
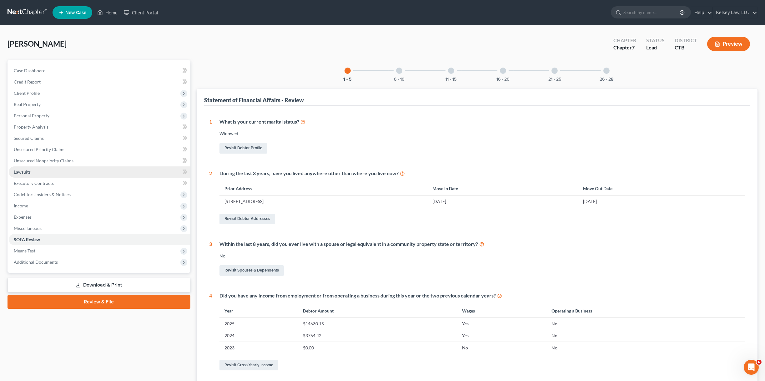
click at [68, 174] on link "Lawsuits" at bounding box center [100, 171] width 182 height 11
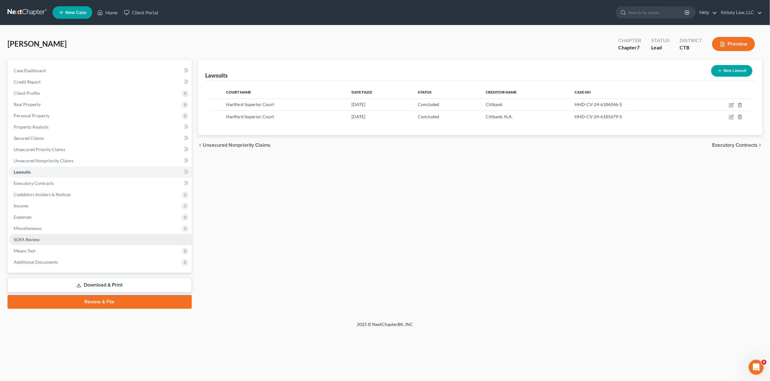
click at [54, 241] on link "SOFA Review" at bounding box center [100, 239] width 183 height 11
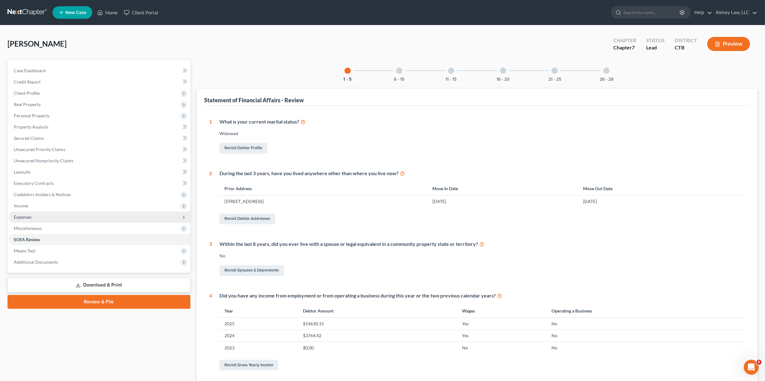
click at [45, 219] on span "Expenses" at bounding box center [100, 216] width 182 height 11
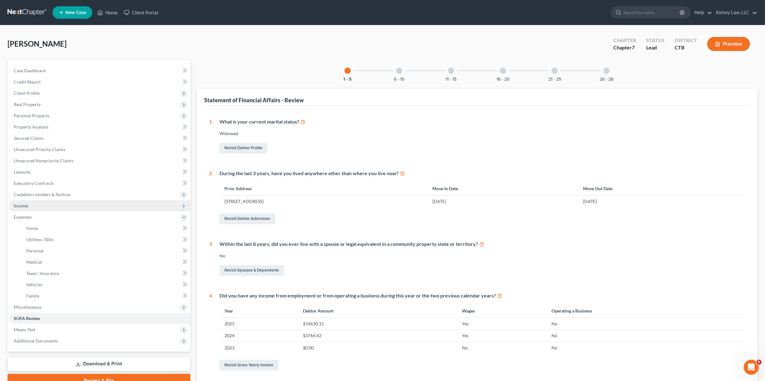
click at [46, 204] on span "Income" at bounding box center [100, 205] width 182 height 11
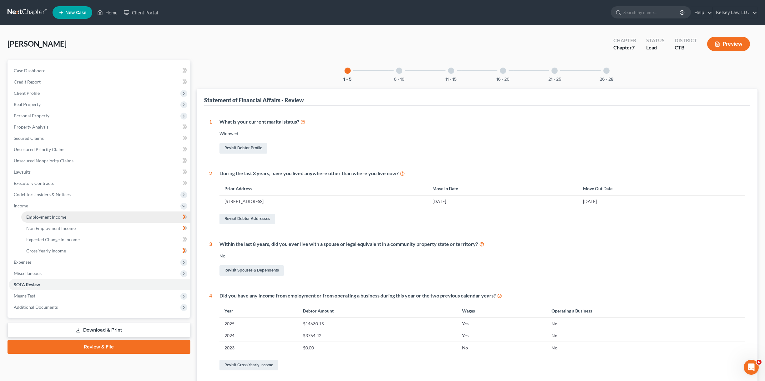
click at [49, 214] on span "Employment Income" at bounding box center [46, 216] width 40 height 5
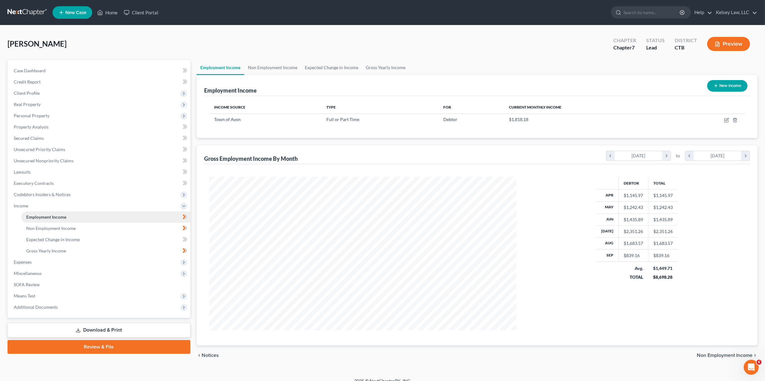
scroll to position [153, 320]
click at [49, 226] on span "Non Employment Income" at bounding box center [50, 227] width 49 height 5
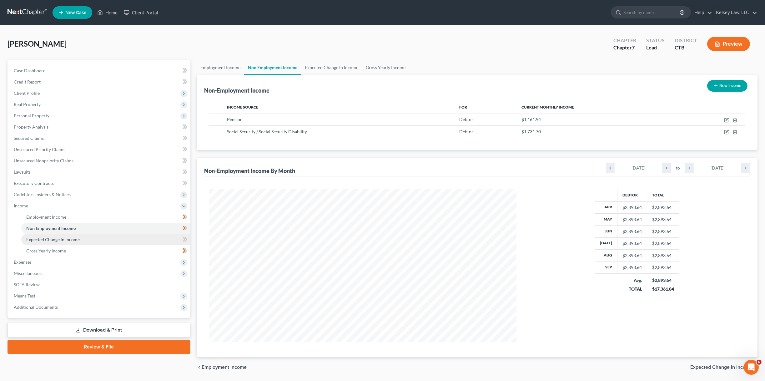
scroll to position [153, 320]
click at [49, 237] on span "Expected Change in Income" at bounding box center [52, 239] width 53 height 5
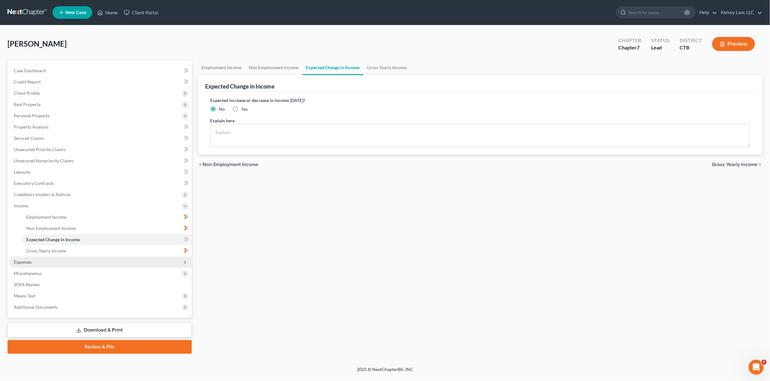
click at [27, 260] on span "Expenses" at bounding box center [23, 261] width 18 height 5
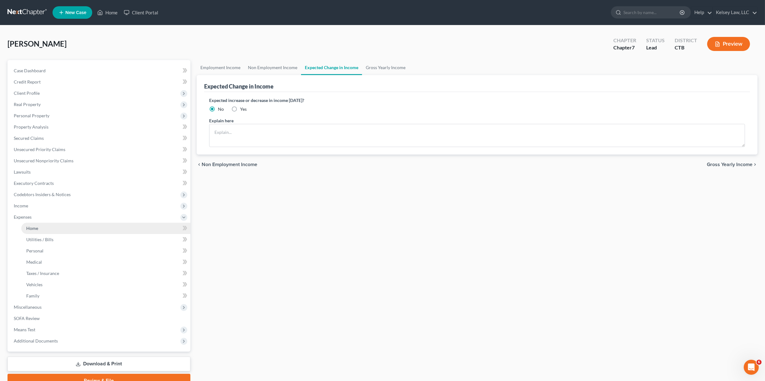
click at [42, 231] on link "Home" at bounding box center [105, 228] width 169 height 11
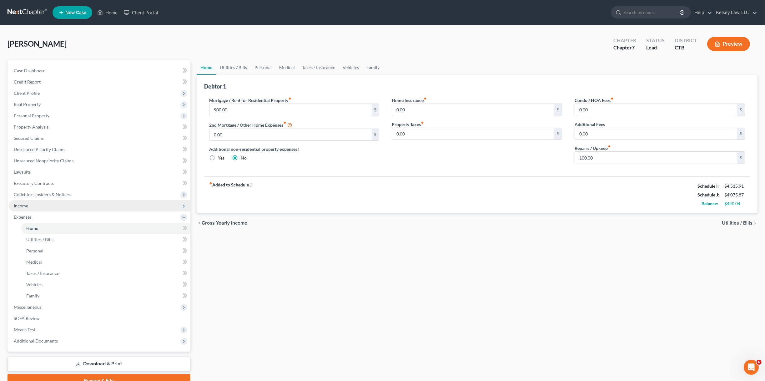
click at [44, 200] on span "Income" at bounding box center [100, 205] width 182 height 11
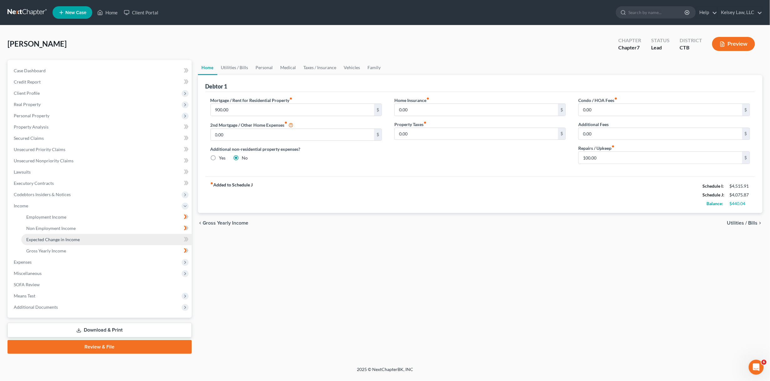
click at [83, 237] on link "Expected Change in Income" at bounding box center [106, 239] width 170 height 11
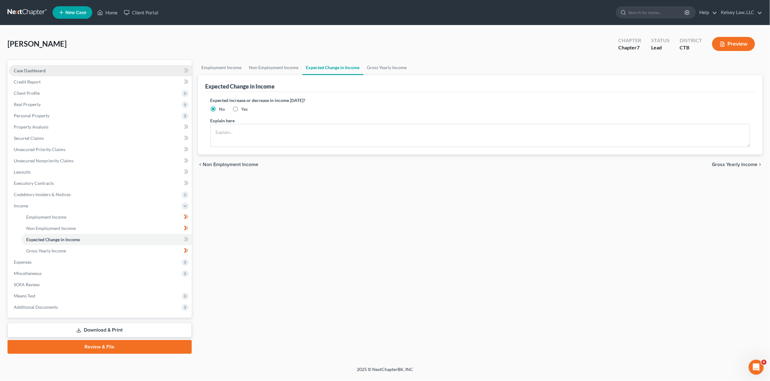
click at [43, 71] on span "Case Dashboard" at bounding box center [30, 70] width 32 height 5
select select "6"
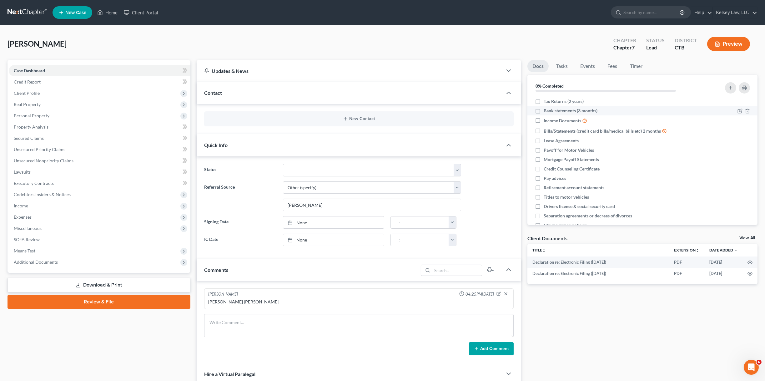
drag, startPoint x: 540, startPoint y: 101, endPoint x: 537, endPoint y: 110, distance: 9.8
click at [544, 101] on label "Tax Returns (2 years)" at bounding box center [564, 101] width 40 height 6
click at [546, 101] on input "Tax Returns (2 years)" at bounding box center [548, 100] width 4 height 4
checkbox input "true"
click at [544, 110] on label "Bank statements (3 months)" at bounding box center [571, 111] width 54 height 6
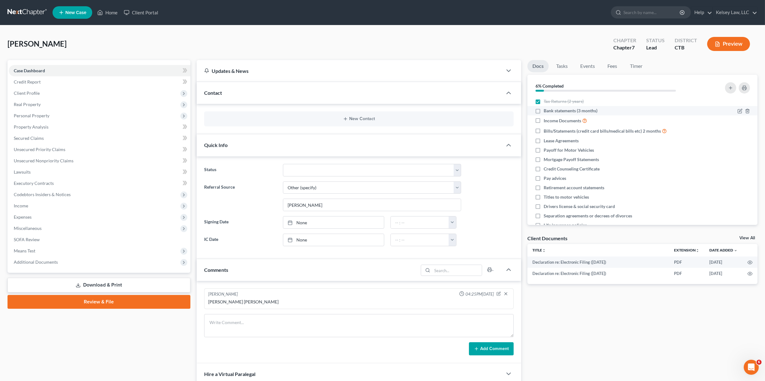
click at [546, 110] on input "Bank statements (3 months)" at bounding box center [548, 110] width 4 height 4
checkbox input "true"
drag, startPoint x: 538, startPoint y: 118, endPoint x: 536, endPoint y: 127, distance: 9.3
click at [544, 118] on label "Income Documents" at bounding box center [565, 120] width 43 height 7
click at [546, 118] on input "Income Documents" at bounding box center [548, 119] width 4 height 4
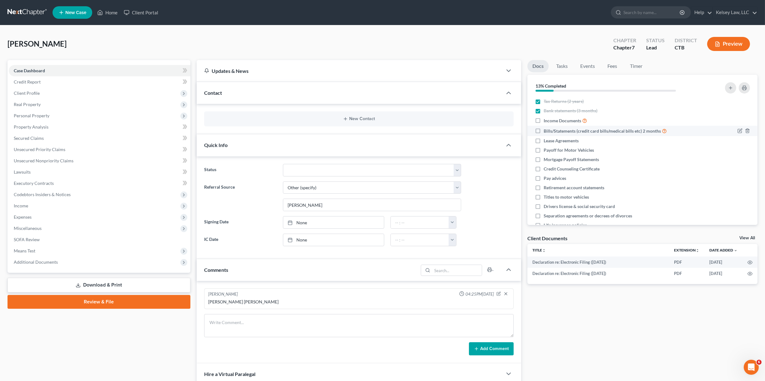
checkbox input "true"
drag, startPoint x: 537, startPoint y: 130, endPoint x: 537, endPoint y: 141, distance: 10.6
click at [544, 130] on label "Bills/Statements (credit card bills/medical bills etc) 2 months" at bounding box center [605, 130] width 123 height 7
click at [546, 130] on input "Bills/Statements (credit card bills/medical bills etc) 2 months" at bounding box center [548, 129] width 4 height 4
checkbox input "true"
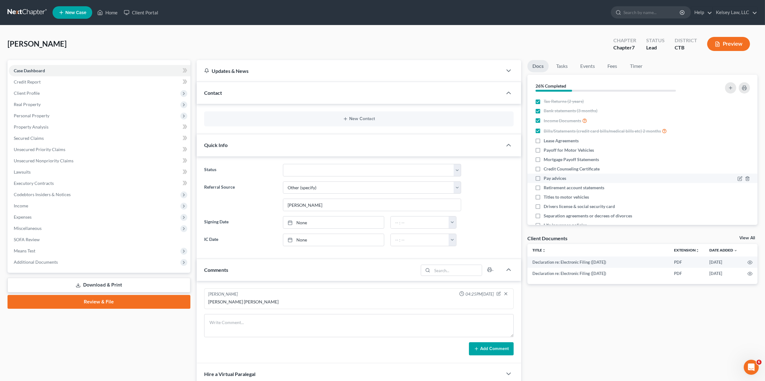
drag, startPoint x: 536, startPoint y: 169, endPoint x: 537, endPoint y: 175, distance: 5.3
click at [544, 170] on label "Credit Counseling Certificate" at bounding box center [572, 169] width 56 height 6
click at [546, 170] on input "Credit Counseling Certificate" at bounding box center [548, 168] width 4 height 4
checkbox input "true"
drag, startPoint x: 537, startPoint y: 177, endPoint x: 537, endPoint y: 181, distance: 3.5
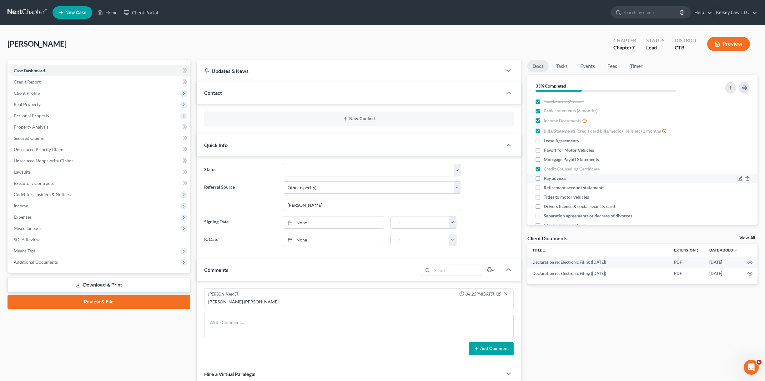
click at [544, 177] on label "Pay advices" at bounding box center [555, 178] width 23 height 6
click at [546, 177] on input "Pay advices" at bounding box center [548, 177] width 4 height 4
checkbox input "true"
click at [544, 184] on label "Retirement account statements" at bounding box center [574, 187] width 61 height 6
drag, startPoint x: 539, startPoint y: 185, endPoint x: 539, endPoint y: 195, distance: 10.3
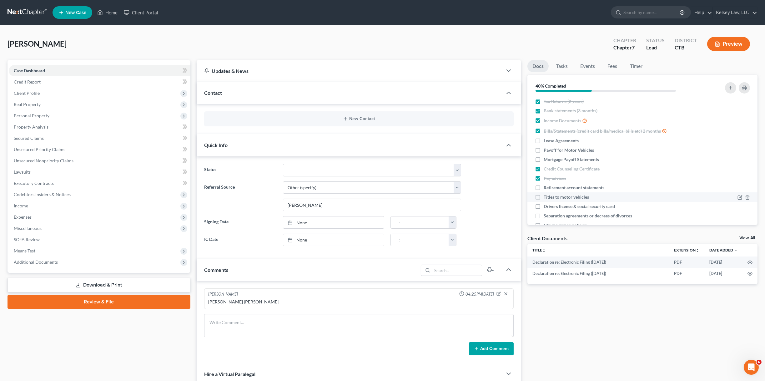
click at [544, 187] on label "Retirement account statements" at bounding box center [574, 187] width 61 height 6
click at [546, 187] on input "Retirement account statements" at bounding box center [548, 186] width 4 height 4
checkbox input "true"
drag, startPoint x: 539, startPoint y: 195, endPoint x: 581, endPoint y: 175, distance: 46.3
click at [544, 195] on label "Titles to motor vehicles" at bounding box center [566, 197] width 45 height 6
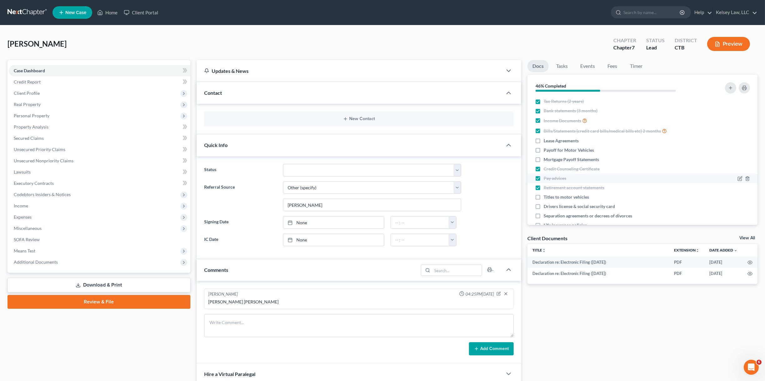
click at [546, 195] on input "Titles to motor vehicles" at bounding box center [548, 196] width 4 height 4
checkbox input "true"
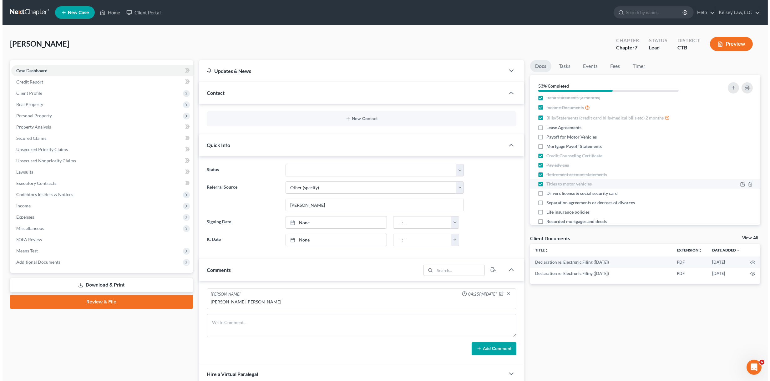
scroll to position [24, 0]
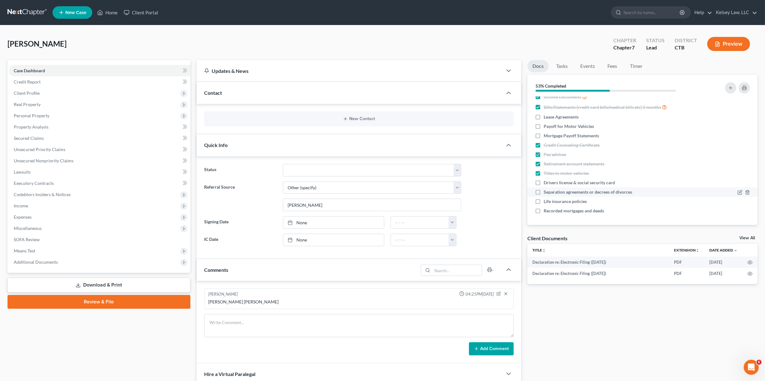
drag, startPoint x: 538, startPoint y: 182, endPoint x: 538, endPoint y: 191, distance: 9.7
click at [544, 182] on label "Drivers license & social security card" at bounding box center [579, 182] width 71 height 6
click at [546, 182] on input "Drivers license & social security card" at bounding box center [548, 181] width 4 height 4
checkbox input "true"
click at [746, 190] on icon "button" at bounding box center [747, 192] width 3 height 4
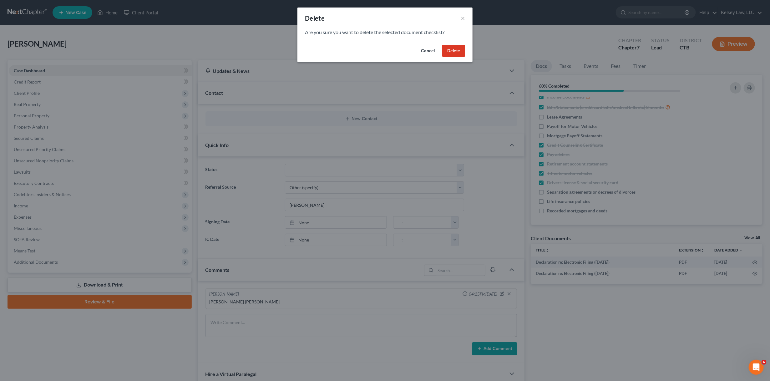
drag, startPoint x: 462, startPoint y: 50, endPoint x: 520, endPoint y: 105, distance: 79.8
click at [462, 51] on button "Delete" at bounding box center [453, 51] width 23 height 13
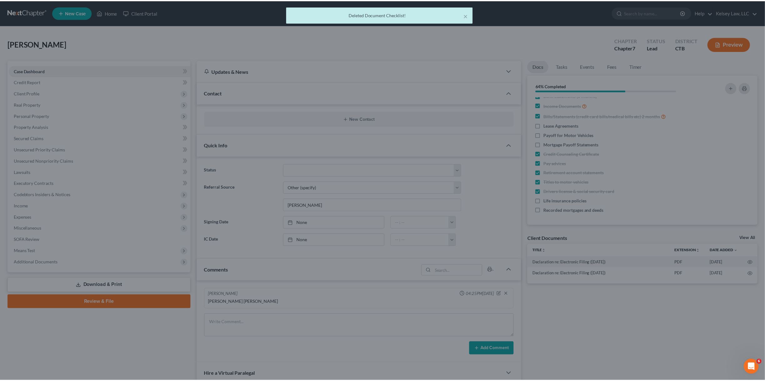
scroll to position [15, 0]
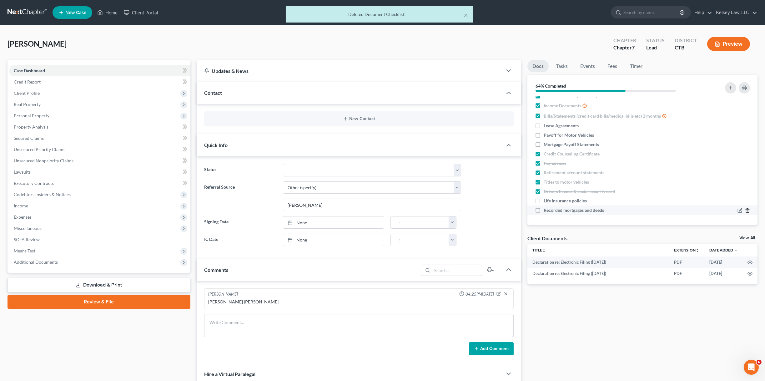
click at [745, 210] on icon "button" at bounding box center [747, 210] width 5 height 5
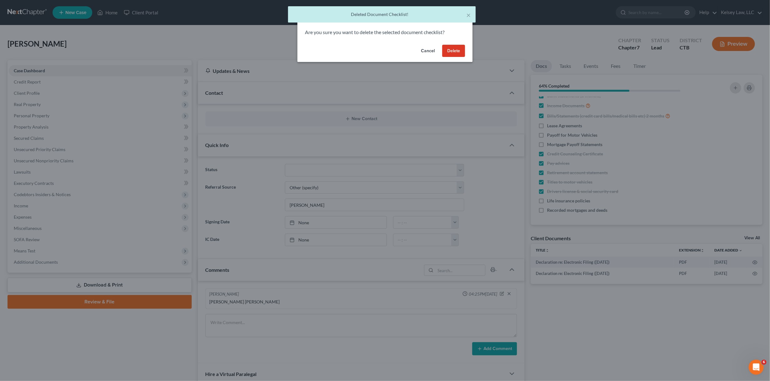
click at [455, 50] on button "Delete" at bounding box center [453, 51] width 23 height 13
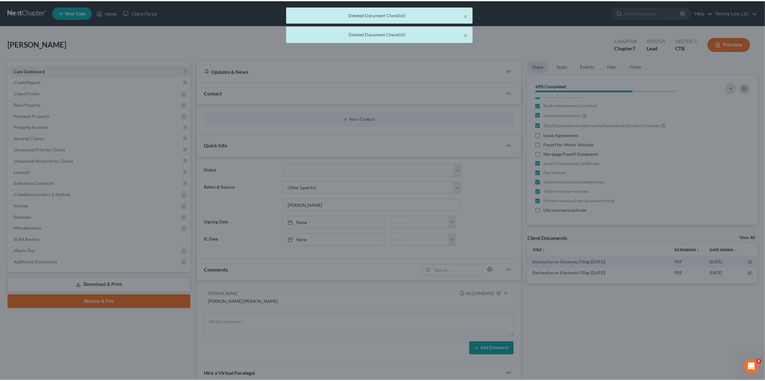
scroll to position [5, 0]
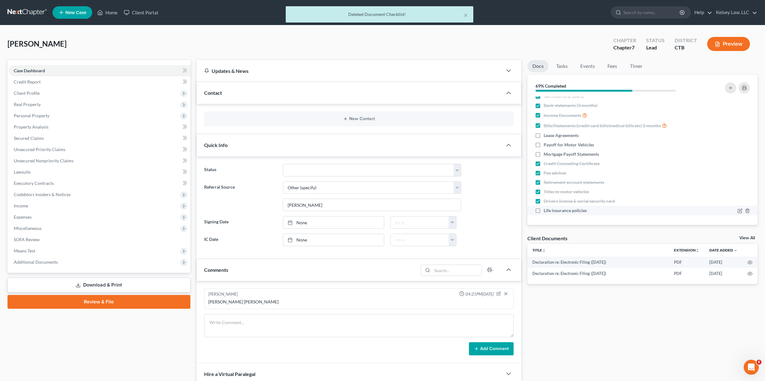
drag, startPoint x: 539, startPoint y: 207, endPoint x: 600, endPoint y: 183, distance: 65.3
click at [544, 208] on label "Life insurance policies" at bounding box center [565, 210] width 43 height 6
click at [546, 208] on input "Life insurance policies" at bounding box center [548, 209] width 4 height 4
checkbox input "true"
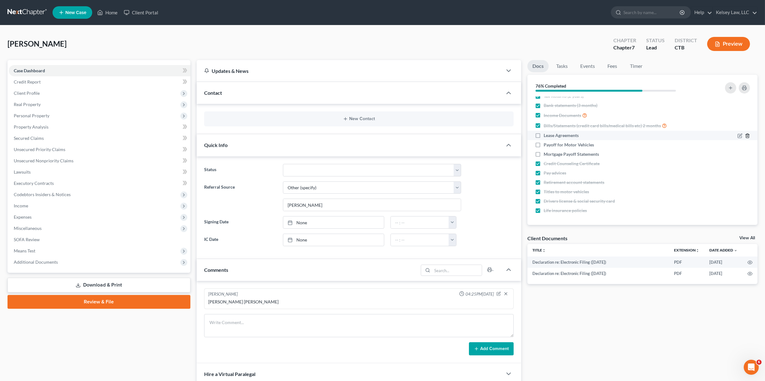
click at [746, 134] on polyline "button" at bounding box center [748, 134] width 4 height 0
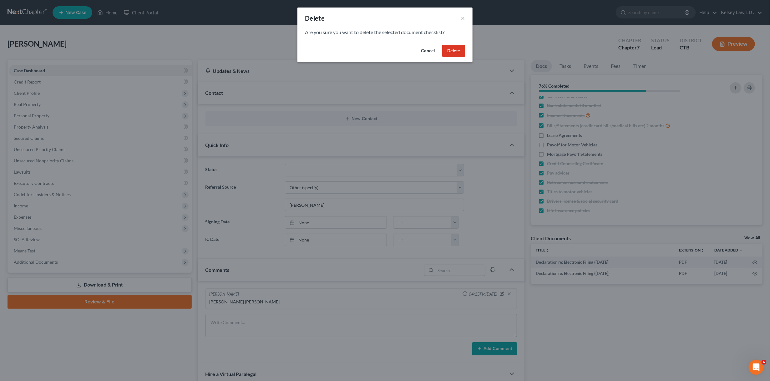
drag, startPoint x: 460, startPoint y: 48, endPoint x: 512, endPoint y: 71, distance: 56.5
click at [460, 48] on button "Delete" at bounding box center [453, 51] width 23 height 13
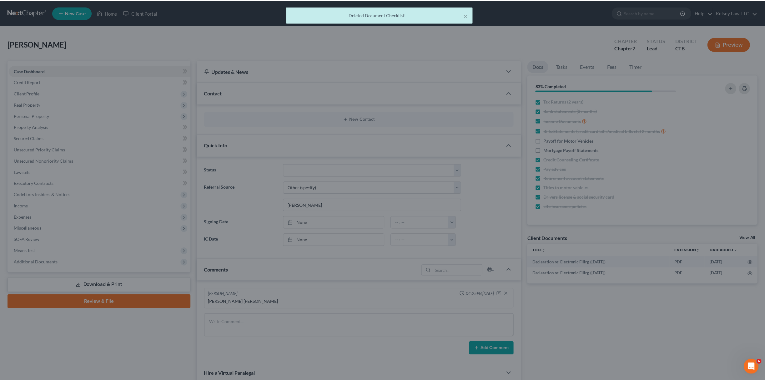
scroll to position [0, 0]
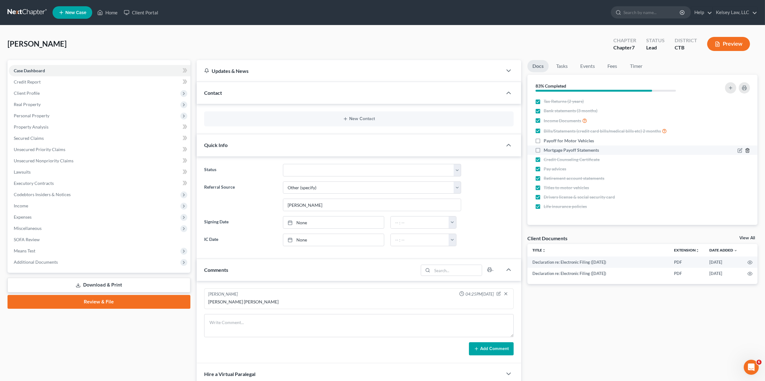
click at [746, 150] on icon "button" at bounding box center [747, 150] width 3 height 4
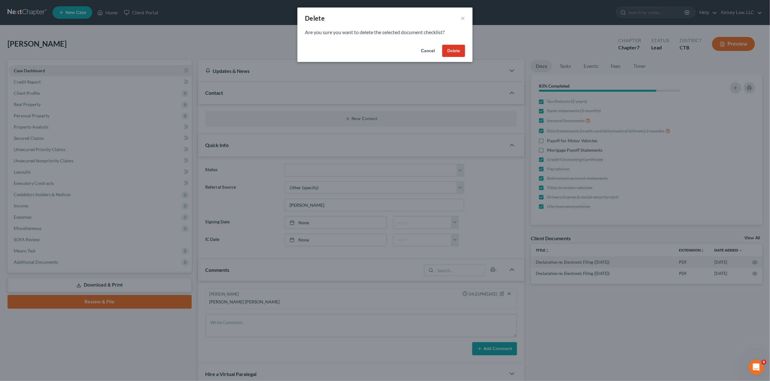
drag, startPoint x: 450, startPoint y: 49, endPoint x: 480, endPoint y: 69, distance: 36.2
click at [450, 51] on button "Delete" at bounding box center [453, 51] width 23 height 13
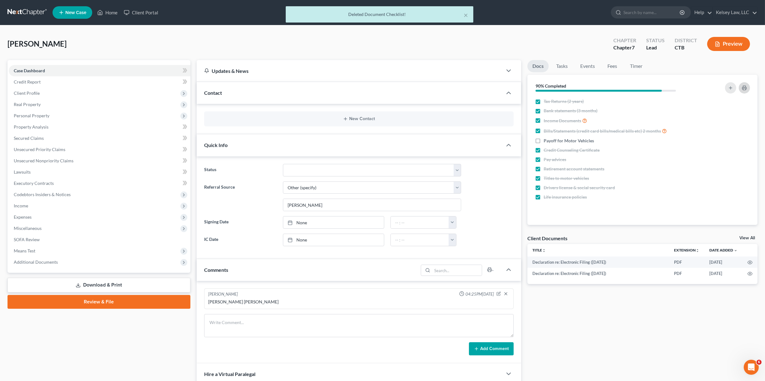
click at [744, 88] on icon "button" at bounding box center [744, 87] width 5 height 5
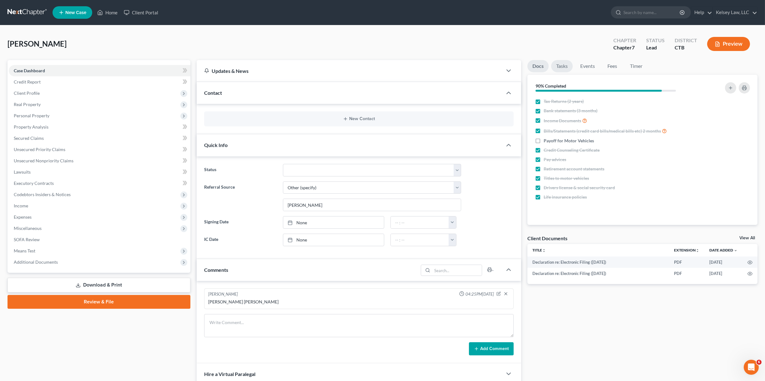
drag, startPoint x: 559, startPoint y: 64, endPoint x: 570, endPoint y: 66, distance: 11.5
click at [559, 64] on link "Tasks" at bounding box center [562, 66] width 22 height 12
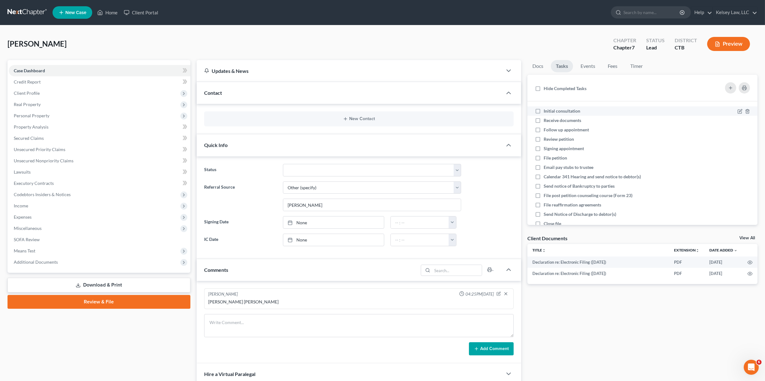
click at [544, 111] on label "Initial consultation" at bounding box center [565, 111] width 42 height 6
click at [546, 111] on input "Initial consultation" at bounding box center [548, 110] width 4 height 4
checkbox input "true"
click at [544, 118] on label "Receive documents" at bounding box center [565, 120] width 43 height 6
click at [546, 118] on input "Receive documents" at bounding box center [548, 119] width 4 height 4
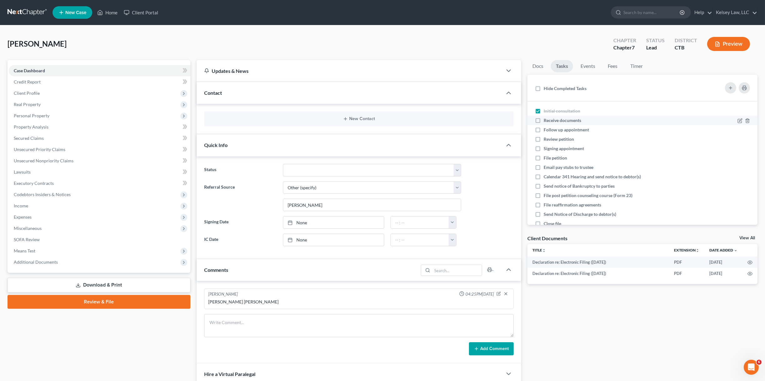
checkbox input "true"
drag, startPoint x: 536, startPoint y: 129, endPoint x: 540, endPoint y: 138, distance: 9.1
click at [544, 130] on label "Follow up appointment" at bounding box center [569, 130] width 50 height 6
click at [546, 130] on input "Follow up appointment" at bounding box center [548, 129] width 4 height 4
checkbox input "true"
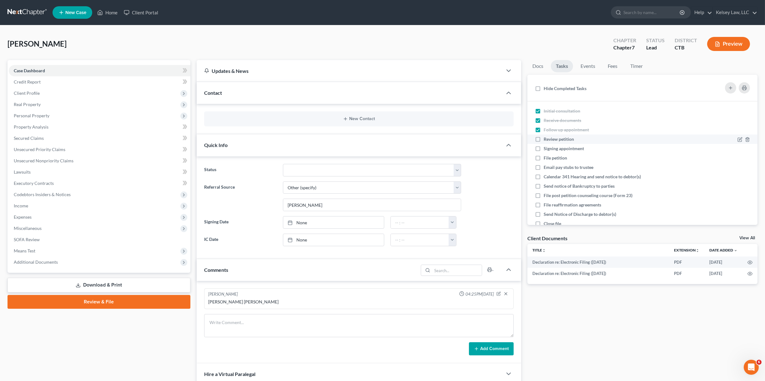
click at [544, 138] on label "Review petition" at bounding box center [561, 139] width 35 height 6
click at [546, 138] on input "Review petition" at bounding box center [548, 138] width 4 height 4
checkbox input "true"
click at [544, 147] on label "Signing appointment" at bounding box center [566, 148] width 45 height 6
click at [546, 147] on input "Signing appointment" at bounding box center [548, 147] width 4 height 4
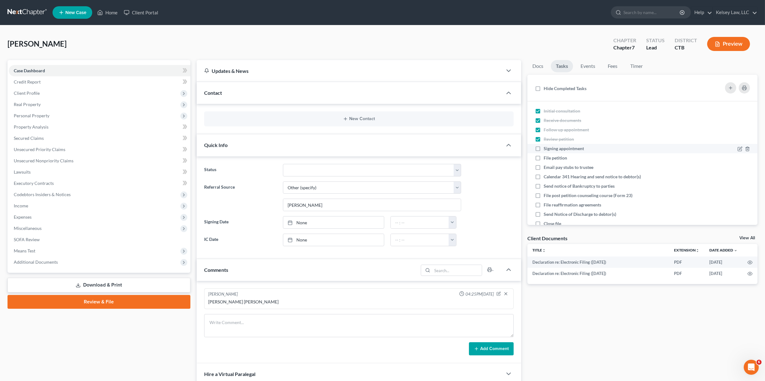
checkbox input "true"
click at [583, 68] on link "Events" at bounding box center [587, 66] width 25 height 12
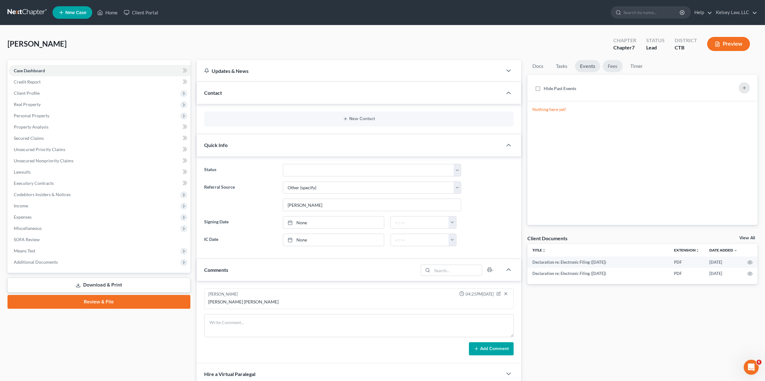
click at [610, 66] on link "Fees" at bounding box center [613, 66] width 20 height 12
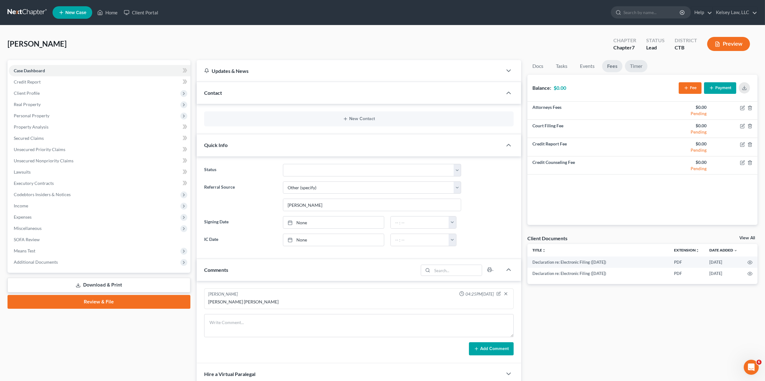
drag, startPoint x: 641, startPoint y: 64, endPoint x: 643, endPoint y: 69, distance: 5.7
click at [641, 64] on link "Timer" at bounding box center [636, 66] width 23 height 12
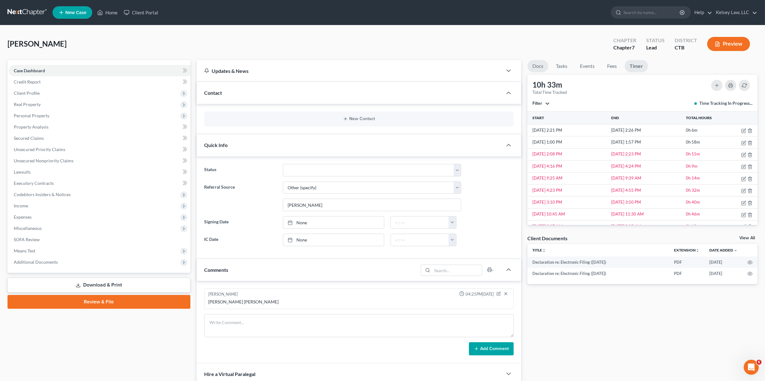
drag, startPoint x: 543, startPoint y: 63, endPoint x: 555, endPoint y: 76, distance: 18.4
click at [542, 63] on link "Docs" at bounding box center [537, 66] width 21 height 12
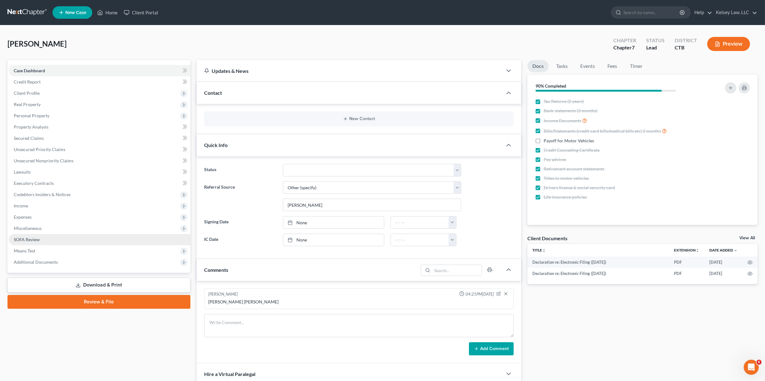
click at [40, 240] on link "SOFA Review" at bounding box center [100, 239] width 182 height 11
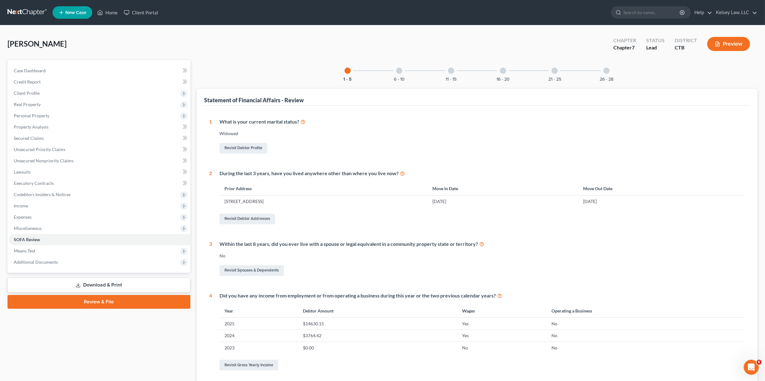
click at [500, 68] on div "16 - 20" at bounding box center [502, 70] width 21 height 21
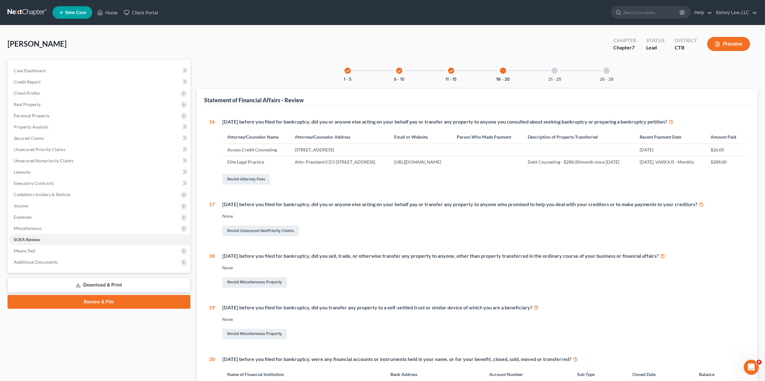
click at [553, 73] on div "21 - 25" at bounding box center [554, 70] width 21 height 21
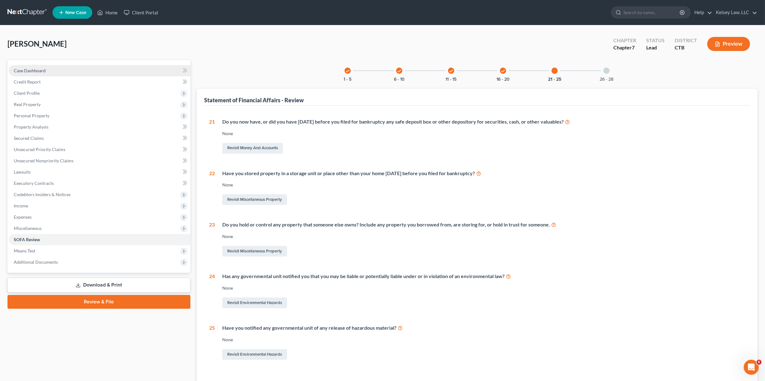
click at [39, 71] on span "Case Dashboard" at bounding box center [30, 70] width 32 height 5
select select "4"
select select "6"
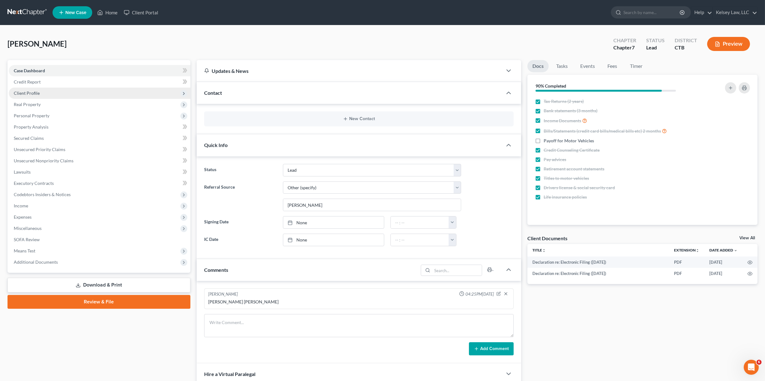
click at [37, 94] on span "Client Profile" at bounding box center [27, 92] width 26 height 5
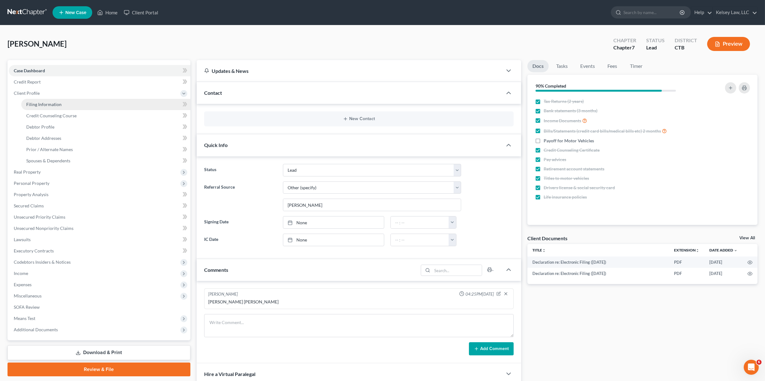
click at [70, 105] on link "Filing Information" at bounding box center [105, 104] width 169 height 11
select select "1"
select select "0"
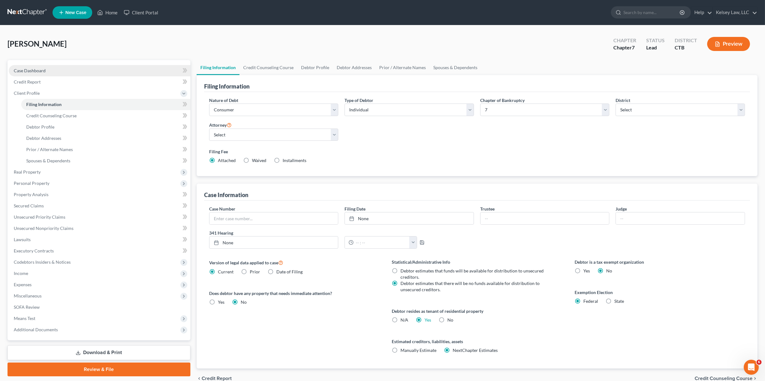
click at [43, 72] on span "Case Dashboard" at bounding box center [30, 70] width 32 height 5
select select "4"
select select "6"
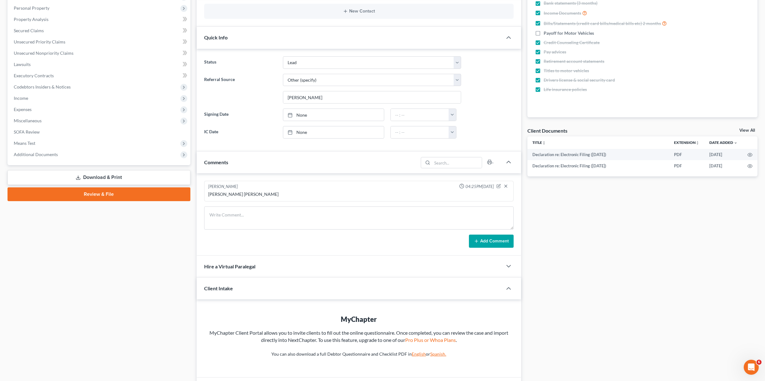
scroll to position [107, 0]
click at [36, 133] on span "SOFA Review" at bounding box center [27, 131] width 26 height 5
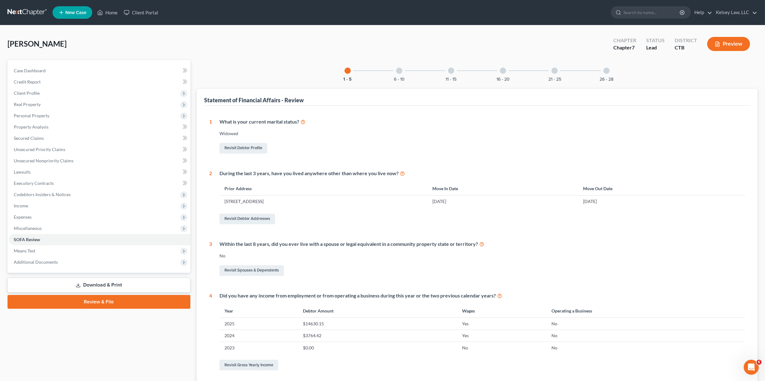
click at [399, 71] on div at bounding box center [399, 71] width 6 height 6
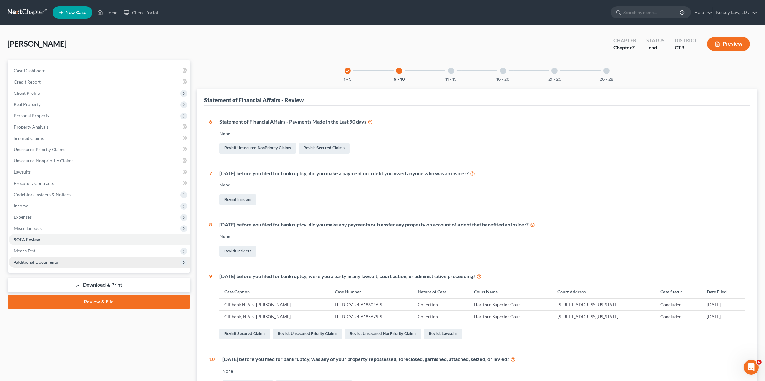
click at [56, 260] on span "Additional Documents" at bounding box center [36, 261] width 44 height 5
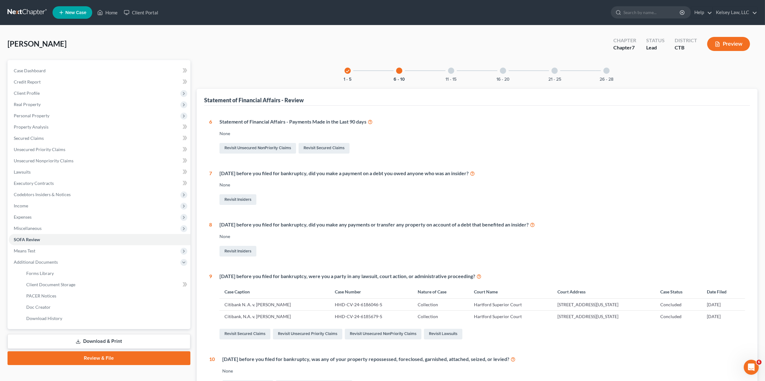
click at [607, 72] on div at bounding box center [606, 71] width 6 height 6
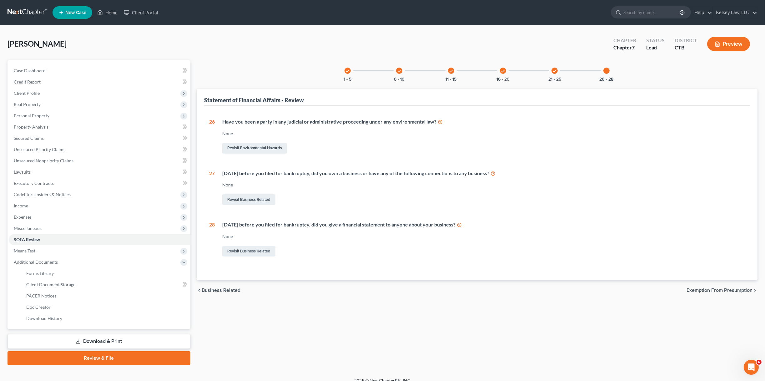
click at [570, 72] on div "check 1 - 5 check 6 - 10 check 11 - 15 check 16 - 20 check 21 - 25 26 - 28" at bounding box center [477, 70] width 280 height 21
click at [557, 71] on div "check" at bounding box center [554, 71] width 6 height 6
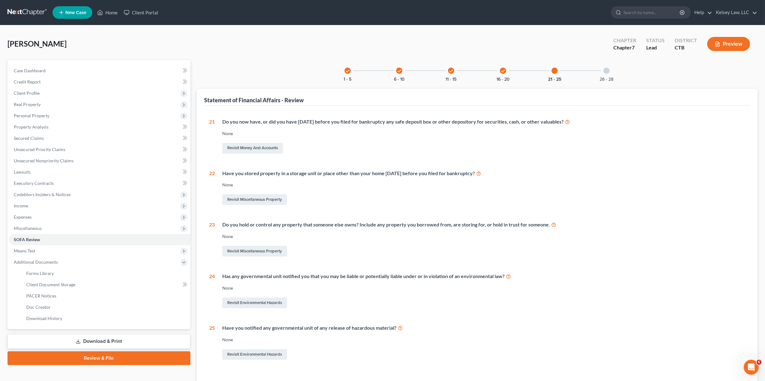
click at [501, 72] on icon "check" at bounding box center [503, 71] width 4 height 4
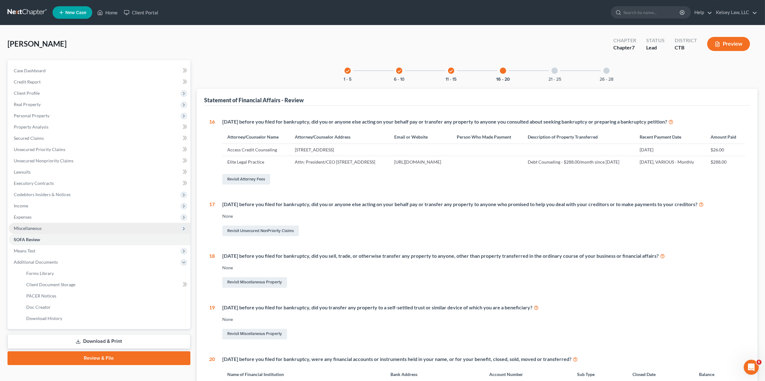
click at [29, 226] on span "Miscellaneous" at bounding box center [28, 227] width 28 height 5
click at [44, 239] on span "Attorney / Credit Counseling Fees" at bounding box center [59, 239] width 66 height 5
select select "0"
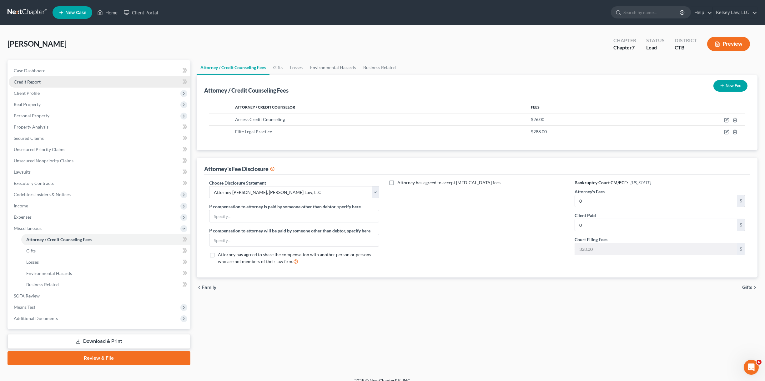
click at [37, 82] on span "Credit Report" at bounding box center [27, 81] width 27 height 5
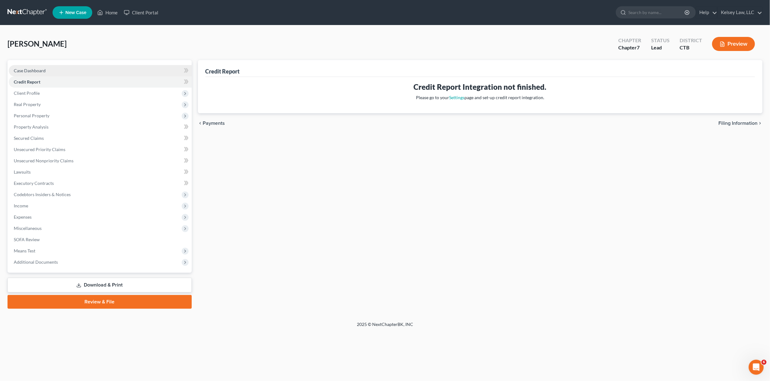
click at [42, 72] on span "Case Dashboard" at bounding box center [30, 70] width 32 height 5
select select "4"
select select "6"
